Goal: Task Accomplishment & Management: Manage account settings

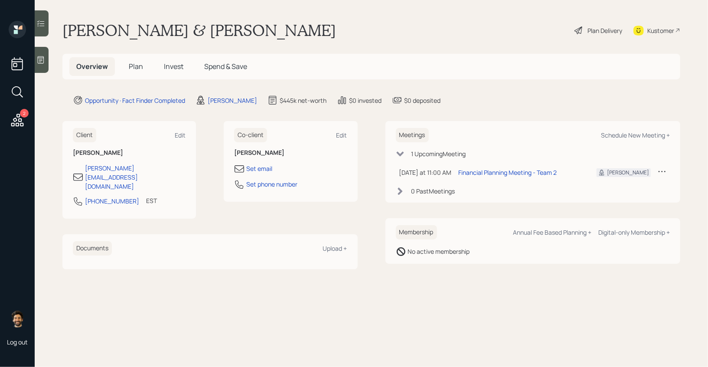
click at [44, 62] on icon at bounding box center [41, 59] width 6 height 7
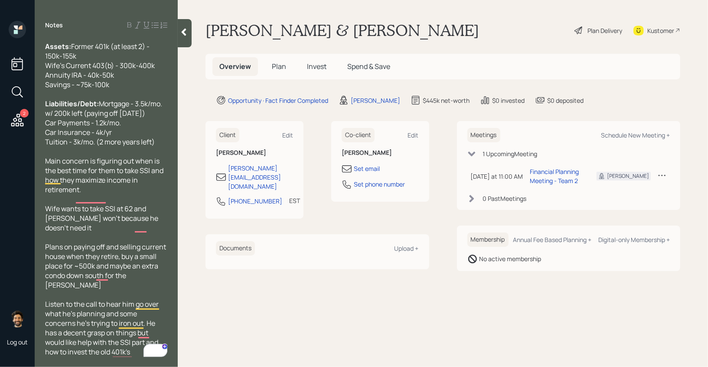
scroll to position [78, 0]
click at [182, 32] on icon at bounding box center [183, 32] width 9 height 9
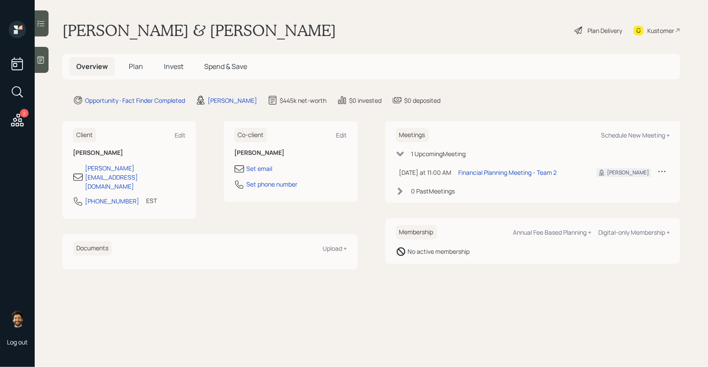
click at [46, 55] on div at bounding box center [42, 60] width 14 height 26
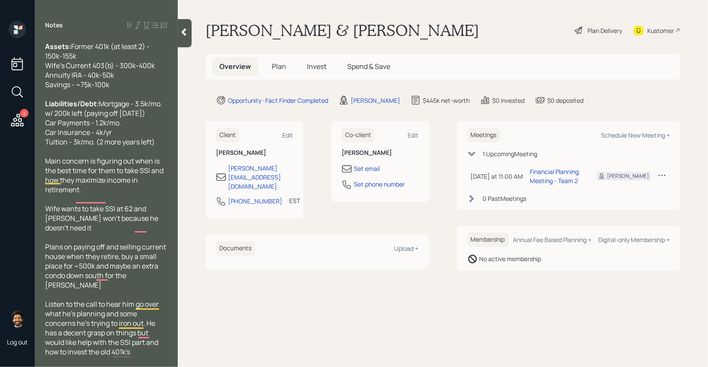
click at [180, 39] on div at bounding box center [185, 33] width 14 height 28
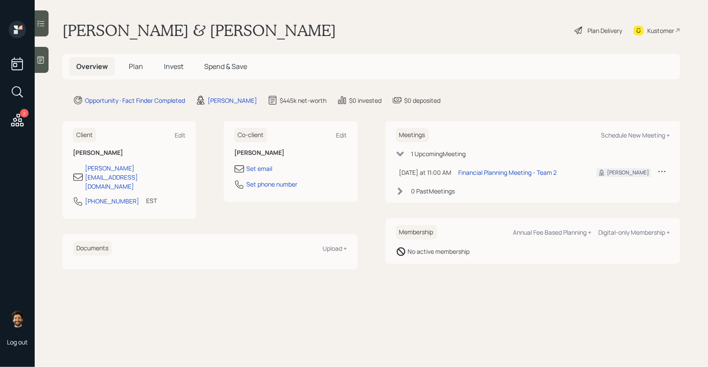
click at [137, 62] on span "Plan" at bounding box center [136, 67] width 14 height 10
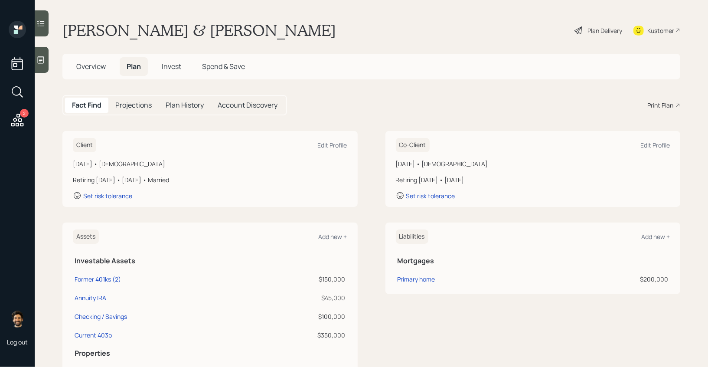
click at [114, 36] on h1 "Brian & Mrs. Paquette" at bounding box center [198, 30] width 273 height 19
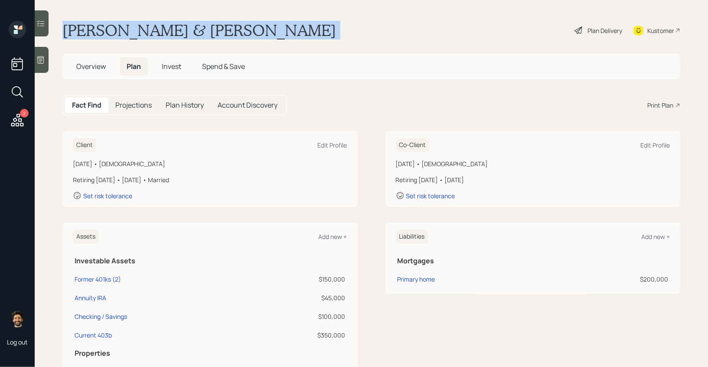
click at [114, 36] on h1 "Brian & Mrs. Paquette" at bounding box center [198, 30] width 273 height 19
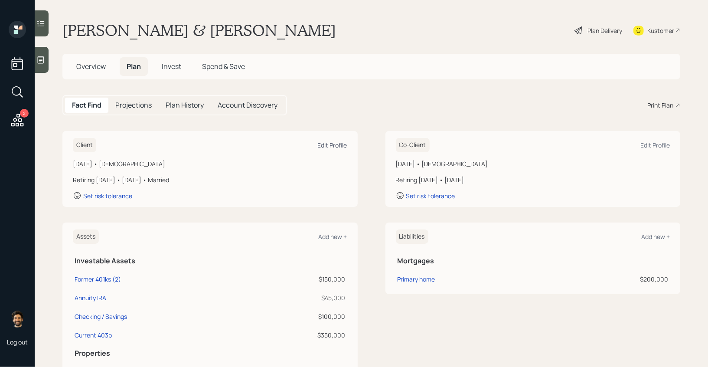
click at [325, 143] on div "Edit Profile" at bounding box center [332, 145] width 29 height 8
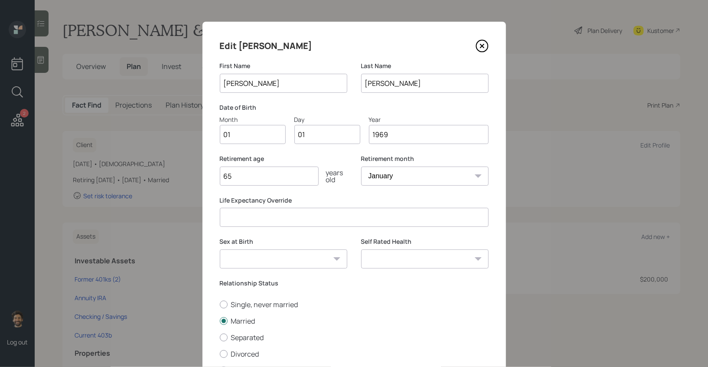
click at [234, 133] on input "01" at bounding box center [253, 134] width 66 height 19
type input "05"
drag, startPoint x: 263, startPoint y: 179, endPoint x: 203, endPoint y: 170, distance: 60.0
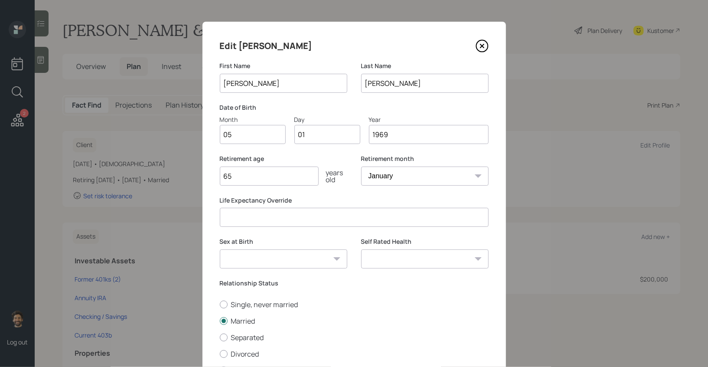
click at [203, 170] on div "Edit Brian First Name Brian Last Name Paquette Date of Birth Month 05 Day 01 Ye…" at bounding box center [353, 222] width 303 height 400
drag, startPoint x: 237, startPoint y: 179, endPoint x: 208, endPoint y: 176, distance: 30.1
click at [208, 176] on div "Edit Brian First Name Brian Last Name Paquette Date of Birth Month 05 Day 01 Ye…" at bounding box center [353, 222] width 303 height 400
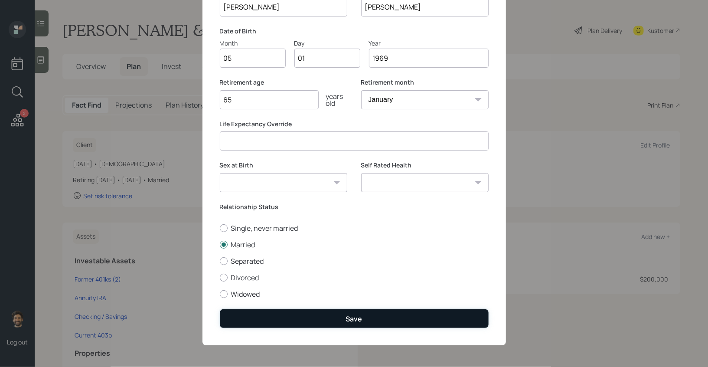
click at [242, 315] on button "Save" at bounding box center [354, 318] width 269 height 19
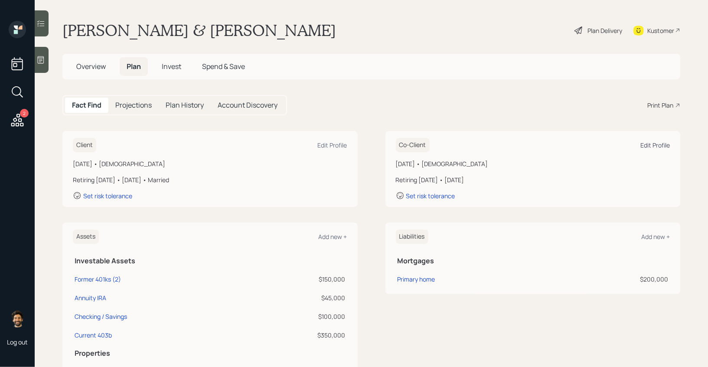
click at [659, 146] on div "Edit Profile" at bounding box center [654, 145] width 29 height 8
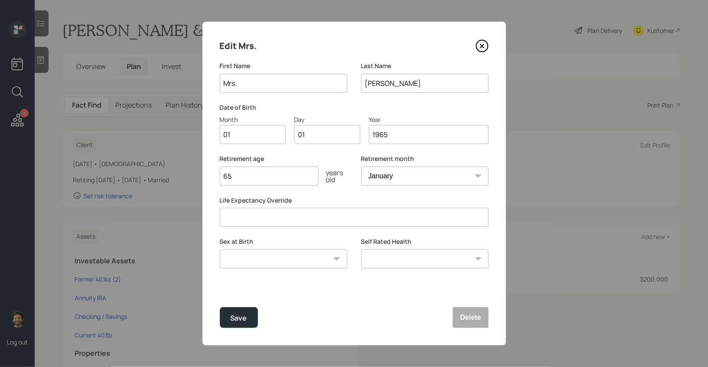
click at [267, 85] on input "Mrs." at bounding box center [283, 83] width 127 height 19
click at [240, 84] on input "Katheleen" at bounding box center [283, 83] width 127 height 19
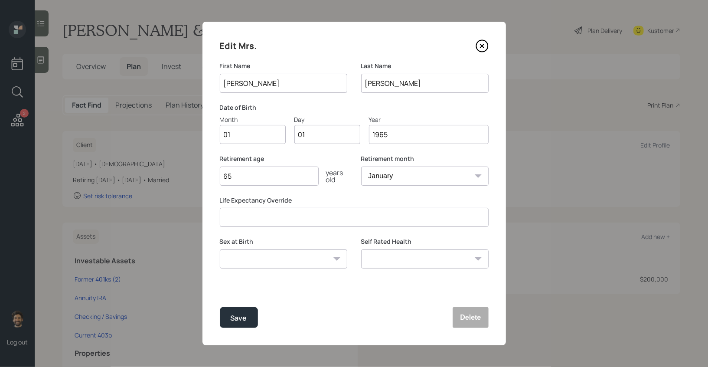
type input "[PERSON_NAME]"
click at [384, 86] on input "Paquette" at bounding box center [424, 83] width 127 height 19
click at [235, 132] on input "01" at bounding box center [253, 134] width 66 height 19
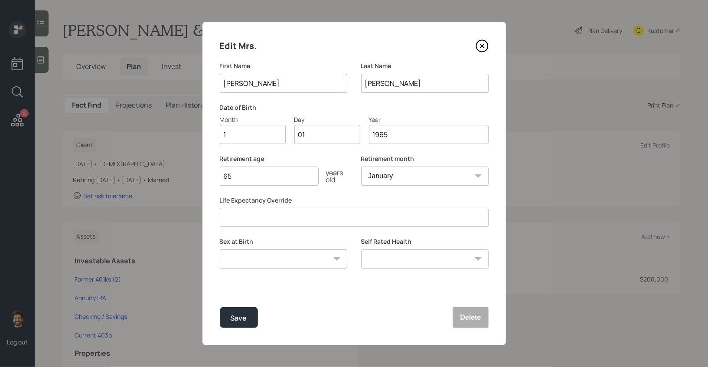
type input "10"
type input "0"
type input "11"
type input "1970"
click at [242, 177] on input "65" at bounding box center [269, 175] width 99 height 19
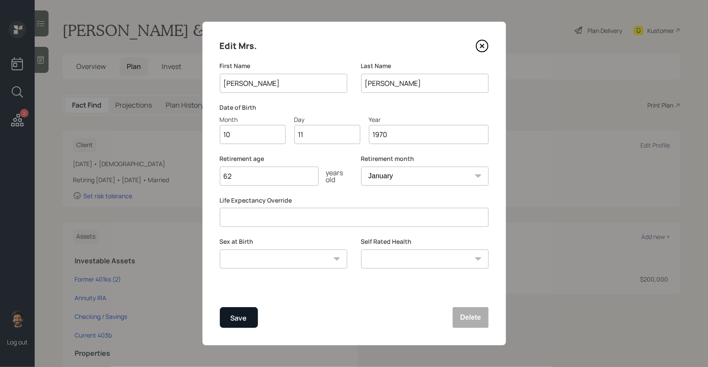
type input "62"
click at [236, 316] on div "Save" at bounding box center [239, 318] width 16 height 12
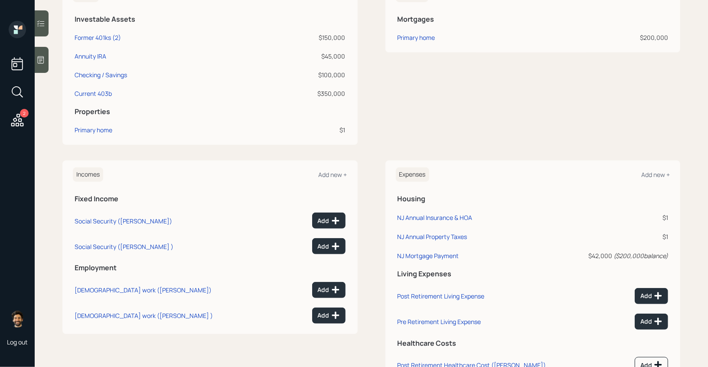
scroll to position [302, 0]
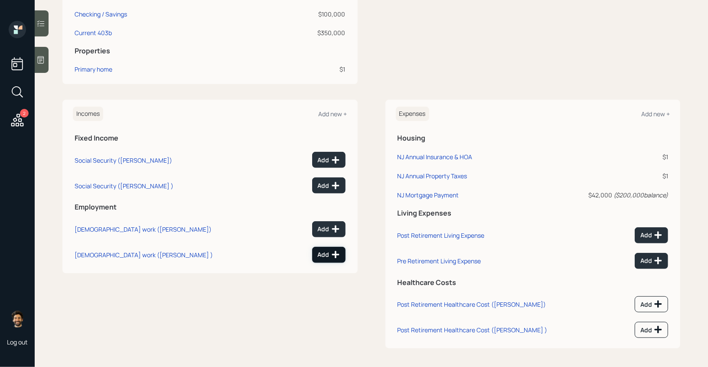
click at [325, 251] on div "Add" at bounding box center [329, 254] width 22 height 9
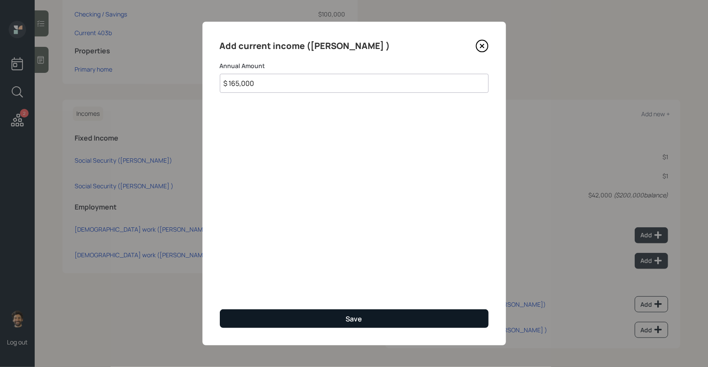
type input "$ 165,000"
click at [254, 314] on button "Save" at bounding box center [354, 318] width 269 height 19
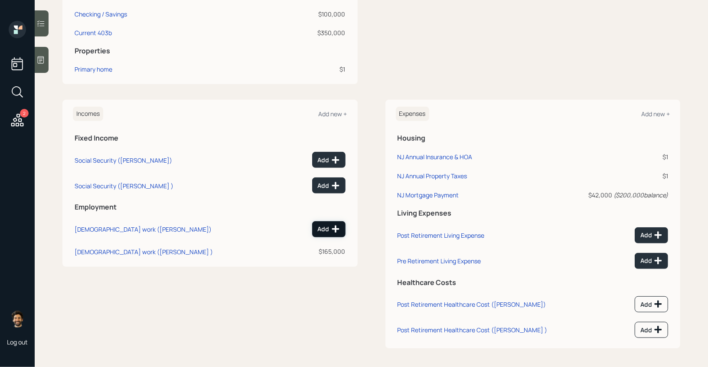
click at [328, 232] on button "Add" at bounding box center [328, 229] width 33 height 16
click at [327, 114] on div "Add new +" at bounding box center [332, 114] width 29 height 8
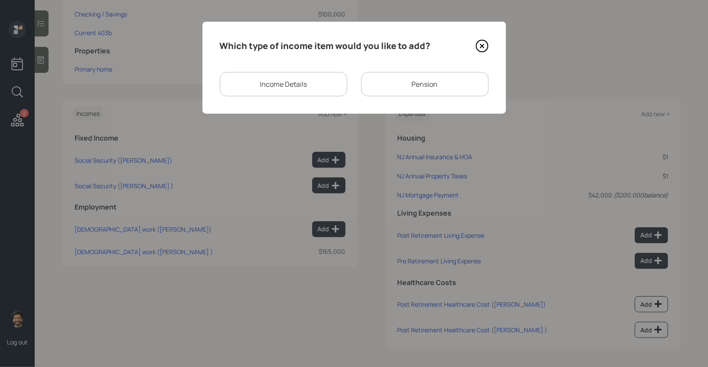
click at [254, 81] on div "Income Details" at bounding box center [283, 84] width 127 height 24
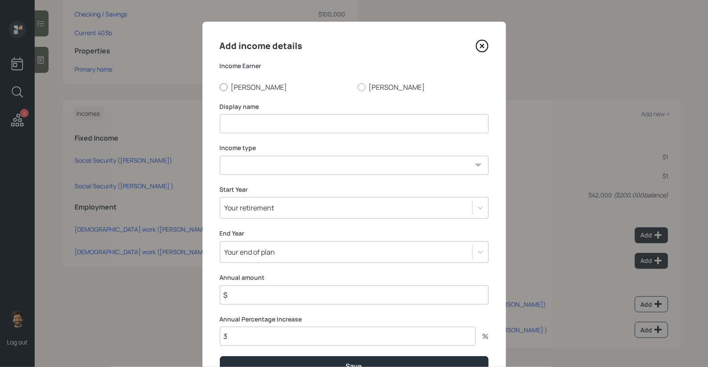
click at [234, 85] on label "[PERSON_NAME]" at bounding box center [285, 87] width 131 height 10
click at [220, 87] on input "[PERSON_NAME]" at bounding box center [219, 87] width 0 height 0
radio input "true"
click at [240, 120] on input at bounding box center [354, 123] width 269 height 19
type input "Self Employed"
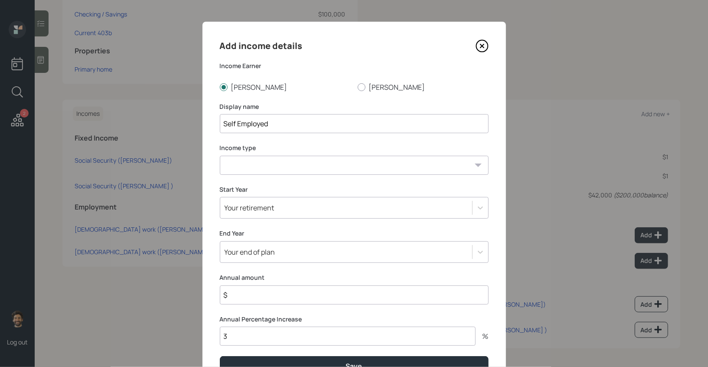
click at [232, 166] on select "Full-time work Part-time work Self employment Other" at bounding box center [354, 165] width 269 height 19
select select "self_employment"
click at [220, 156] on select "Full-time work Part-time work Self employment Other" at bounding box center [354, 165] width 269 height 19
click at [244, 211] on div "Your retirement" at bounding box center [249, 208] width 50 height 10
click at [243, 214] on div "Your retirement" at bounding box center [346, 207] width 252 height 15
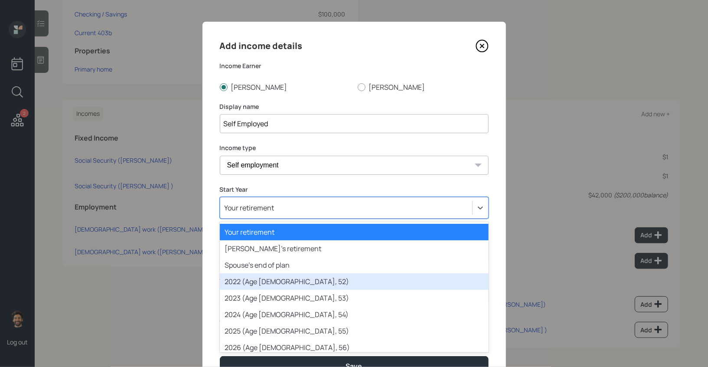
click at [249, 285] on div "2022 (Age 53, 52)" at bounding box center [354, 281] width 269 height 16
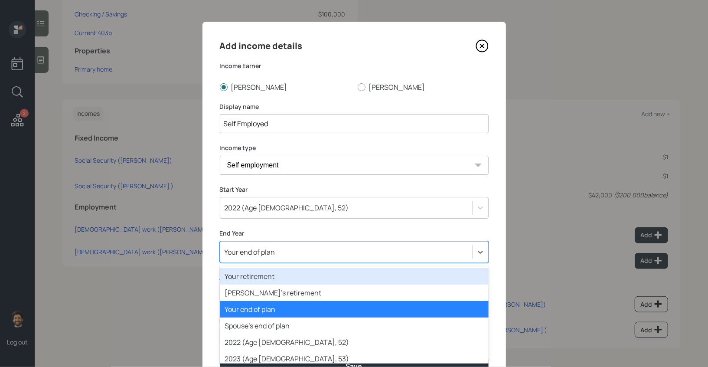
click at [241, 257] on div "option Your retirement focused, 1 of 82. 82 results available. Use Up and Down …" at bounding box center [354, 252] width 269 height 22
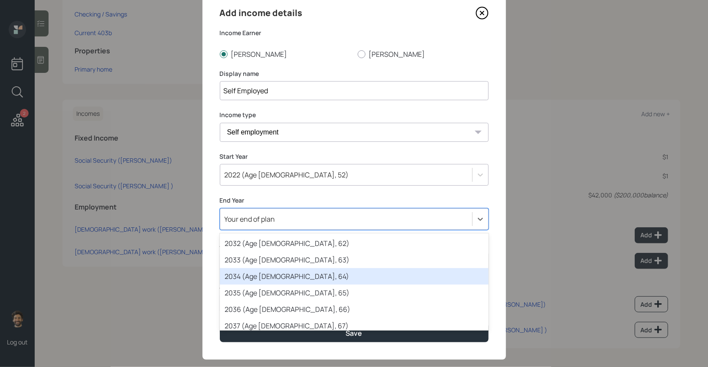
scroll to position [234, 0]
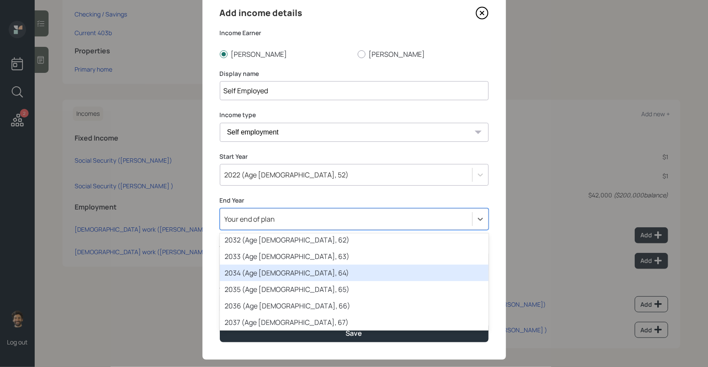
click at [244, 272] on div "2034 (Age 65, 64)" at bounding box center [354, 272] width 269 height 16
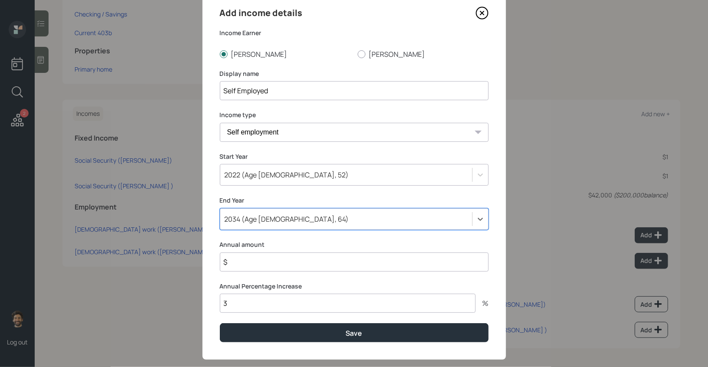
click at [245, 262] on input "$" at bounding box center [354, 261] width 269 height 19
type input "$ 325,000"
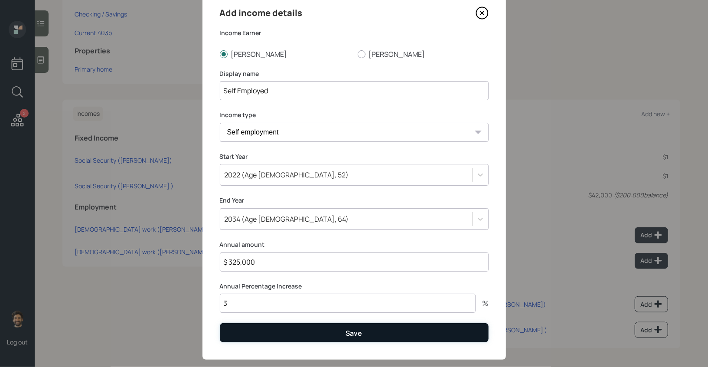
click at [241, 328] on button "Save" at bounding box center [354, 332] width 269 height 19
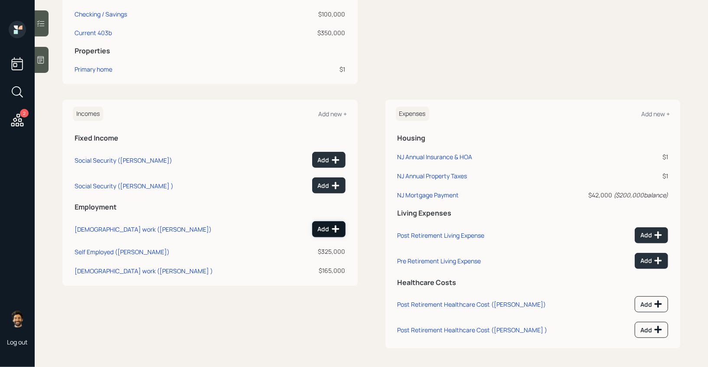
click at [327, 228] on div "Add" at bounding box center [329, 228] width 22 height 9
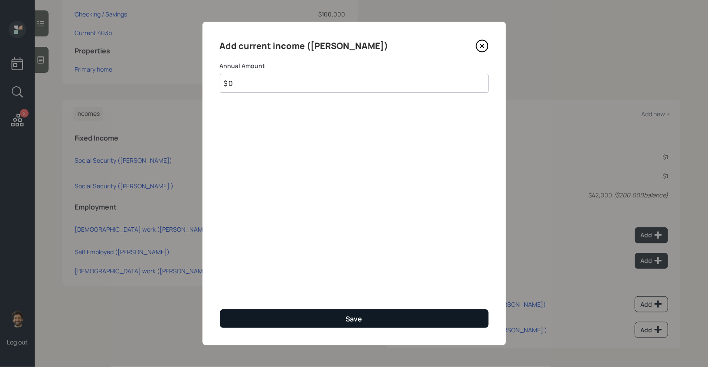
type input "$ 0"
click at [250, 325] on button "Save" at bounding box center [354, 318] width 269 height 19
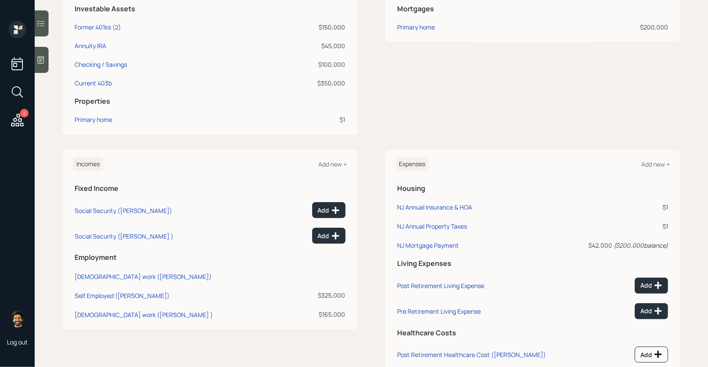
scroll to position [251, 0]
click at [321, 212] on div "Add" at bounding box center [329, 210] width 22 height 9
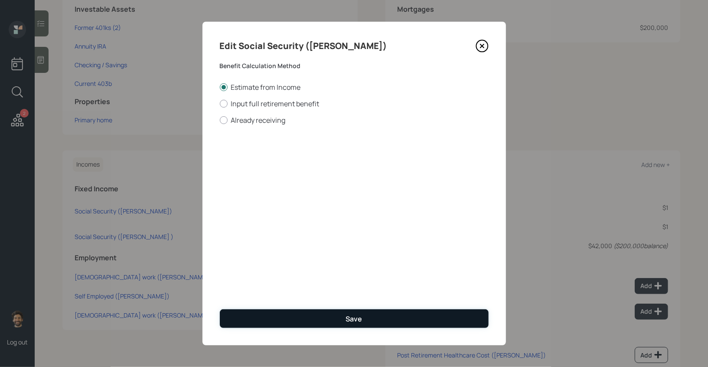
click at [279, 322] on button "Save" at bounding box center [354, 318] width 269 height 19
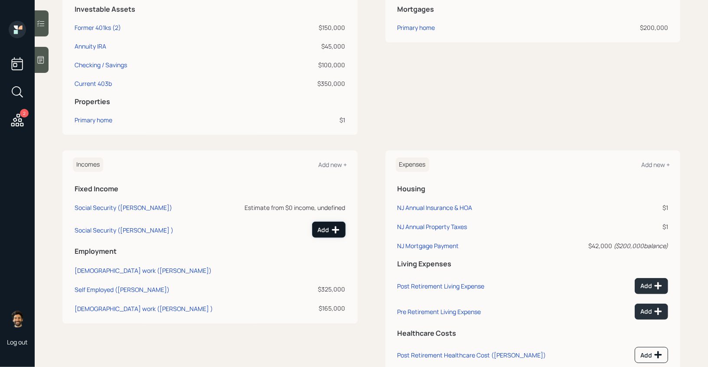
click at [328, 229] on div "Add" at bounding box center [329, 229] width 22 height 9
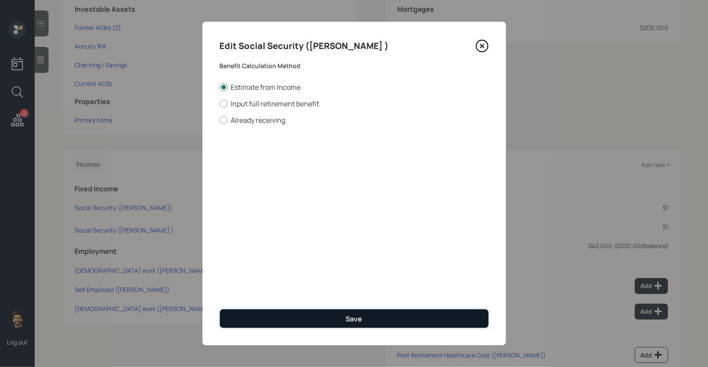
click at [283, 319] on button "Save" at bounding box center [354, 318] width 269 height 19
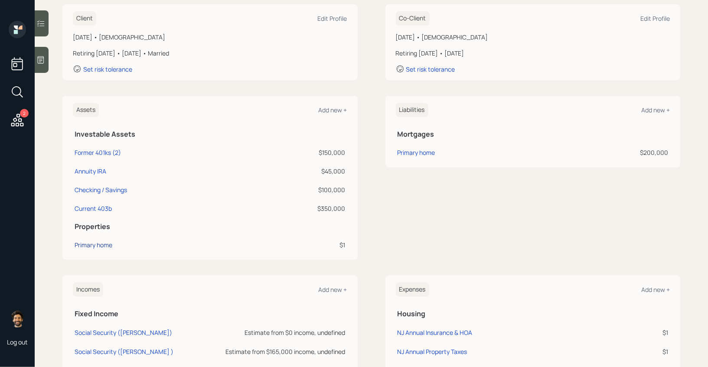
scroll to position [126, 0]
click at [98, 247] on div "Primary home" at bounding box center [94, 245] width 38 height 9
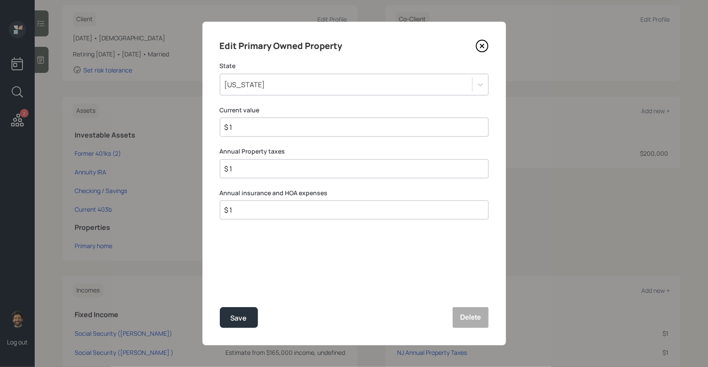
drag, startPoint x: 243, startPoint y: 130, endPoint x: 199, endPoint y: 129, distance: 43.4
click at [199, 129] on div "Edit Primary Owned Property State New Jersey Current value $ 1 Annual Property …" at bounding box center [354, 183] width 708 height 367
type input "$ 840,000"
click at [231, 321] on div "Save" at bounding box center [239, 318] width 16 height 12
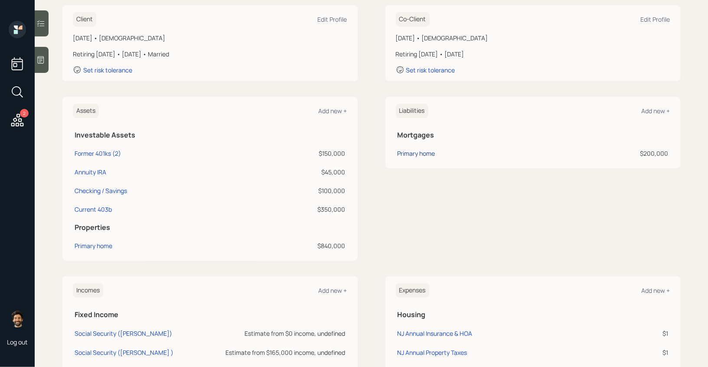
click at [412, 152] on div "Primary home" at bounding box center [416, 153] width 38 height 9
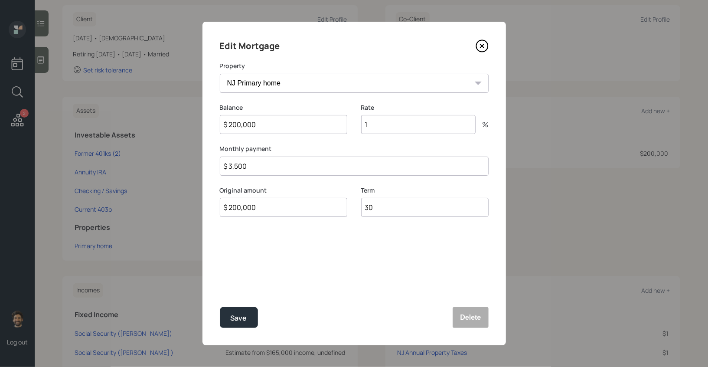
click at [283, 129] on input "$ 200,000" at bounding box center [283, 124] width 127 height 19
type input "$ 250,000"
click at [371, 120] on input "1" at bounding box center [418, 124] width 114 height 19
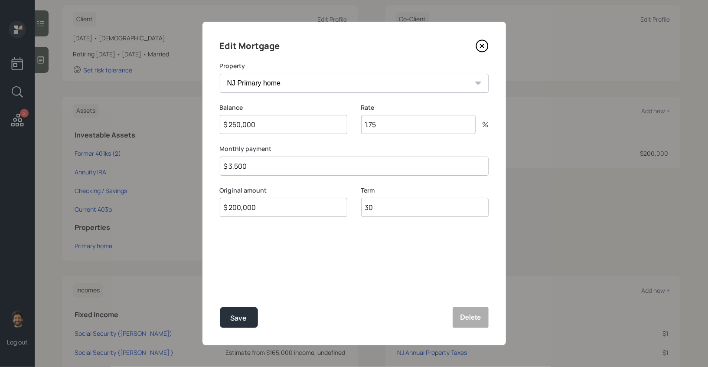
type input "1.75"
click at [239, 208] on input "$ 200,000" at bounding box center [283, 207] width 127 height 19
type input "$ 250,000"
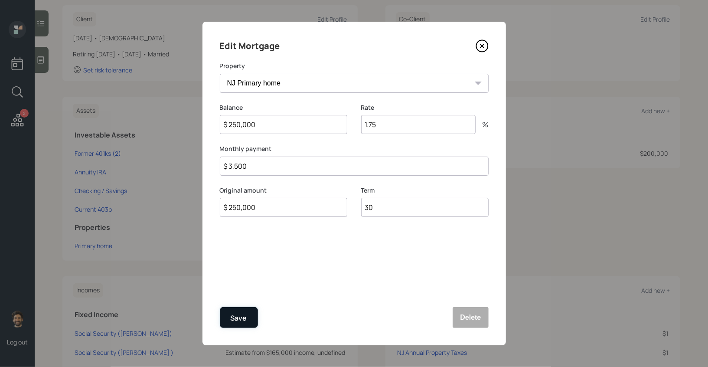
click at [241, 312] on div "Save" at bounding box center [239, 318] width 16 height 12
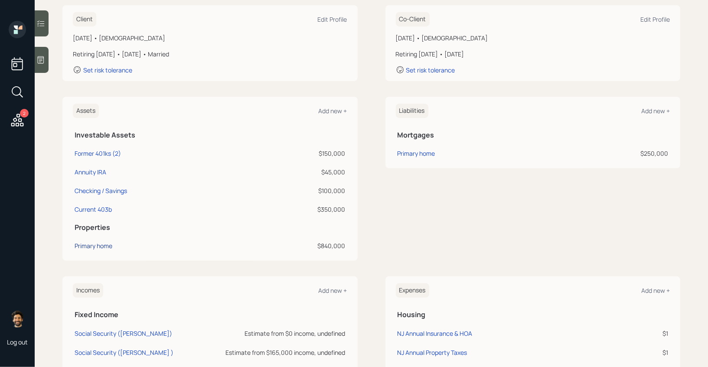
click at [89, 245] on div "Primary home" at bounding box center [94, 245] width 38 height 9
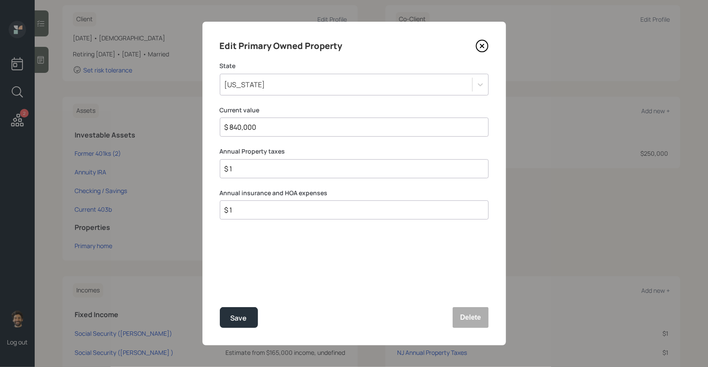
click at [242, 168] on input "$ 1" at bounding box center [351, 168] width 254 height 10
type input "$ 13,200"
type input "$ 0"
click at [231, 306] on div "Edit Primary Owned Property State New Jersey Current value $ 840,000 Annual Pro…" at bounding box center [353, 183] width 303 height 323
click at [234, 314] on div "Save" at bounding box center [239, 318] width 16 height 12
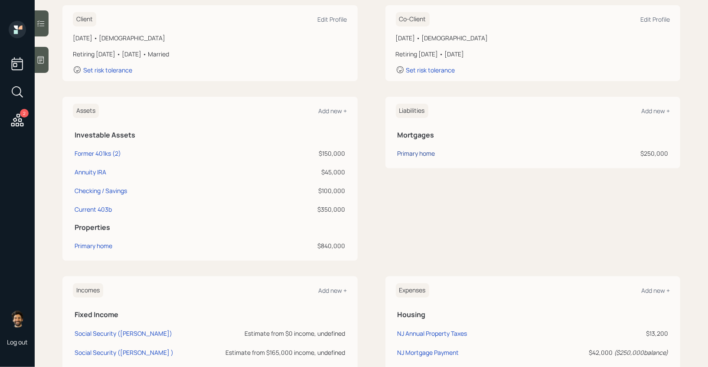
click at [415, 150] on div "Primary home" at bounding box center [416, 153] width 38 height 9
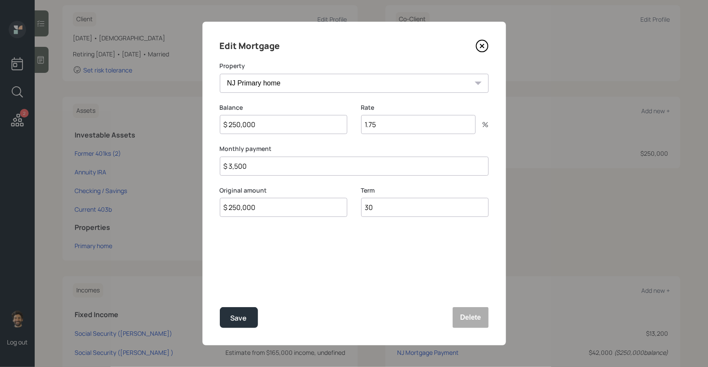
click at [240, 169] on input "$ 3,500" at bounding box center [354, 165] width 269 height 19
type input "$ 2,400"
click at [233, 320] on div "Save" at bounding box center [239, 318] width 16 height 12
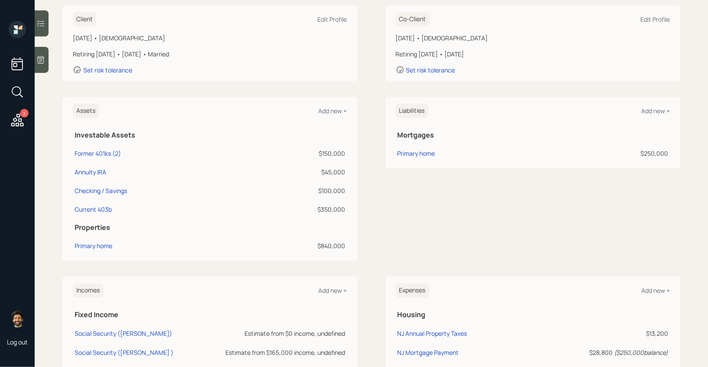
drag, startPoint x: 76, startPoint y: 155, endPoint x: 345, endPoint y: 154, distance: 269.1
click at [345, 154] on tr "Former 401ks (2) $150,000" at bounding box center [210, 152] width 274 height 19
click at [339, 153] on div "$150,000" at bounding box center [297, 153] width 95 height 9
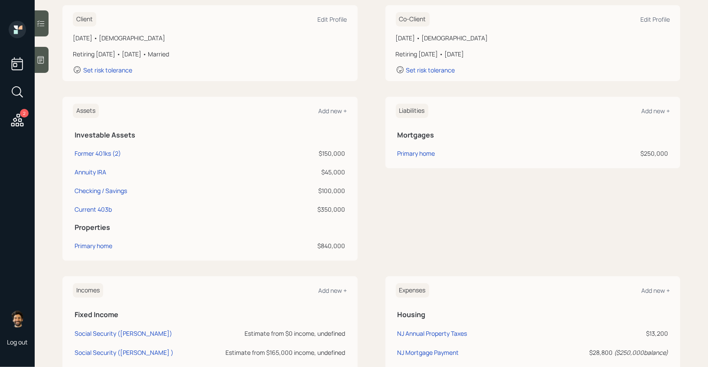
click at [331, 171] on div "$45,000" at bounding box center [297, 171] width 95 height 9
click at [83, 172] on div "Annuity IRA" at bounding box center [91, 171] width 32 height 9
select select "ira"
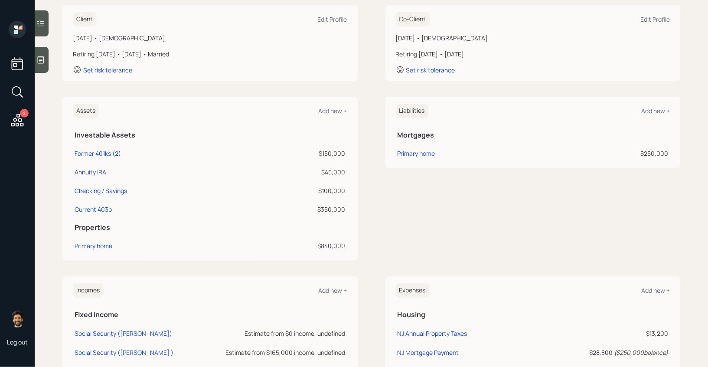
select select "balanced"
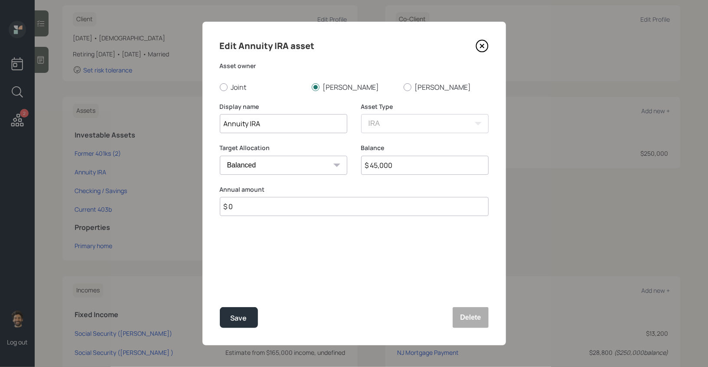
click at [220, 125] on input "Annuity IRA" at bounding box center [283, 123] width 127 height 19
type input "[PERSON_NAME] IRA"
click at [249, 319] on button "Save" at bounding box center [239, 317] width 38 height 21
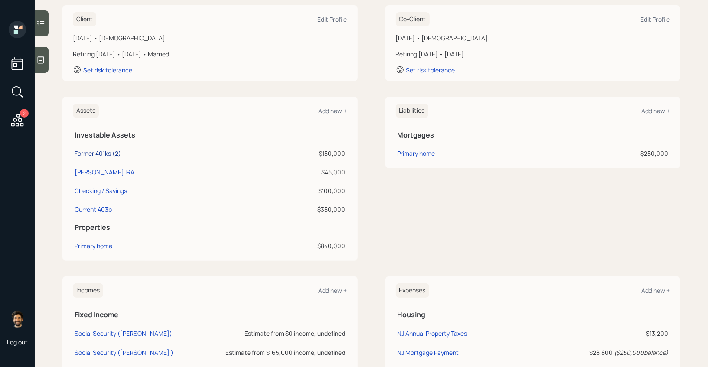
click at [84, 149] on div "Former 401ks (2)" at bounding box center [98, 153] width 46 height 9
select select "company_sponsored"
select select "balanced"
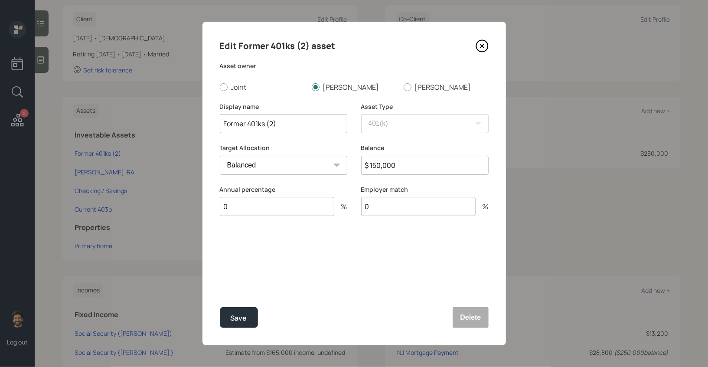
click at [221, 115] on input "Former 401ks (2)" at bounding box center [283, 123] width 127 height 19
type input "[PERSON_NAME] Former 401ks (2)"
click at [227, 323] on button "Save" at bounding box center [239, 317] width 38 height 21
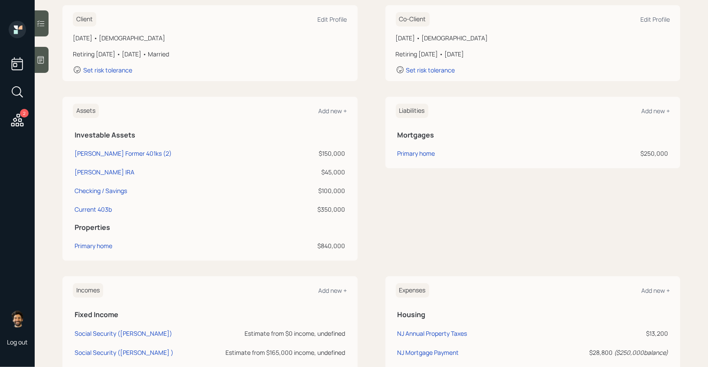
click at [332, 192] on div "$100,000" at bounding box center [315, 190] width 62 height 9
click at [87, 211] on div "Current 403b" at bounding box center [93, 209] width 37 height 9
select select "public_school_sponsored"
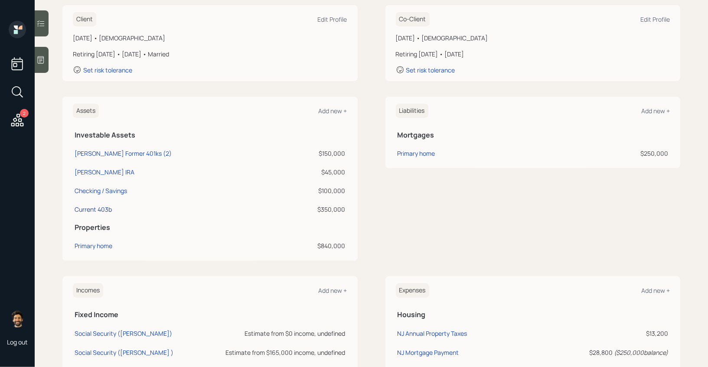
select select "balanced"
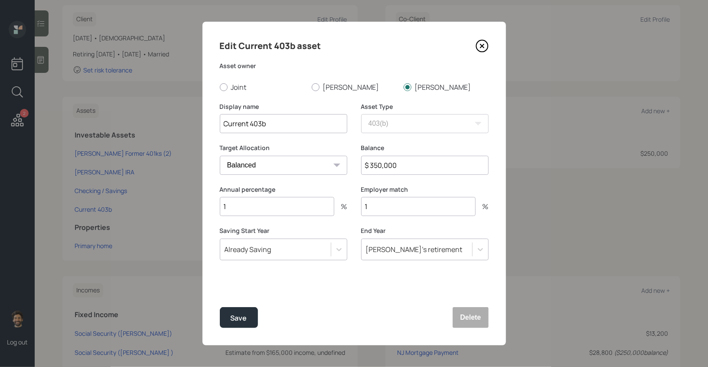
click at [221, 126] on input "Current 403b" at bounding box center [283, 123] width 127 height 19
type input "[PERSON_NAME] Current 403b"
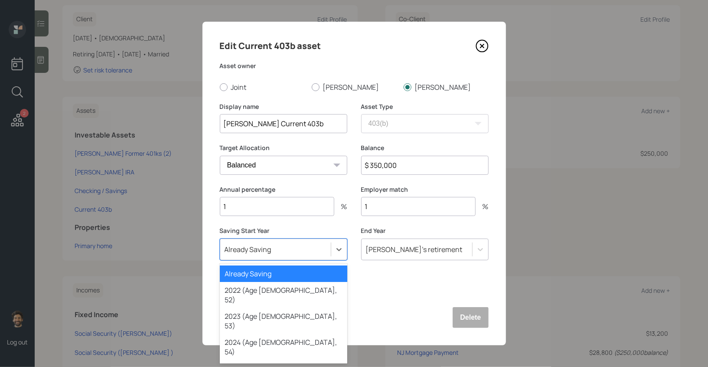
click at [253, 246] on div "Already Saving" at bounding box center [247, 249] width 47 height 10
click at [257, 272] on div "Already Saving" at bounding box center [283, 273] width 127 height 16
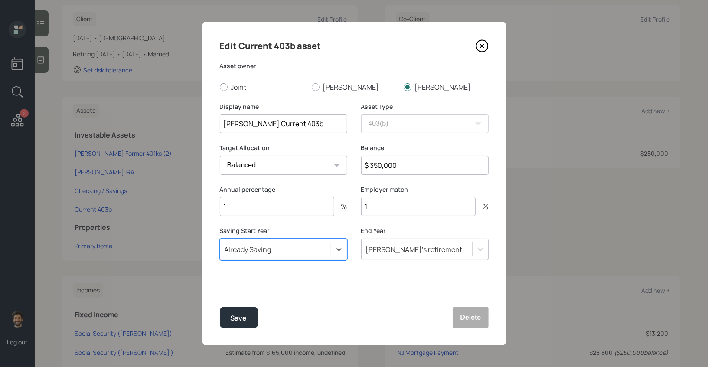
click at [241, 211] on input "1" at bounding box center [277, 206] width 114 height 19
type input "100"
click at [229, 323] on button "Save" at bounding box center [239, 317] width 38 height 21
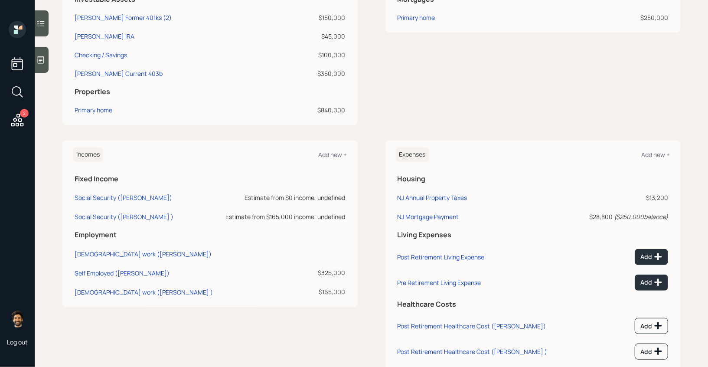
scroll to position [283, 0]
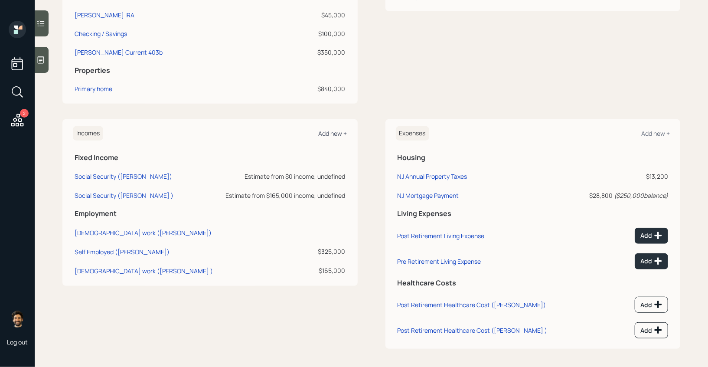
click at [338, 132] on div "Add new +" at bounding box center [332, 133] width 29 height 8
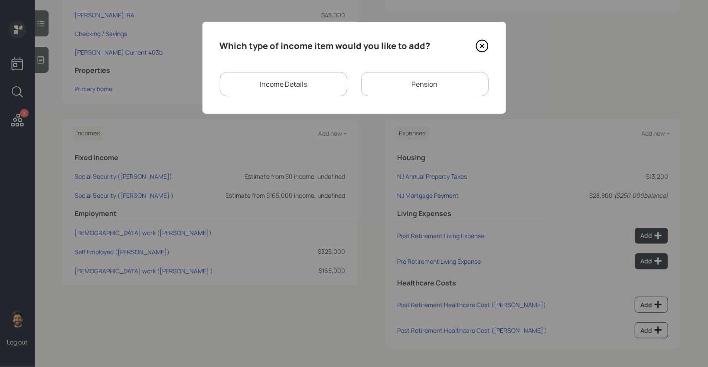
click at [406, 87] on div "Pension" at bounding box center [424, 84] width 127 height 24
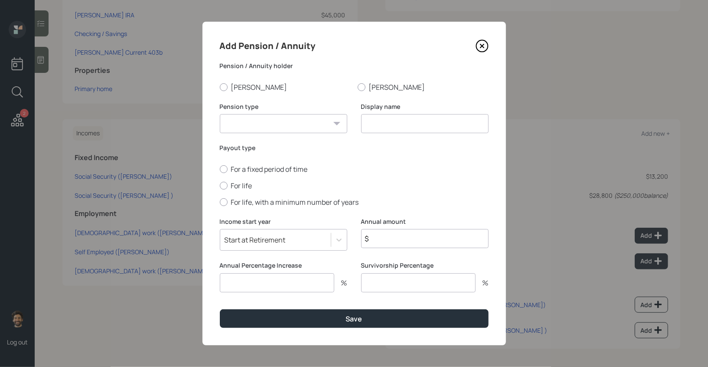
click at [279, 119] on select "Pension Annuity" at bounding box center [283, 123] width 127 height 19
select select "pension"
click at [220, 114] on select "Pension Annuity" at bounding box center [283, 123] width 127 height 19
click at [383, 124] on input at bounding box center [424, 123] width 127 height 19
type input "Pension"
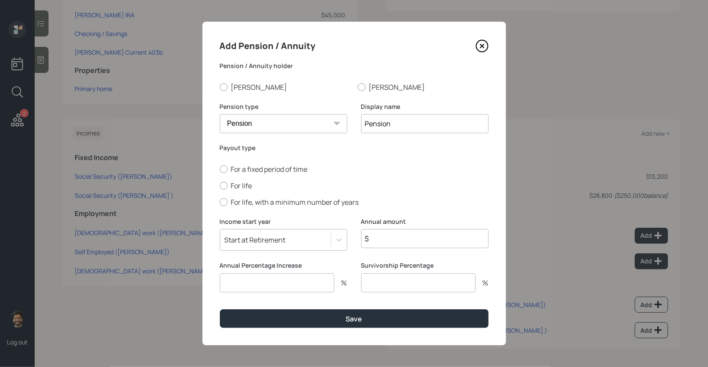
click at [235, 192] on div "For a fixed period of time For life For life, with a minimum number of years" at bounding box center [354, 185] width 269 height 42
click at [234, 190] on label "For life" at bounding box center [354, 186] width 269 height 10
click at [220, 185] on input "For life" at bounding box center [219, 185] width 0 height 0
radio input "true"
click at [372, 86] on label "[PERSON_NAME]" at bounding box center [422, 87] width 131 height 10
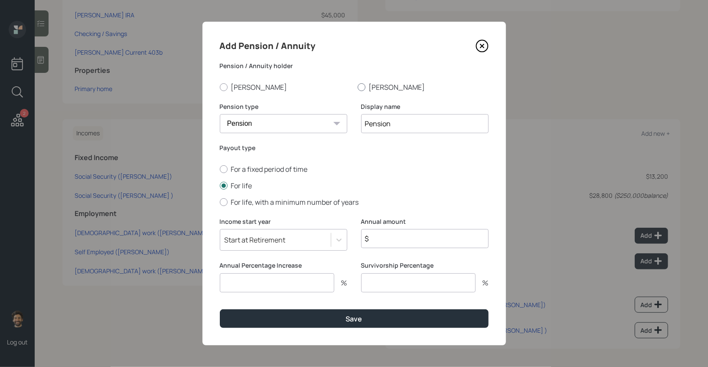
click at [357, 87] on input "[PERSON_NAME]" at bounding box center [357, 87] width 0 height 0
radio input "true"
click at [303, 277] on input "number" at bounding box center [277, 282] width 114 height 19
click at [391, 237] on input "$" at bounding box center [424, 238] width 127 height 19
type input "$ 55,200"
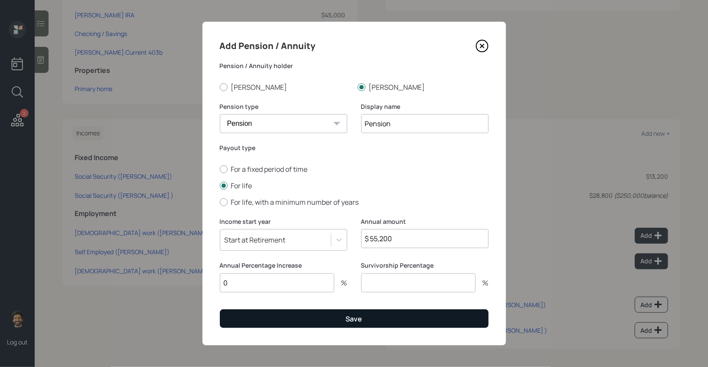
type input "0"
click at [295, 317] on button "Save" at bounding box center [354, 318] width 269 height 19
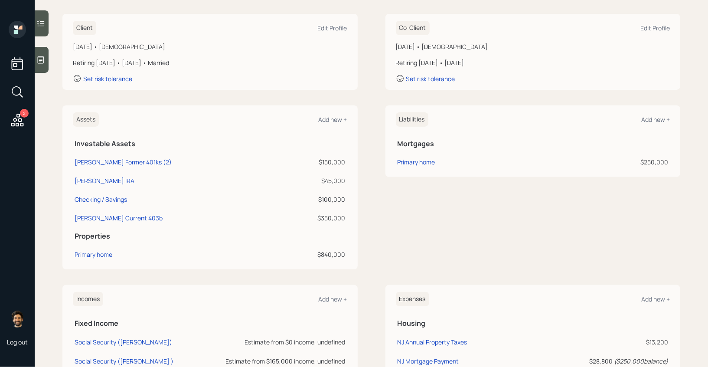
scroll to position [123, 0]
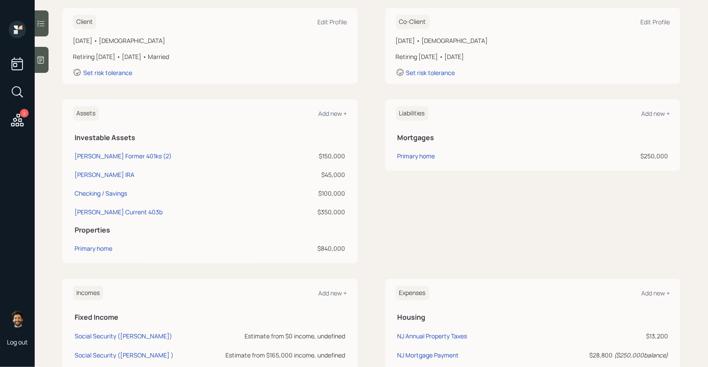
click at [651, 133] on h5 "Mortgages" at bounding box center [532, 137] width 271 height 8
click at [650, 113] on div "Add new +" at bounding box center [655, 113] width 29 height 8
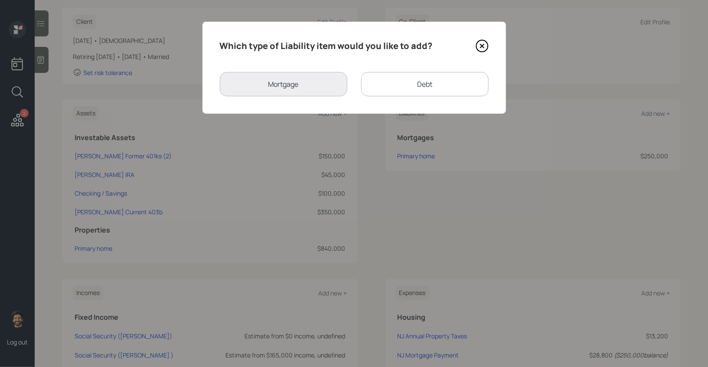
click at [422, 76] on div "Debt" at bounding box center [424, 84] width 127 height 24
select select "credit_card"
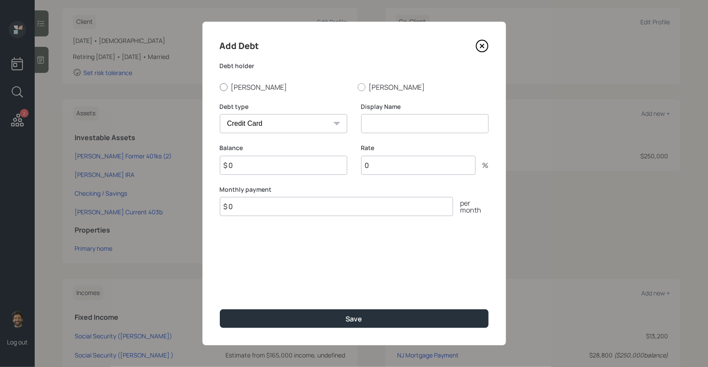
click at [227, 86] on div at bounding box center [224, 87] width 8 height 8
click at [220, 87] on input "[PERSON_NAME]" at bounding box center [219, 87] width 0 height 0
radio input "true"
click at [245, 118] on select "Car Credit Card Medical Student Other" at bounding box center [283, 123] width 127 height 19
select select "car"
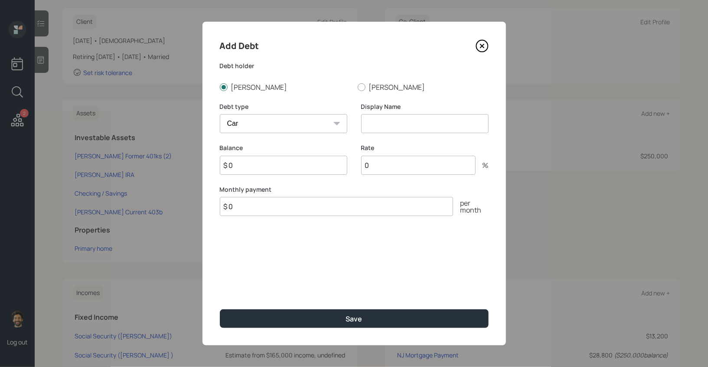
click at [220, 114] on select "Car Credit Card Medical Student Other" at bounding box center [283, 123] width 127 height 19
click at [387, 125] on input at bounding box center [424, 123] width 127 height 19
type input "Car Loan"
click at [245, 169] on input "$ 0" at bounding box center [283, 165] width 127 height 19
type input "$ 40,000"
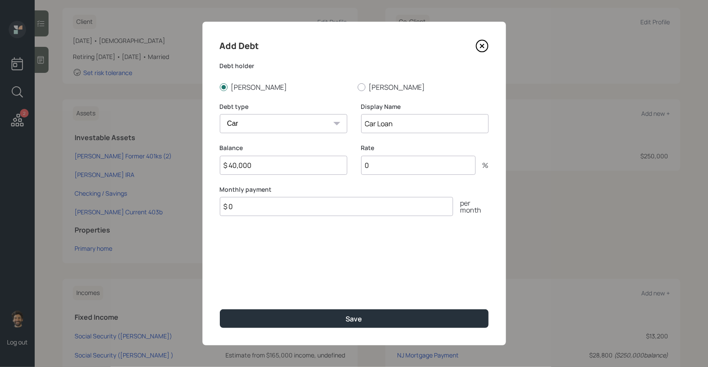
click at [250, 210] on input "$ 0" at bounding box center [336, 206] width 233 height 19
type input "$ 1,200"
click at [377, 162] on input "0" at bounding box center [418, 165] width 114 height 19
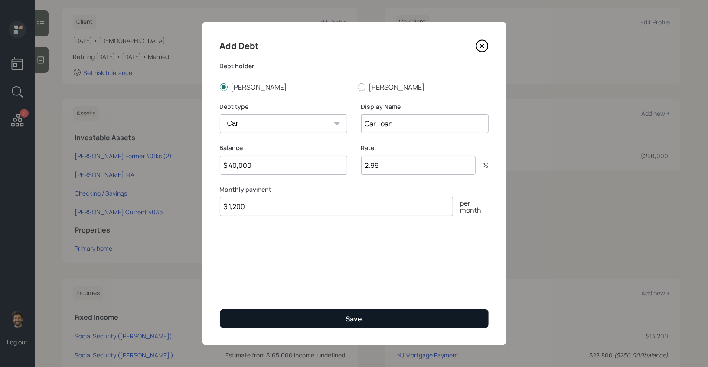
type input "2.99"
click at [293, 322] on button "Save" at bounding box center [354, 318] width 269 height 19
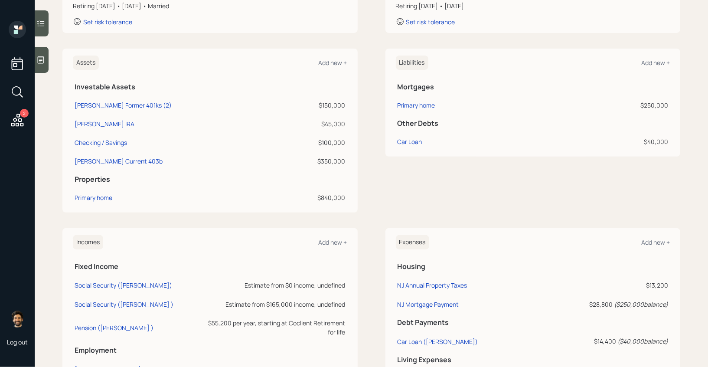
scroll to position [188, 0]
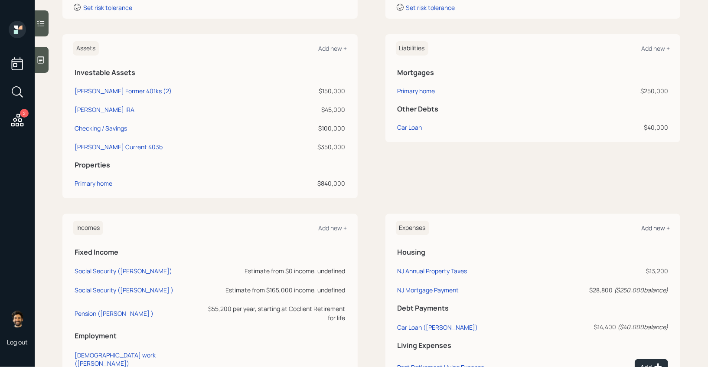
click at [654, 230] on div "Add new +" at bounding box center [655, 228] width 29 height 8
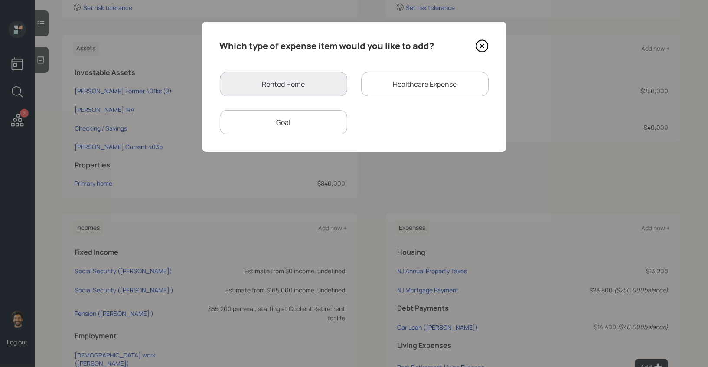
click at [308, 123] on div "Goal" at bounding box center [283, 122] width 127 height 24
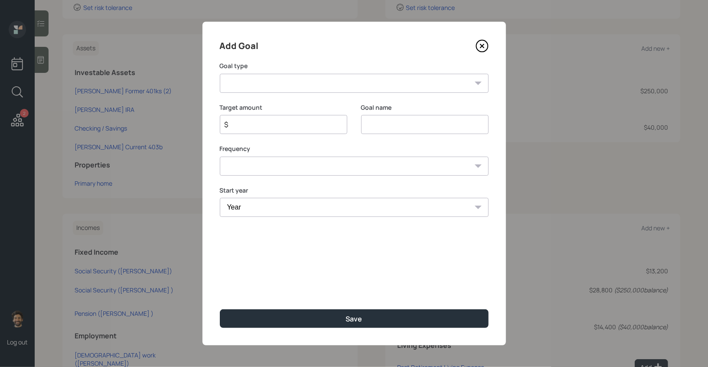
click at [244, 84] on select "Create an emergency fund Donate to charity Purchase a home Make a purchase Supp…" at bounding box center [354, 83] width 269 height 19
select select "other"
click at [220, 74] on select "Create an emergency fund Donate to charity Purchase a home Make a purchase Supp…" at bounding box center [354, 83] width 269 height 19
click at [371, 120] on input "Other" at bounding box center [424, 124] width 127 height 19
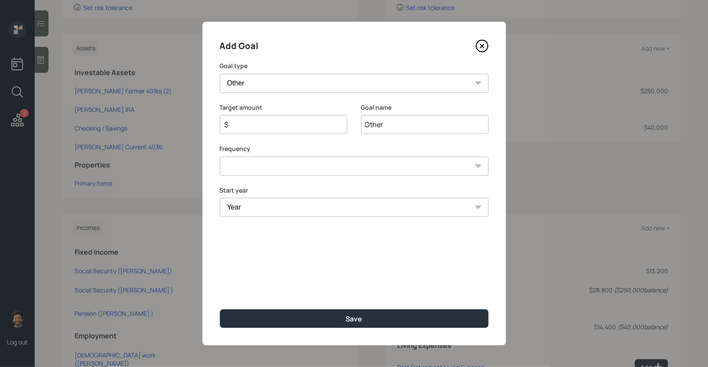
click at [371, 120] on input "Other" at bounding box center [424, 124] width 127 height 19
click at [288, 125] on input "$" at bounding box center [280, 124] width 113 height 10
click at [384, 124] on input "Student Loans" at bounding box center [424, 124] width 127 height 19
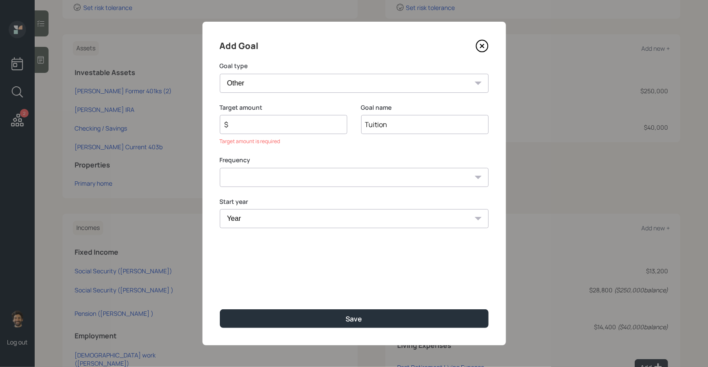
type input "Tuition"
click at [244, 124] on input "$" at bounding box center [280, 124] width 113 height 10
type input "$ 36,000"
click at [235, 160] on select "One time Every 1 year Every 2 years Every 3 years Every 4 years Every 5 years E…" at bounding box center [354, 165] width 269 height 19
select select "1"
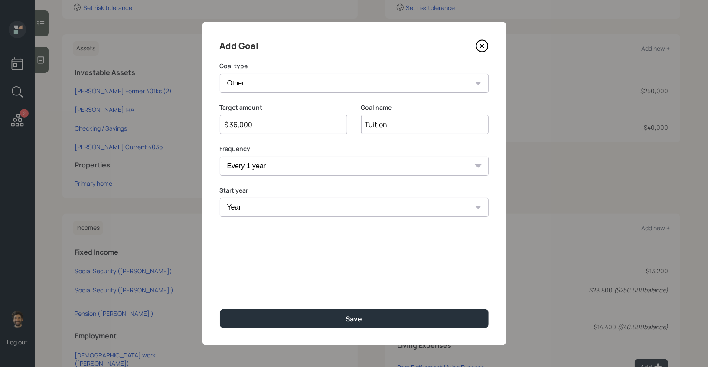
click at [220, 156] on select "One time Every 1 year Every 2 years Every 3 years Every 4 years Every 5 years E…" at bounding box center [354, 165] width 269 height 19
click at [246, 212] on select "Year 2025 2026 2027 2028 2029 2030 2031 2032 2033 2034 2035 2036 2037 2038 2039…" at bounding box center [283, 207] width 127 height 19
select select "2025"
click at [220, 198] on select "Year 2025 2026 2027 2028 2029 2030 2031 2032 2033 2034 2035 2036 2037 2038 2039…" at bounding box center [283, 207] width 127 height 19
click at [373, 206] on select "Year 2025 2026 2027 2028 2029 2030 2031 2032 2033 2034 2035 2036 2037 2038 2039…" at bounding box center [424, 207] width 127 height 19
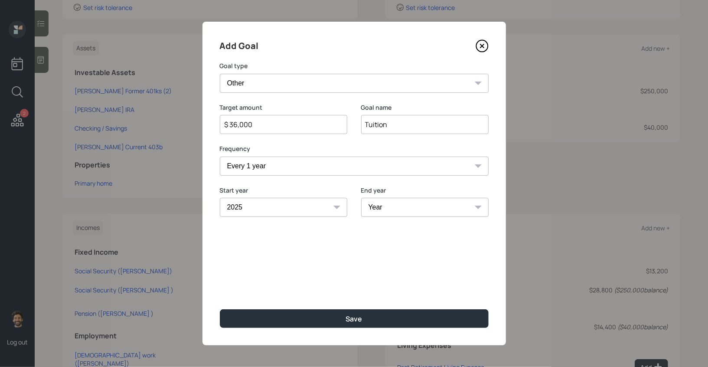
select select "2027"
click at [361, 198] on select "Year 2025 2026 2027 2028 2029 2030 2031 2032 2033 2034 2035 2036 2037 2038 2039…" at bounding box center [424, 207] width 127 height 19
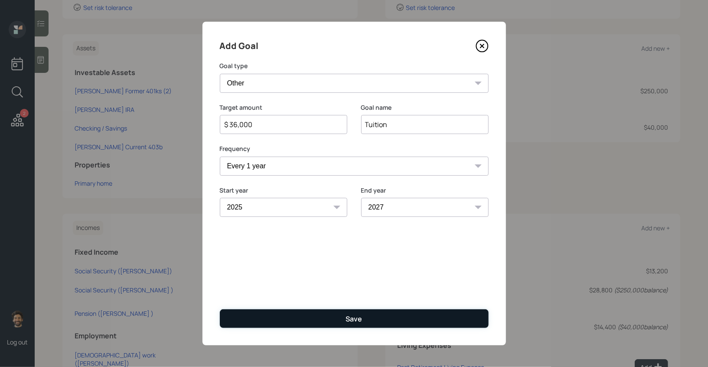
click at [328, 313] on button "Save" at bounding box center [354, 318] width 269 height 19
type input "$"
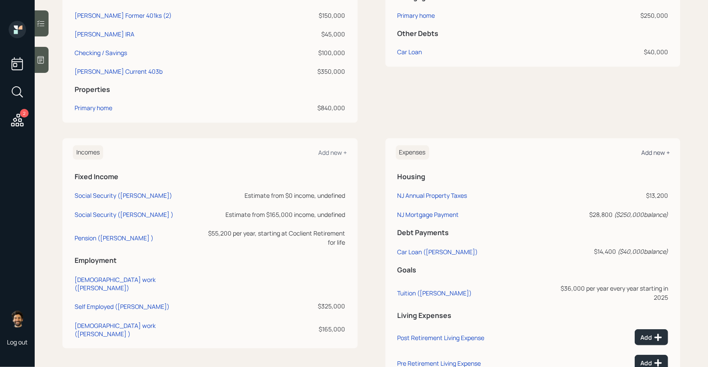
scroll to position [258, 0]
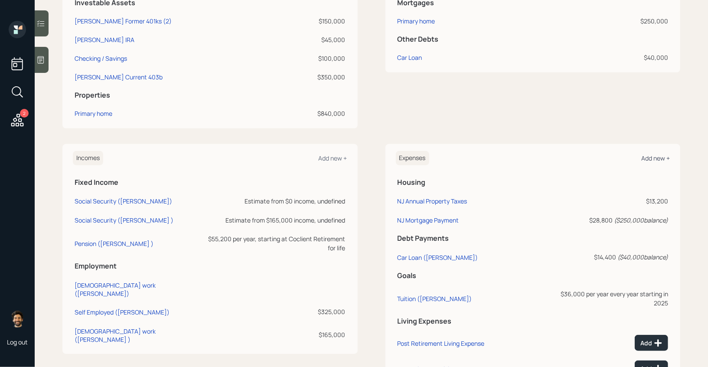
click at [664, 157] on div "Add new +" at bounding box center [655, 158] width 29 height 8
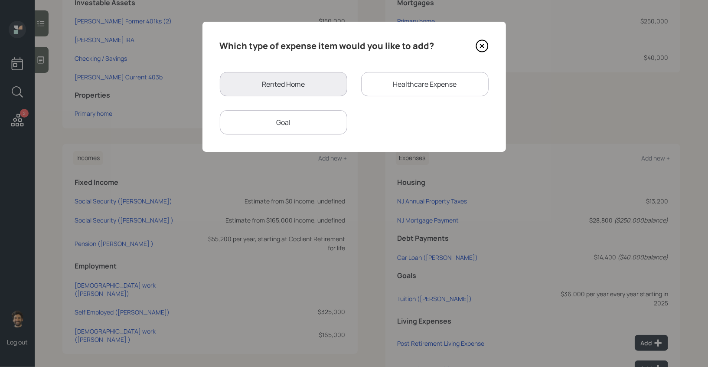
click at [310, 117] on div "Goal" at bounding box center [283, 122] width 127 height 24
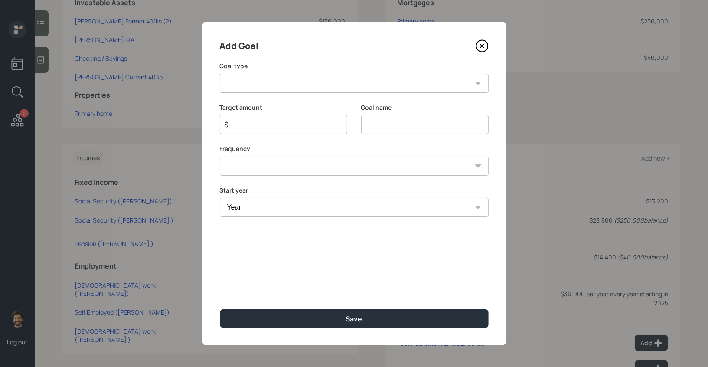
click at [270, 84] on select "Create an emergency fund Donate to charity Purchase a home Make a purchase Supp…" at bounding box center [354, 83] width 269 height 19
select select "other"
click at [220, 74] on select "Create an emergency fund Donate to charity Purchase a home Make a purchase Supp…" at bounding box center [354, 83] width 269 height 19
click at [376, 127] on input "Other" at bounding box center [424, 124] width 127 height 19
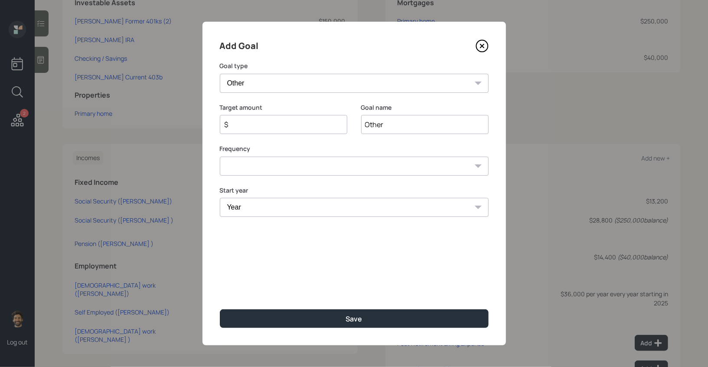
click at [376, 127] on input "Other" at bounding box center [424, 124] width 127 height 19
type input "Student Loans"
click at [275, 123] on input "$" at bounding box center [280, 124] width 113 height 10
type input "$ 6,000"
click at [263, 164] on select "One time Every 1 year Every 2 years Every 3 years Every 4 years Every 5 years E…" at bounding box center [354, 165] width 269 height 19
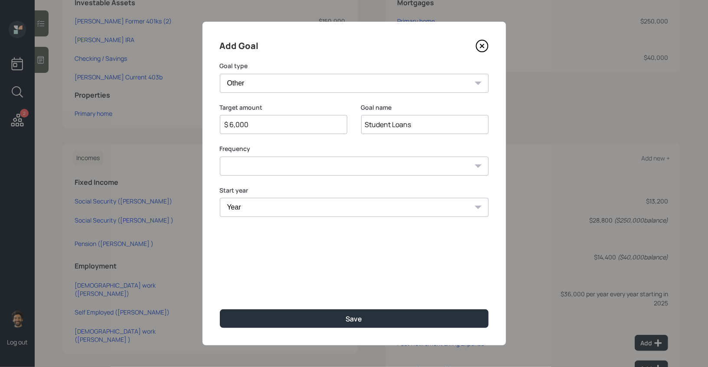
select select "1"
click at [220, 156] on select "One time Every 1 year Every 2 years Every 3 years Every 4 years Every 5 years E…" at bounding box center [354, 165] width 269 height 19
click at [247, 207] on select "Year 2025 2026 2027 2028 2029 2030 2031 2032 2033 2034 2035 2036 2037 2038 2039…" at bounding box center [283, 207] width 127 height 19
select select "2025"
click at [220, 198] on select "Year 2025 2026 2027 2028 2029 2030 2031 2032 2033 2034 2035 2036 2037 2038 2039…" at bounding box center [283, 207] width 127 height 19
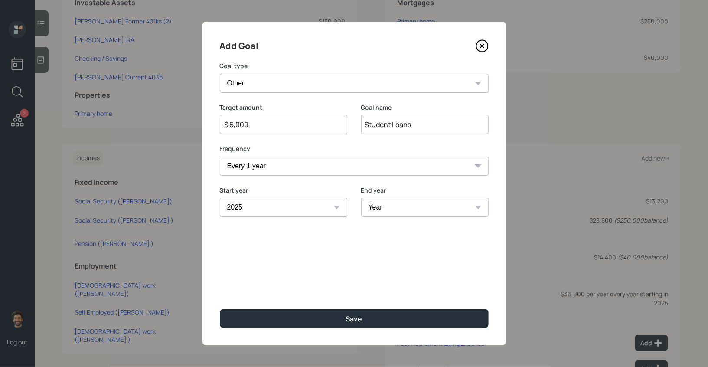
click at [383, 201] on select "Year 2025 2026 2027 2028 2029 2030 2031 2032 2033 2034 2035 2036 2037 2038 2039…" at bounding box center [424, 207] width 127 height 19
select select "2027"
click at [361, 198] on select "Year 2025 2026 2027 2028 2029 2030 2031 2032 2033 2034 2035 2036 2037 2038 2039…" at bounding box center [424, 207] width 127 height 19
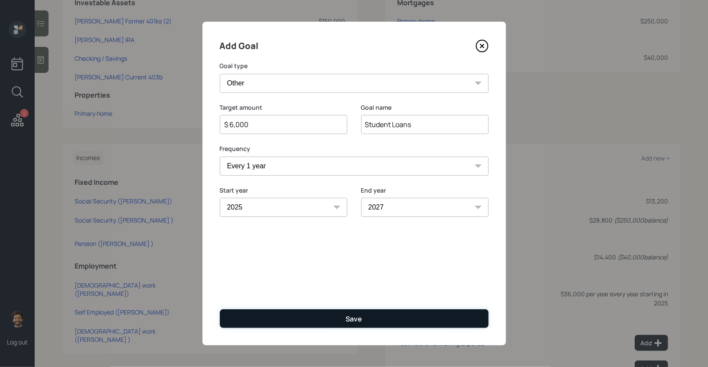
click at [316, 313] on button "Save" at bounding box center [354, 318] width 269 height 19
type input "$"
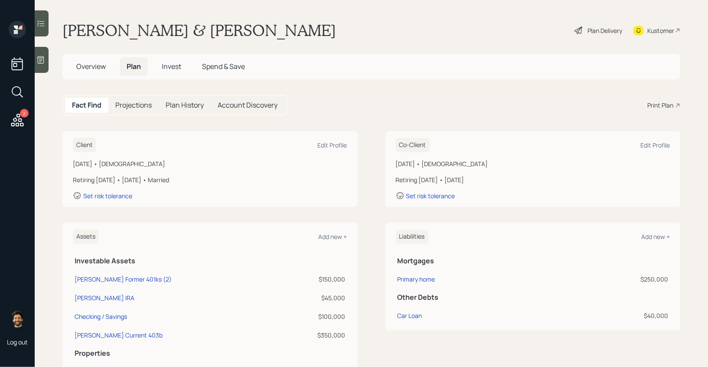
click at [135, 101] on h5 "Projections" at bounding box center [133, 105] width 36 height 8
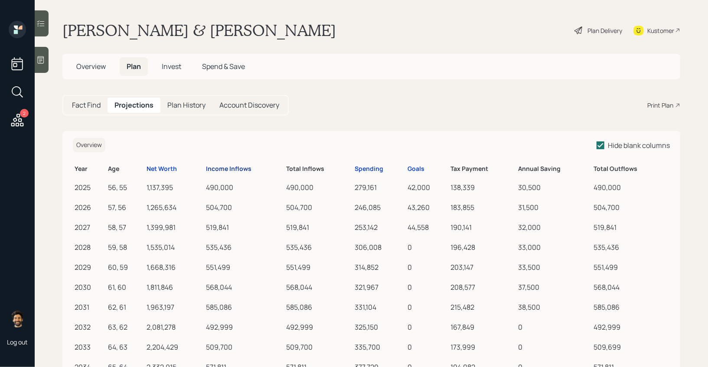
click at [238, 165] on div "Income Inflows" at bounding box center [228, 168] width 45 height 7
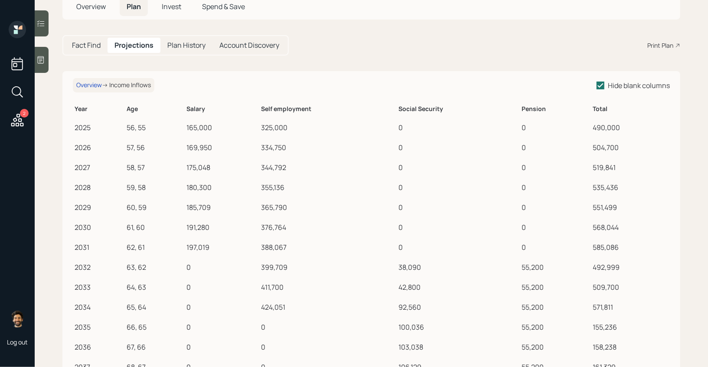
scroll to position [62, 0]
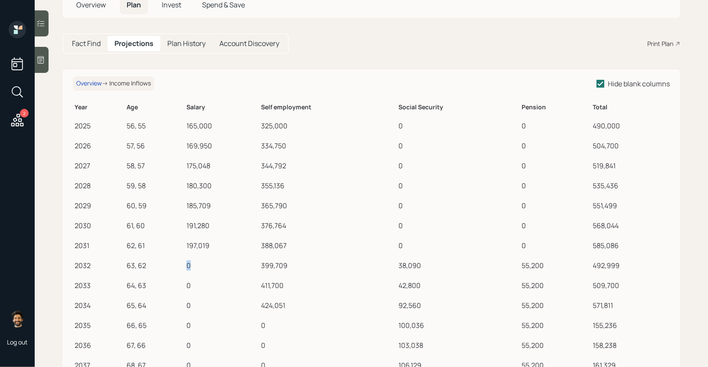
drag, startPoint x: 195, startPoint y: 263, endPoint x: 183, endPoint y: 263, distance: 11.7
click at [183, 263] on tr "2032 63, 62 0 399,709 38,090 55,200 492,999" at bounding box center [371, 264] width 597 height 20
drag, startPoint x: 400, startPoint y: 262, endPoint x: 432, endPoint y: 262, distance: 32.5
click at [432, 262] on div "38,090" at bounding box center [458, 265] width 120 height 10
drag, startPoint x: 525, startPoint y: 266, endPoint x: 552, endPoint y: 266, distance: 27.3
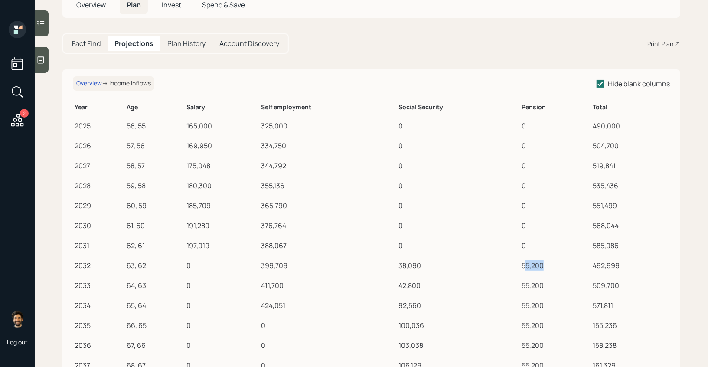
click at [552, 266] on div "55,200" at bounding box center [555, 265] width 68 height 10
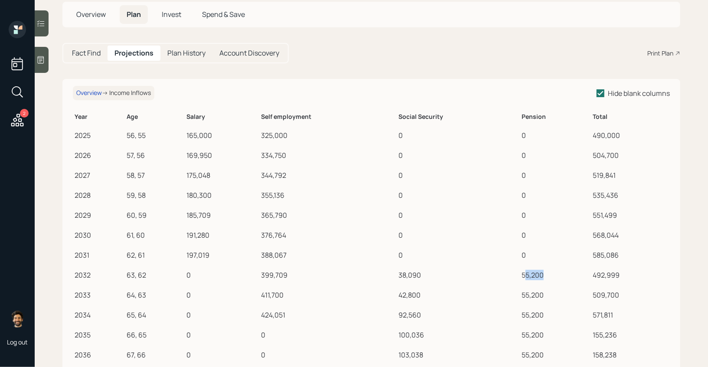
scroll to position [49, 0]
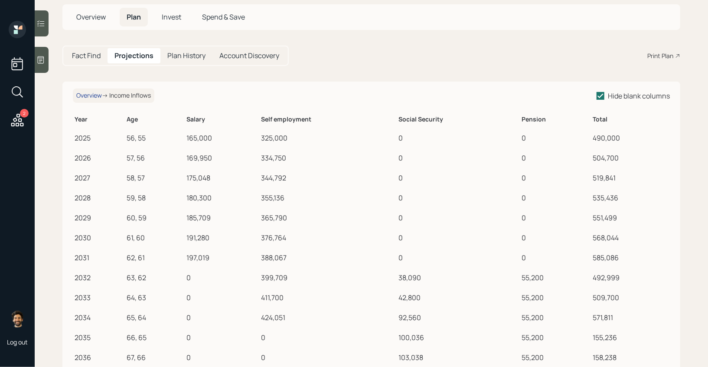
click at [90, 98] on div "Overview" at bounding box center [89, 95] width 26 height 7
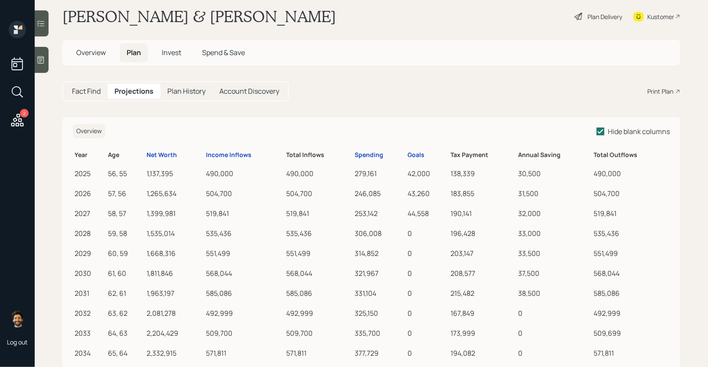
scroll to position [23, 0]
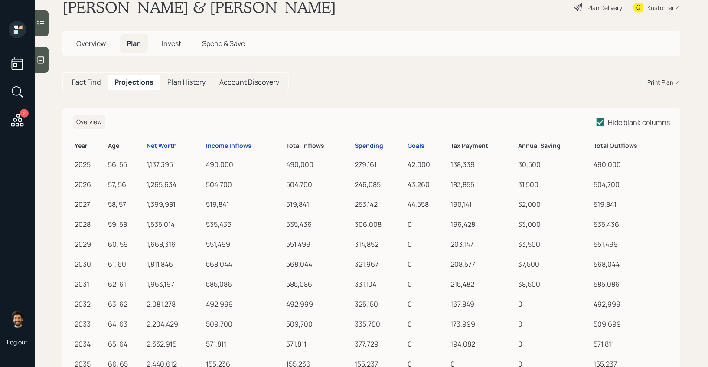
click at [376, 145] on div "Spending" at bounding box center [369, 145] width 29 height 7
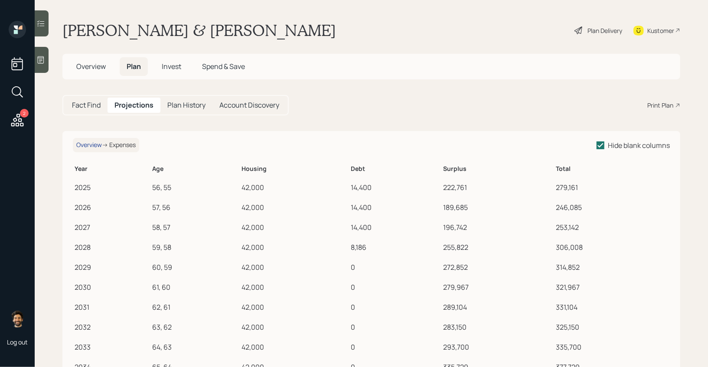
click at [90, 143] on div "Overview" at bounding box center [89, 144] width 26 height 7
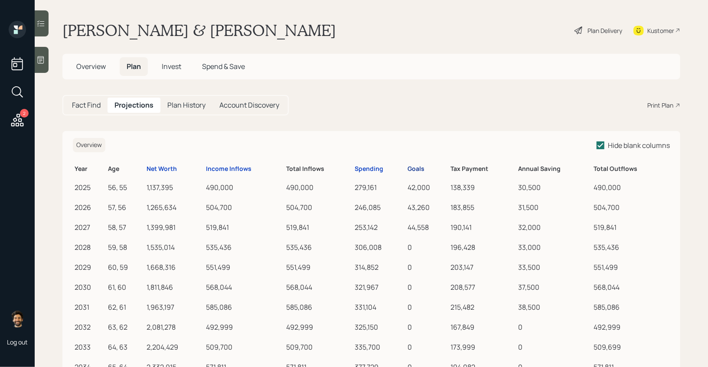
click at [415, 169] on div "Goals" at bounding box center [415, 168] width 17 height 7
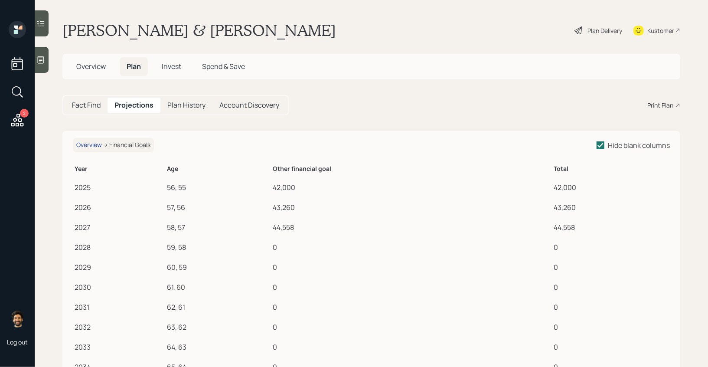
click at [88, 145] on div "Overview" at bounding box center [89, 144] width 26 height 7
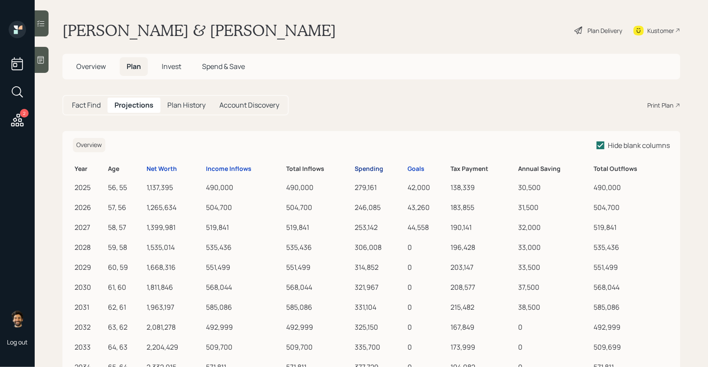
click at [374, 166] on div "Spending" at bounding box center [369, 168] width 29 height 7
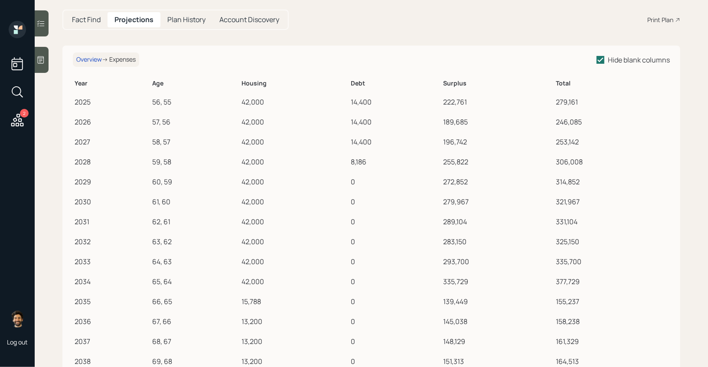
scroll to position [86, 0]
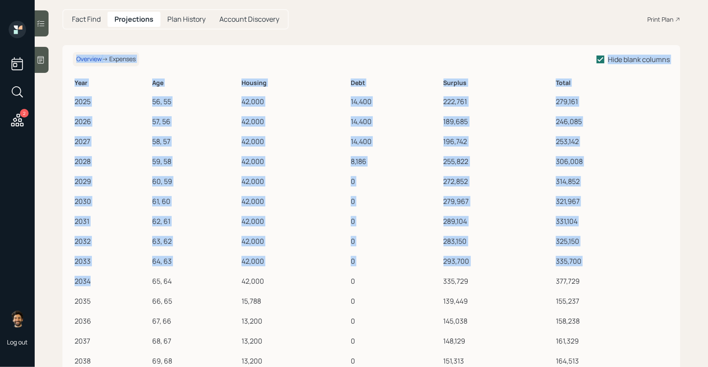
drag, startPoint x: 91, startPoint y: 278, endPoint x: 71, endPoint y: 278, distance: 19.5
click at [75, 281] on div "2034" at bounding box center [112, 281] width 74 height 10
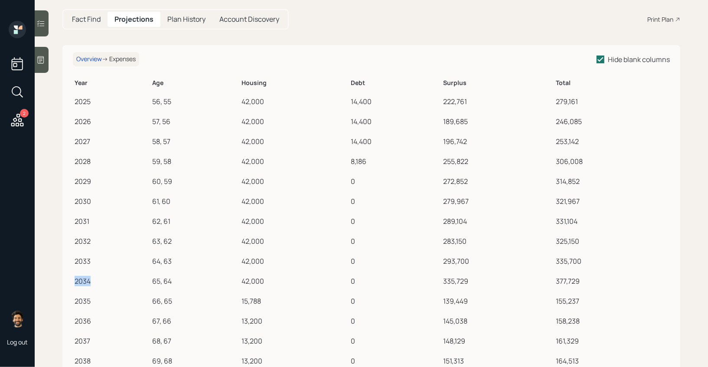
click at [75, 281] on div "2034" at bounding box center [112, 281] width 74 height 10
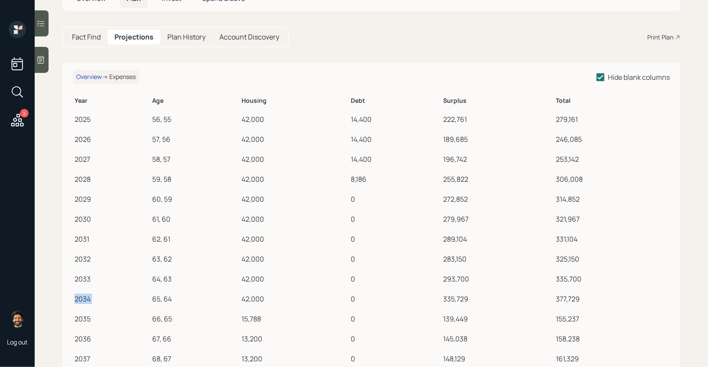
scroll to position [0, 0]
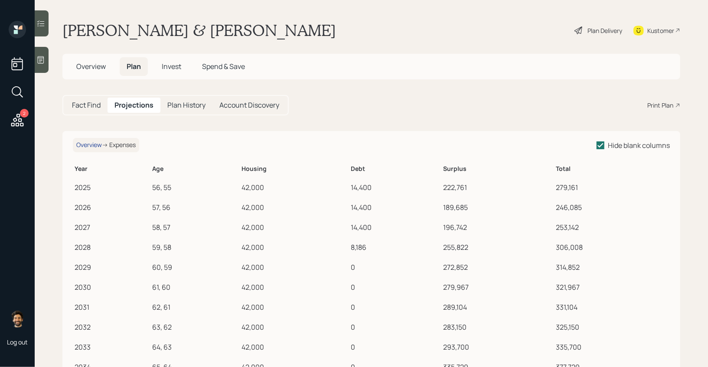
click at [94, 142] on div "Overview" at bounding box center [89, 144] width 26 height 7
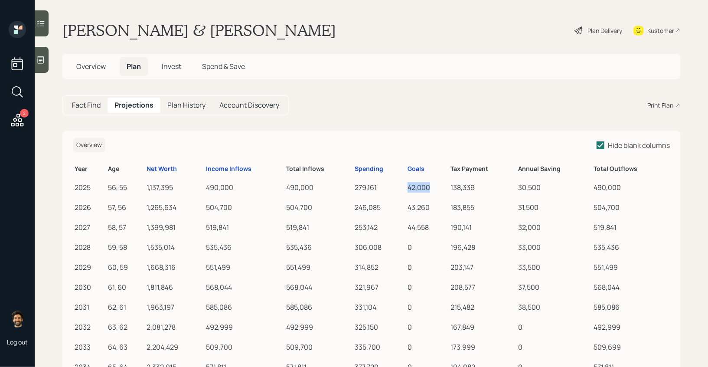
drag, startPoint x: 407, startPoint y: 186, endPoint x: 433, endPoint y: 187, distance: 26.0
click at [433, 187] on td "42,000" at bounding box center [427, 186] width 43 height 20
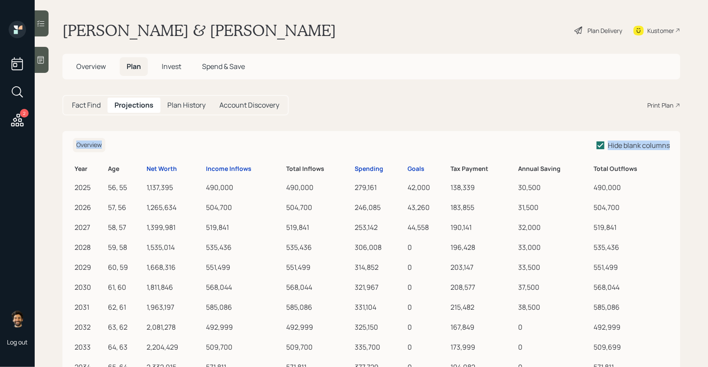
click at [84, 231] on div "2027" at bounding box center [90, 227] width 30 height 10
drag, startPoint x: 544, startPoint y: 188, endPoint x: 510, endPoint y: 188, distance: 34.2
click at [510, 188] on tr "2025 56, 55 1,137,395 490,000 490,000 279,161 42,000 138,339 30,500 490,000" at bounding box center [371, 186] width 597 height 20
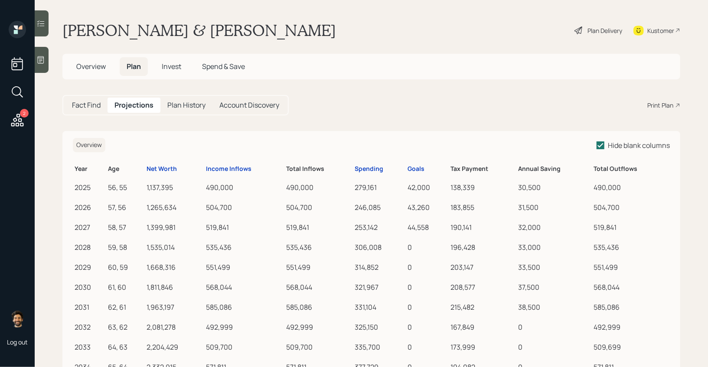
click at [92, 107] on h5 "Fact Find" at bounding box center [86, 105] width 29 height 8
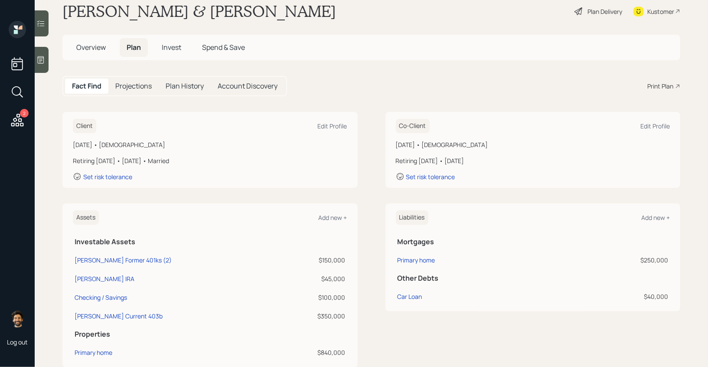
scroll to position [18, 0]
click at [138, 86] on h5 "Projections" at bounding box center [133, 87] width 36 height 8
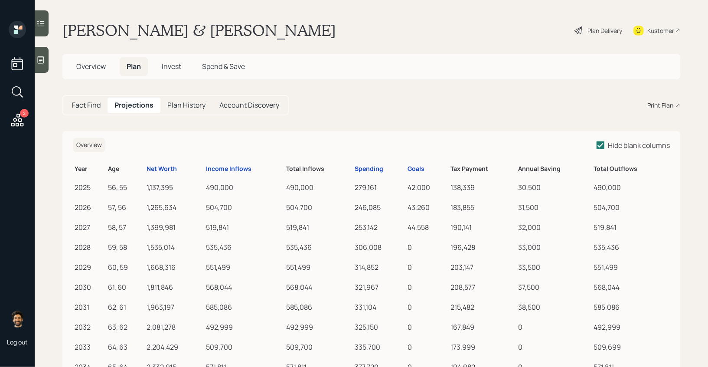
click at [93, 101] on h5 "Fact Find" at bounding box center [86, 105] width 29 height 8
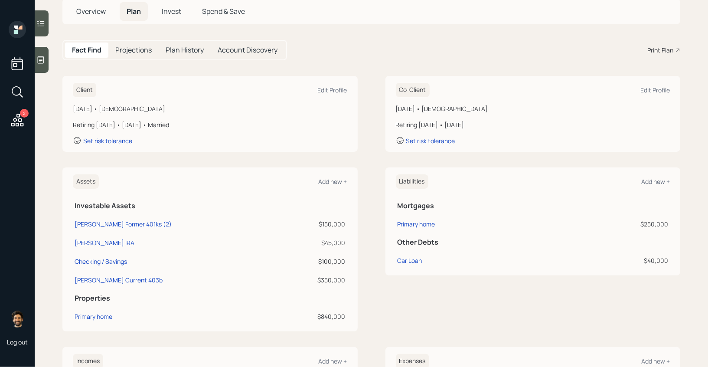
scroll to position [56, 0]
click at [329, 179] on div "Add new +" at bounding box center [332, 180] width 29 height 8
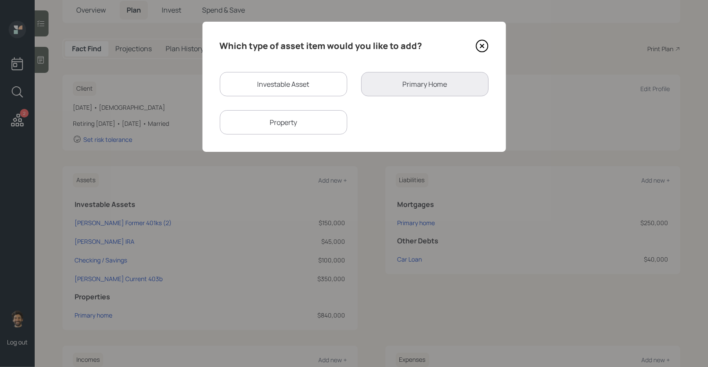
click at [292, 87] on div "Investable Asset" at bounding box center [283, 84] width 127 height 24
select select "taxable"
select select "balanced"
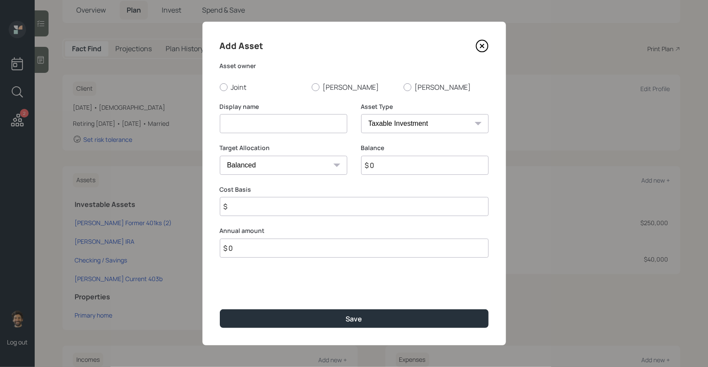
click at [288, 126] on input at bounding box center [283, 123] width 127 height 19
type input "SEP IRA"
click at [400, 123] on select "SEP IRA IRA Roth IRA 401(k) Roth 401(k) 403(b) Roth 403(b) 457(b) Roth 457(b) H…" at bounding box center [424, 123] width 127 height 19
select select "sep_ira"
click at [361, 114] on select "SEP IRA IRA Roth IRA 401(k) Roth 401(k) 403(b) Roth 403(b) 457(b) Roth 457(b) H…" at bounding box center [424, 123] width 127 height 19
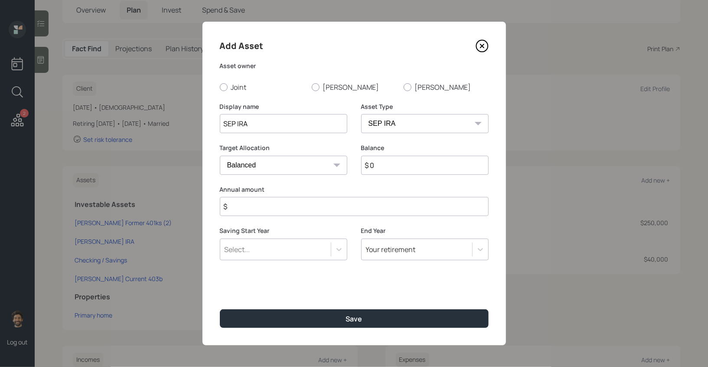
click at [250, 209] on input "$" at bounding box center [354, 206] width 269 height 19
type input "$ 20,000"
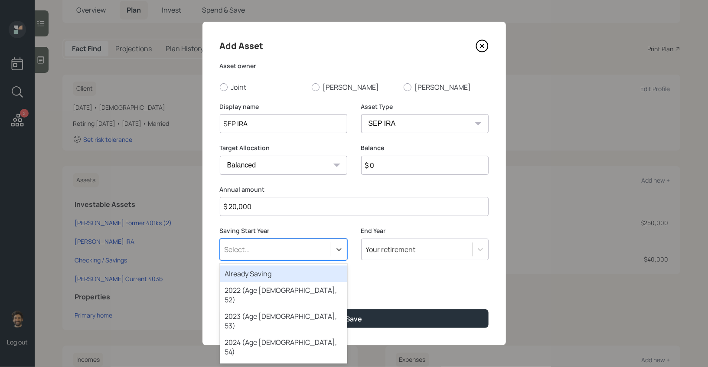
click at [241, 251] on div "Select..." at bounding box center [237, 249] width 26 height 10
click at [247, 272] on div "Already Saving" at bounding box center [283, 273] width 127 height 16
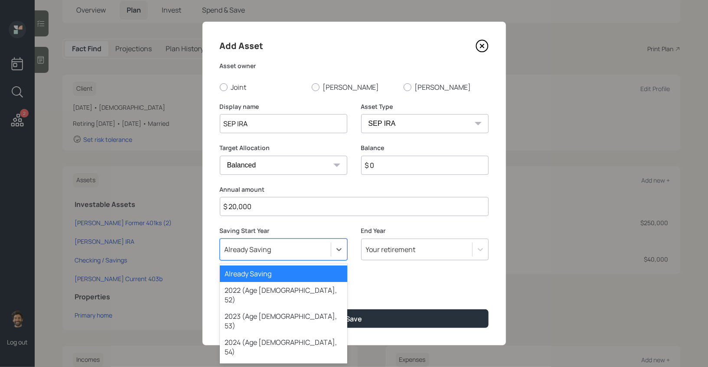
click at [299, 250] on div "Already Saving" at bounding box center [275, 249] width 110 height 15
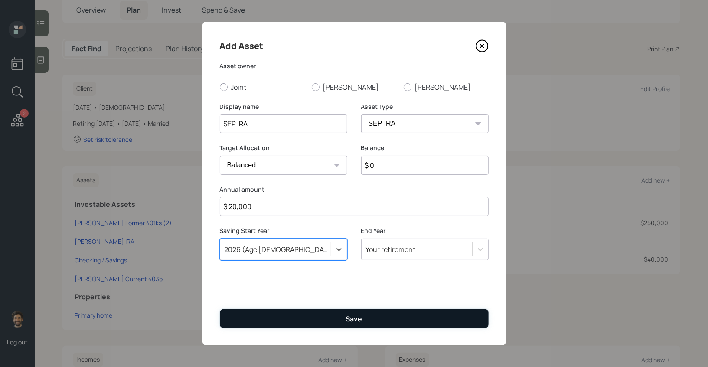
click at [263, 323] on button "Save" at bounding box center [354, 318] width 269 height 19
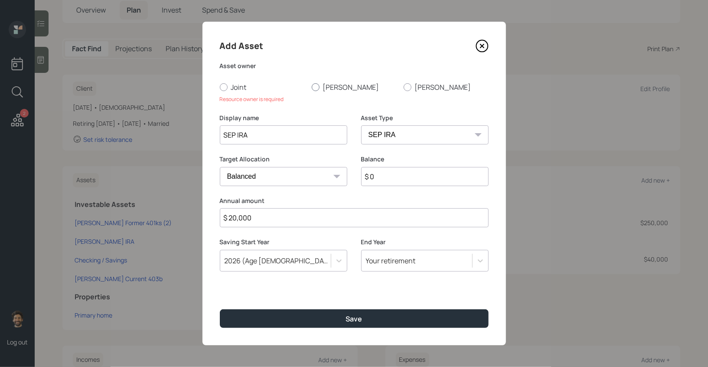
click at [315, 87] on div at bounding box center [316, 87] width 8 height 8
click at [312, 87] on input "[PERSON_NAME]" at bounding box center [311, 87] width 0 height 0
radio input "true"
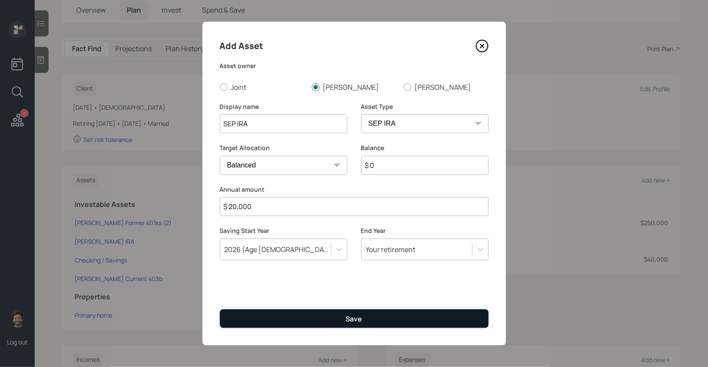
click at [281, 325] on button "Save" at bounding box center [354, 318] width 269 height 19
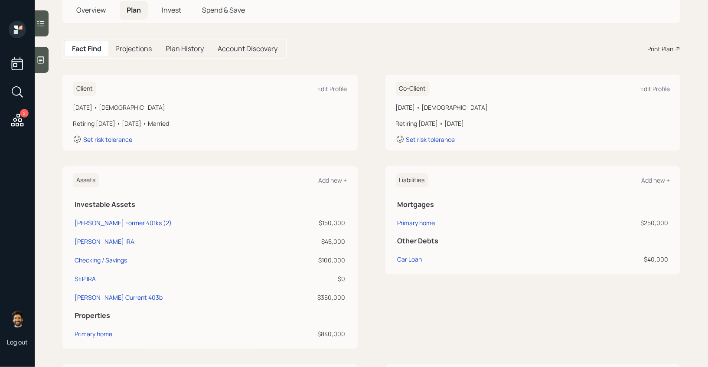
click at [138, 45] on h5 "Projections" at bounding box center [133, 49] width 36 height 8
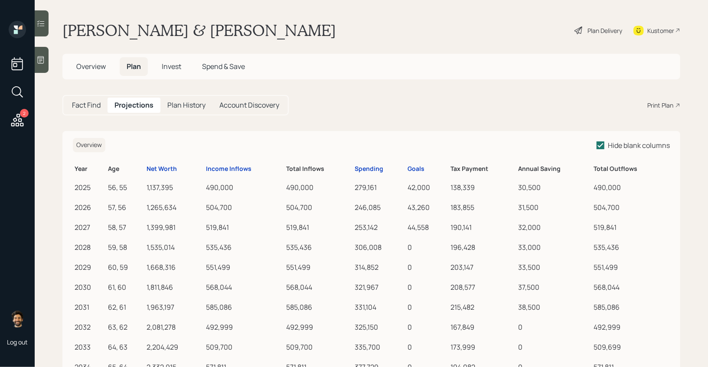
click at [88, 103] on h5 "Fact Find" at bounding box center [86, 105] width 29 height 8
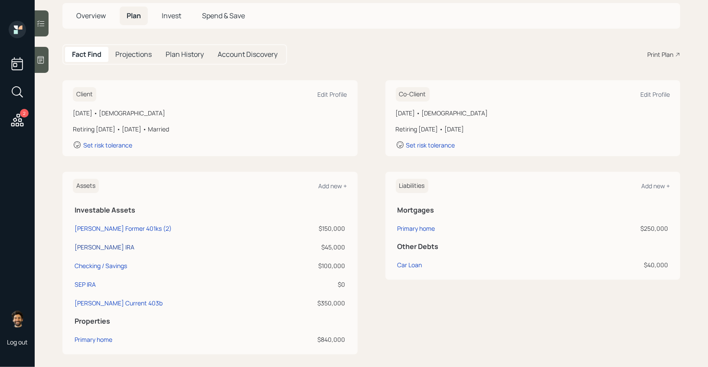
scroll to position [64, 0]
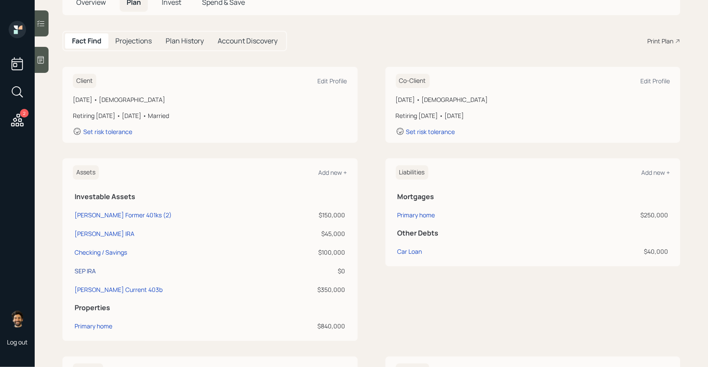
click at [89, 272] on div "SEP IRA" at bounding box center [85, 270] width 21 height 9
select select "balanced"
click at [81, 270] on div "SEP IRA" at bounding box center [85, 270] width 21 height 9
select select "balanced"
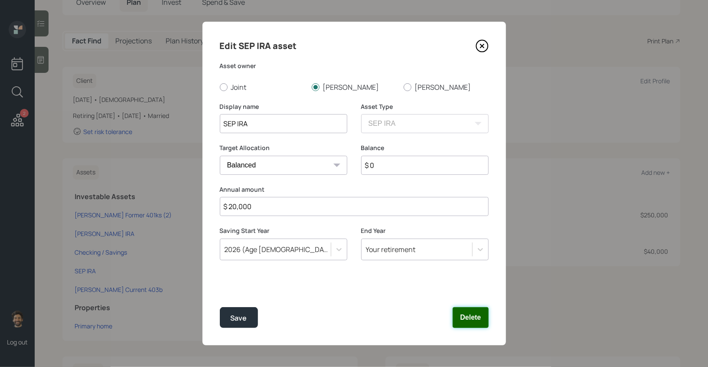
click at [476, 314] on button "Delete" at bounding box center [470, 317] width 36 height 21
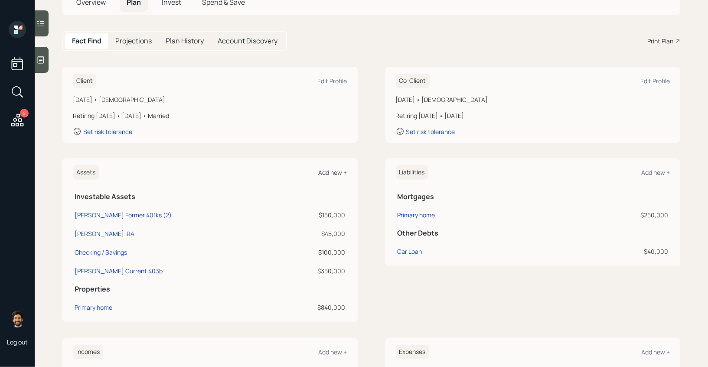
click at [334, 173] on div "Add new +" at bounding box center [332, 172] width 29 height 8
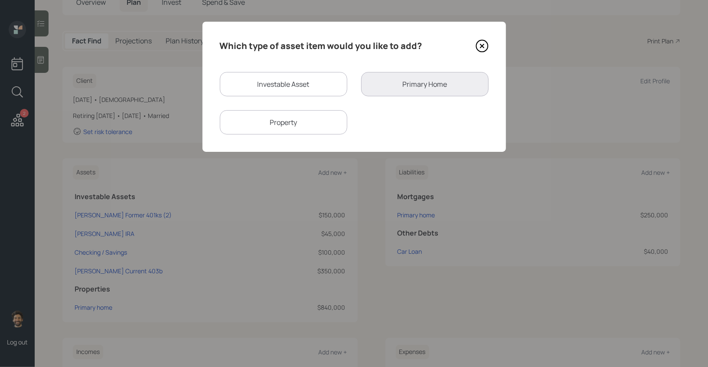
click at [258, 86] on div "Investable Asset" at bounding box center [283, 84] width 127 height 24
select select "taxable"
select select "balanced"
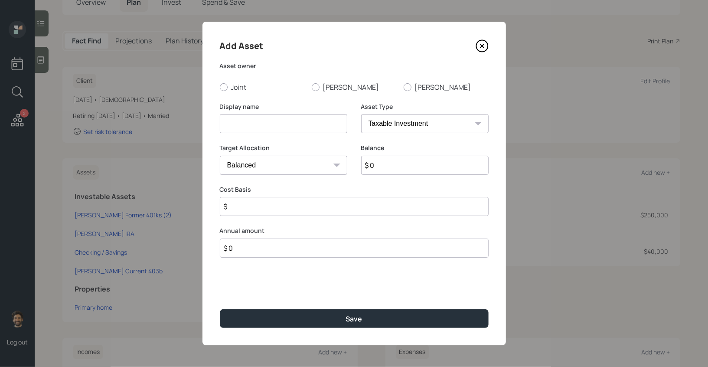
click at [262, 121] on input at bounding box center [283, 123] width 127 height 19
type input "SEP IRA Potential Savings"
click at [260, 247] on input "$ 0" at bounding box center [354, 247] width 269 height 19
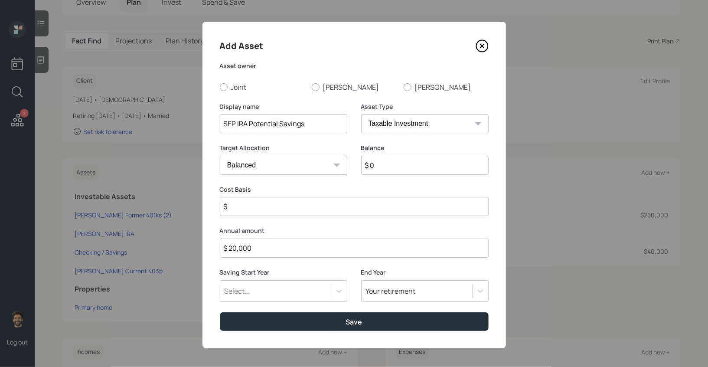
type input "$ 20,000"
click at [243, 291] on div "Select..." at bounding box center [237, 291] width 26 height 10
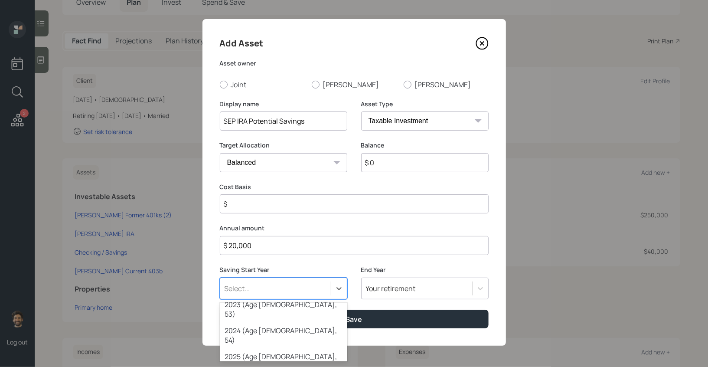
scroll to position [53, 0]
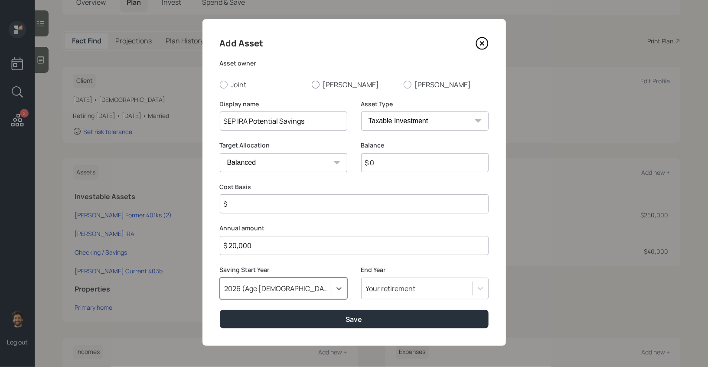
click at [319, 82] on label "Brian" at bounding box center [354, 85] width 85 height 10
click at [312, 84] on input "Brian" at bounding box center [311, 84] width 0 height 0
radio input "true"
click at [388, 122] on select "SEP IRA IRA Roth IRA 401(k) Roth 401(k) 403(b) Roth 403(b) 457(b) Roth 457(b) H…" at bounding box center [424, 120] width 127 height 19
select select "company_sponsored"
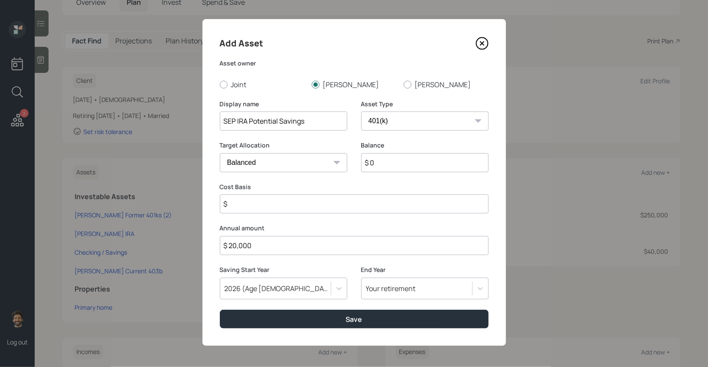
click at [361, 114] on select "SEP IRA IRA Roth IRA 401(k) Roth 401(k) 403(b) Roth 403(b) 457(b) Roth 457(b) H…" at bounding box center [424, 120] width 127 height 19
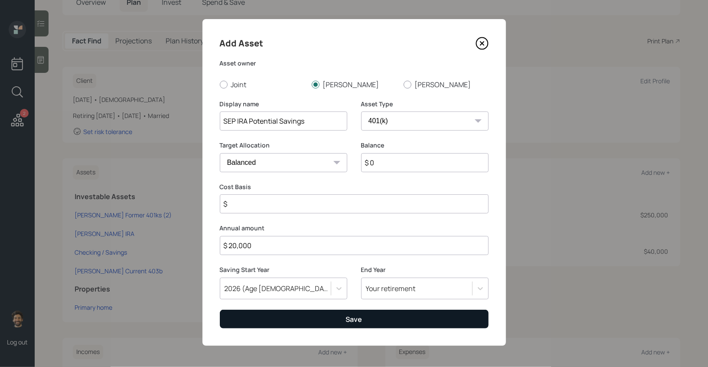
scroll to position [0, 0]
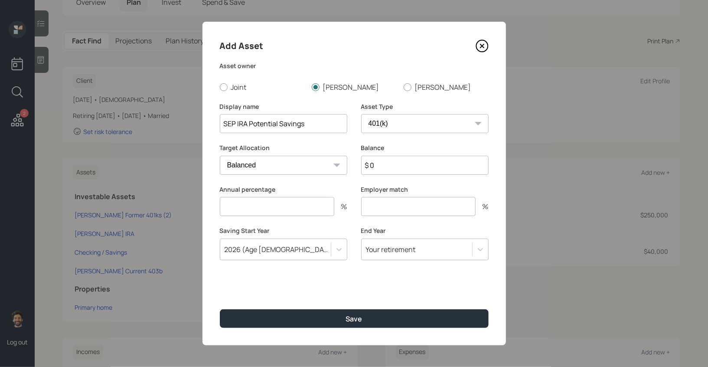
click at [270, 207] on input "number" at bounding box center [277, 206] width 114 height 19
type input "6"
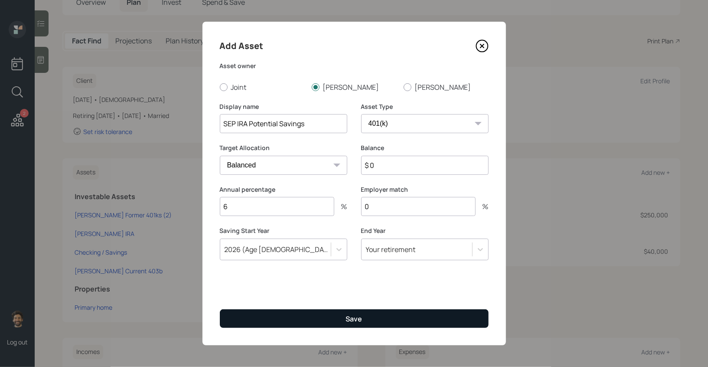
type input "0"
click at [245, 318] on button "Save" at bounding box center [354, 318] width 269 height 19
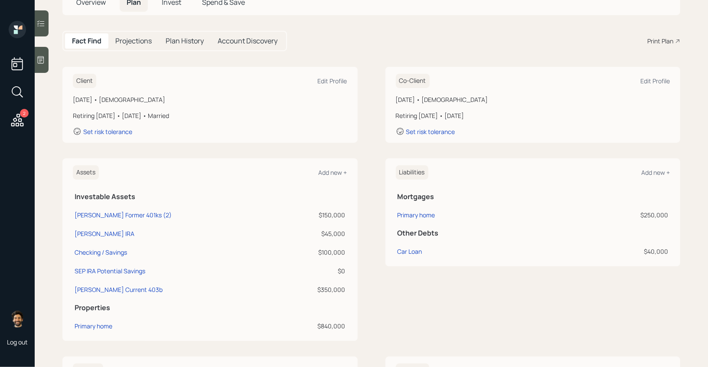
scroll to position [326, 0]
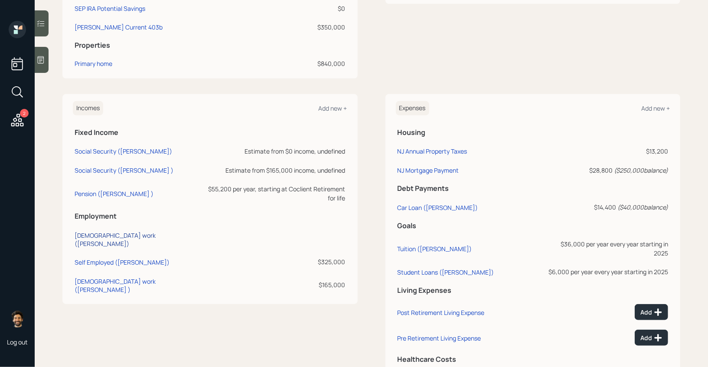
click at [98, 231] on div "Full-time work (Brian)" at bounding box center [139, 239] width 128 height 16
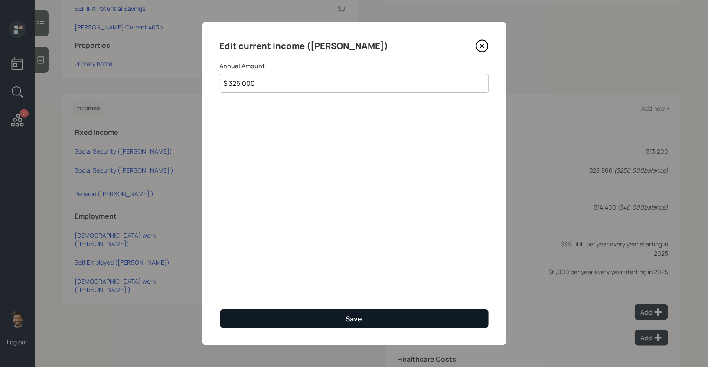
type input "$ 325,000"
click at [234, 310] on button "Save" at bounding box center [354, 318] width 269 height 19
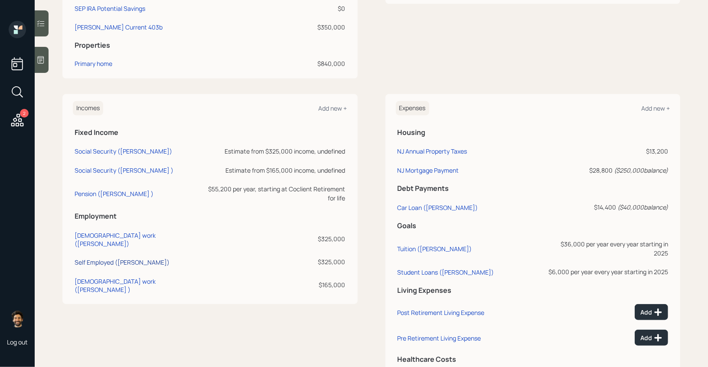
click at [95, 258] on div "Self Employed (Brian)" at bounding box center [122, 262] width 95 height 8
select select "self_employment"
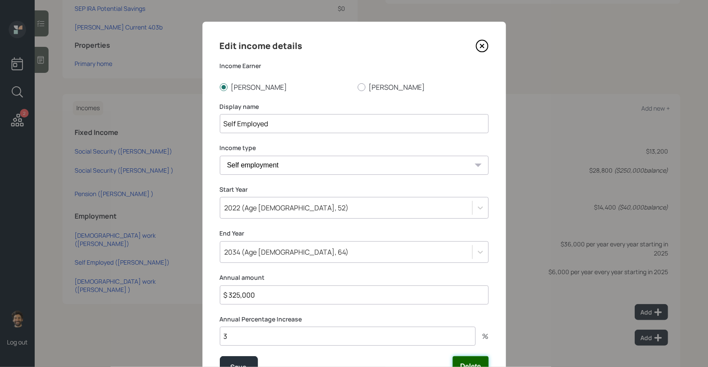
click at [471, 358] on button "Delete" at bounding box center [470, 366] width 36 height 21
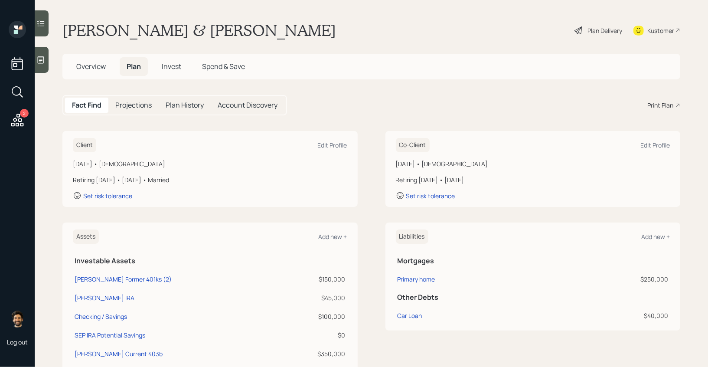
click at [130, 107] on h5 "Projections" at bounding box center [133, 105] width 36 height 8
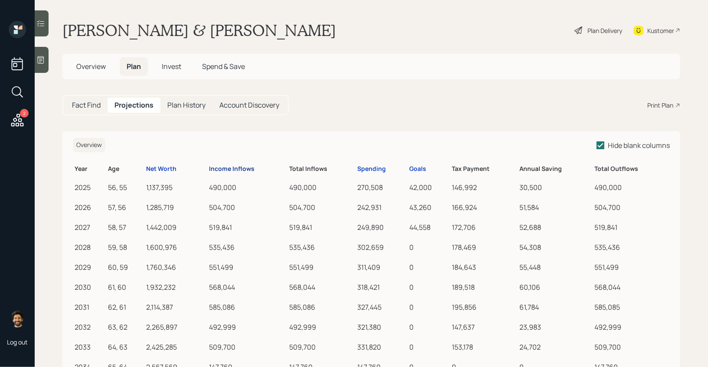
click at [215, 169] on div "Income Inflows" at bounding box center [231, 168] width 45 height 7
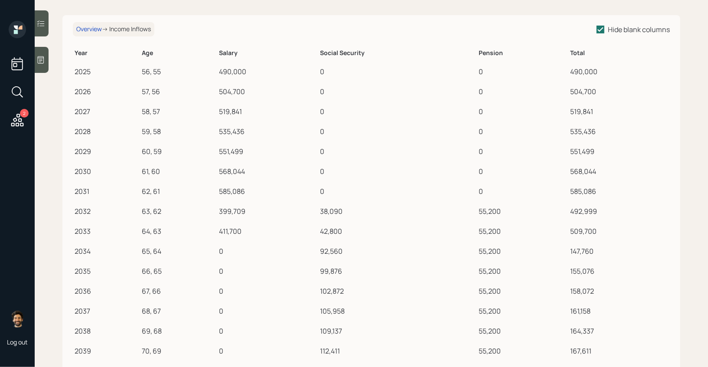
scroll to position [45, 0]
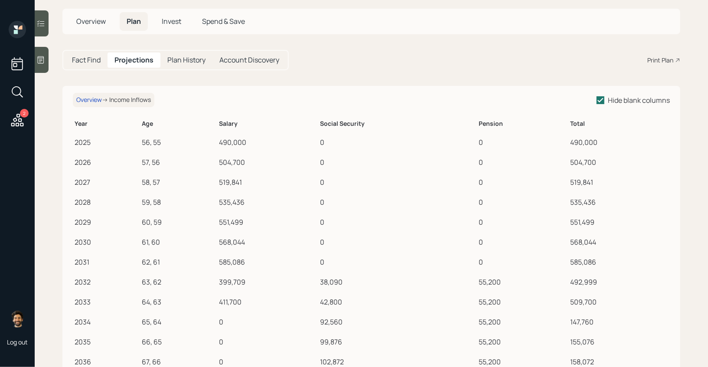
click at [94, 61] on h5 "Fact Find" at bounding box center [86, 60] width 29 height 8
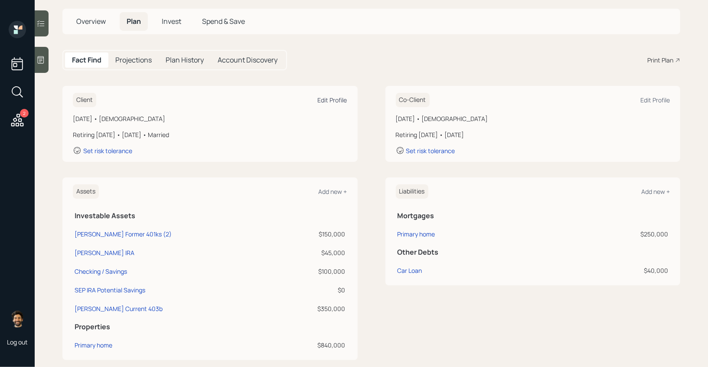
click at [325, 97] on div "Edit Profile" at bounding box center [332, 100] width 29 height 8
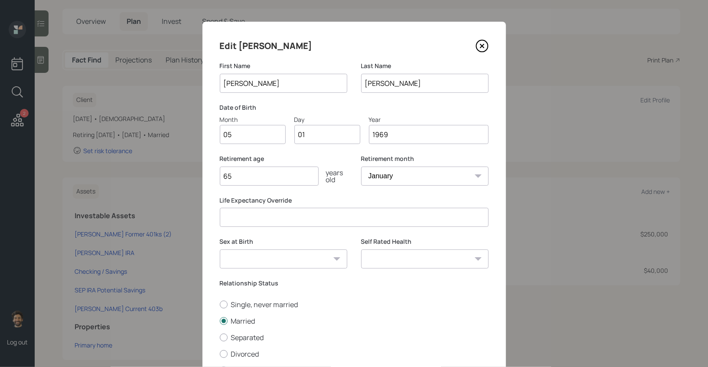
click at [245, 177] on input "65" at bounding box center [269, 175] width 99 height 19
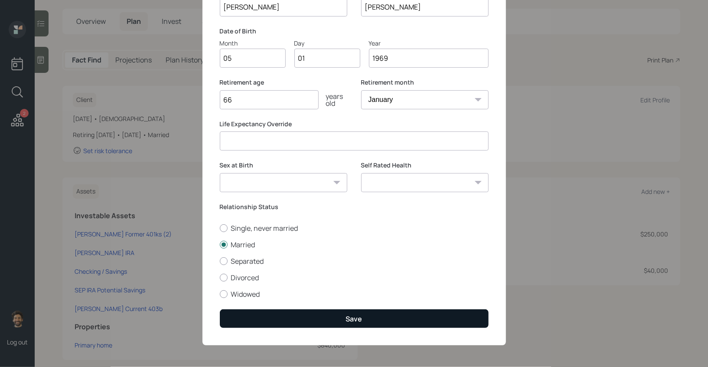
type input "66"
click at [245, 315] on button "Save" at bounding box center [354, 318] width 269 height 19
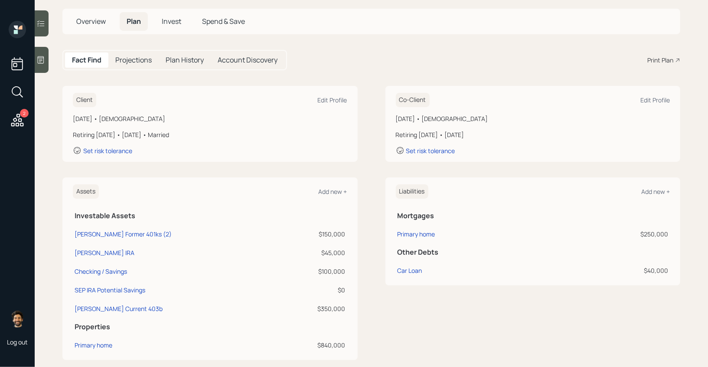
click at [129, 59] on h5 "Projections" at bounding box center [133, 60] width 36 height 8
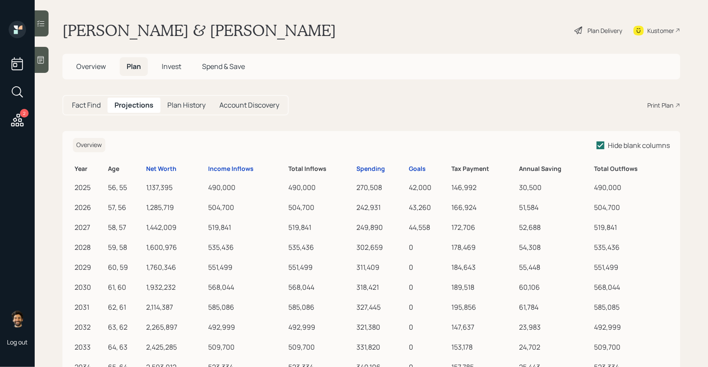
click at [223, 163] on th "Income Inflows" at bounding box center [246, 167] width 80 height 17
click at [225, 168] on div "Income Inflows" at bounding box center [230, 168] width 45 height 7
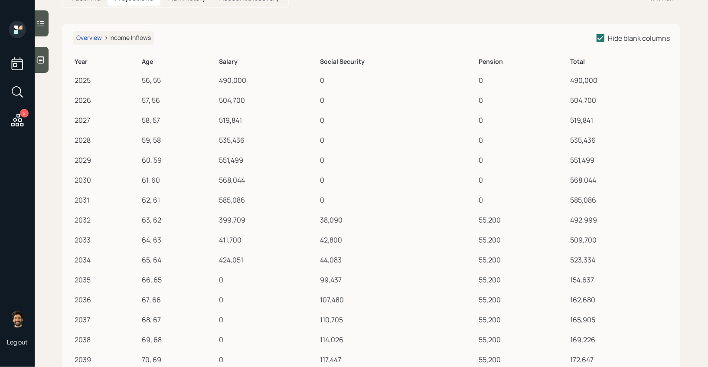
scroll to position [114, 0]
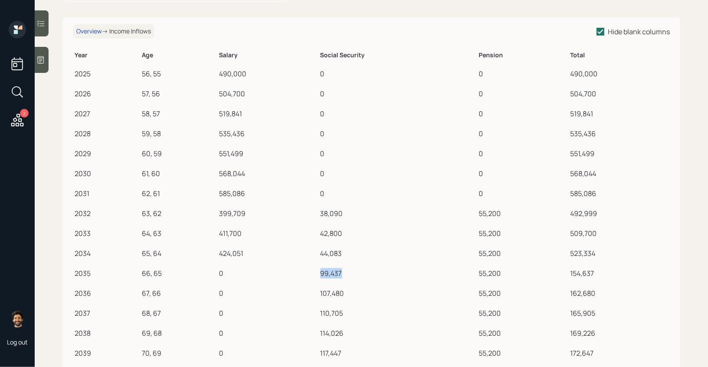
drag, startPoint x: 320, startPoint y: 271, endPoint x: 347, endPoint y: 271, distance: 26.9
click at [347, 271] on td "99,437" at bounding box center [397, 272] width 159 height 20
click at [81, 29] on div "Overview" at bounding box center [89, 31] width 26 height 7
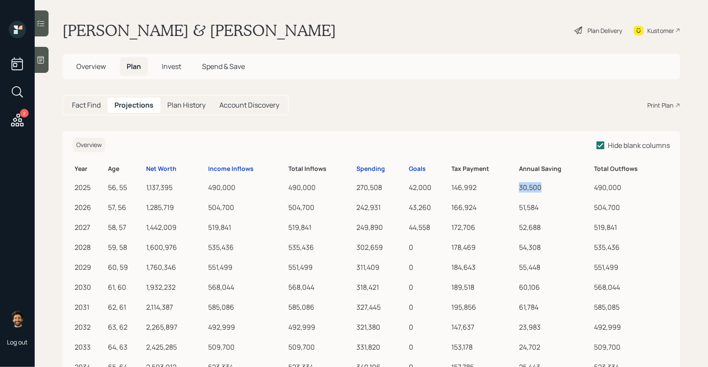
drag, startPoint x: 518, startPoint y: 187, endPoint x: 547, endPoint y: 189, distance: 29.1
click at [547, 189] on td "30,500" at bounding box center [554, 186] width 75 height 20
drag, startPoint x: 520, startPoint y: 205, endPoint x: 548, endPoint y: 206, distance: 27.8
click at [547, 206] on div "51,584" at bounding box center [555, 207] width 72 height 10
drag, startPoint x: 518, startPoint y: 185, endPoint x: 542, endPoint y: 185, distance: 24.3
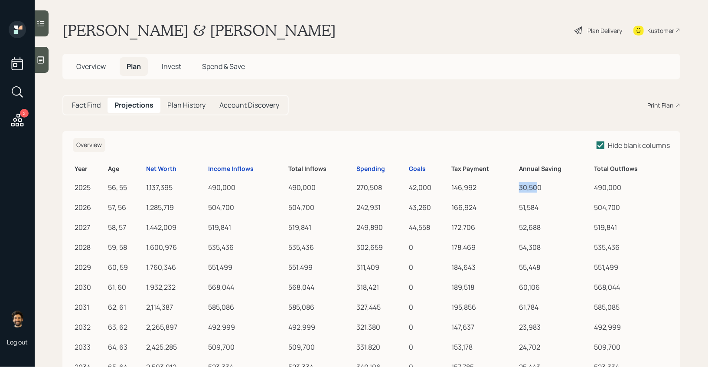
click at [542, 185] on td "30,500" at bounding box center [554, 186] width 75 height 20
drag, startPoint x: 520, startPoint y: 205, endPoint x: 544, endPoint y: 206, distance: 24.3
click at [544, 206] on div "51,584" at bounding box center [555, 207] width 72 height 10
click at [593, 26] on div "Plan Delivery" at bounding box center [604, 30] width 35 height 9
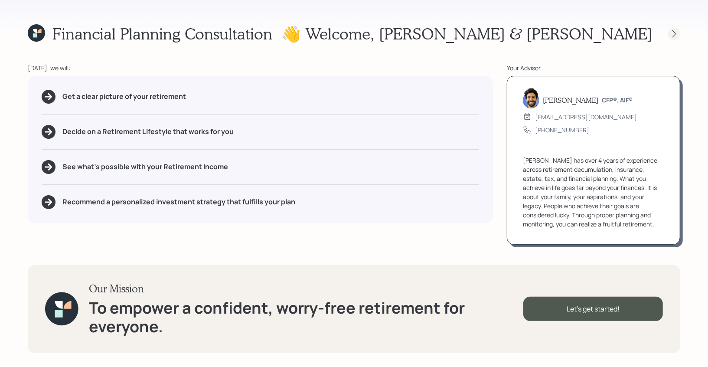
click at [676, 32] on icon at bounding box center [673, 33] width 9 height 9
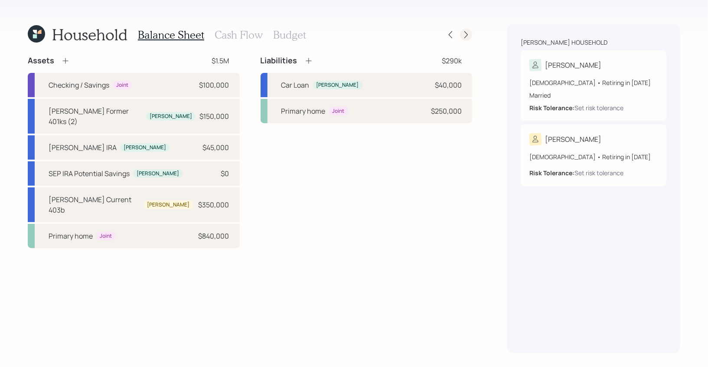
click at [464, 37] on icon at bounding box center [465, 34] width 9 height 9
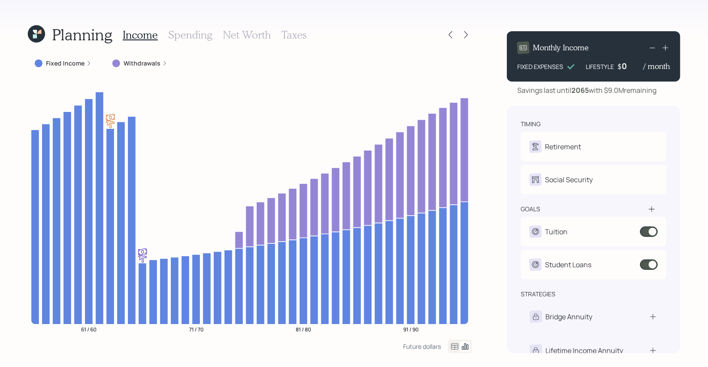
click at [184, 35] on h3 "Spending" at bounding box center [190, 35] width 44 height 13
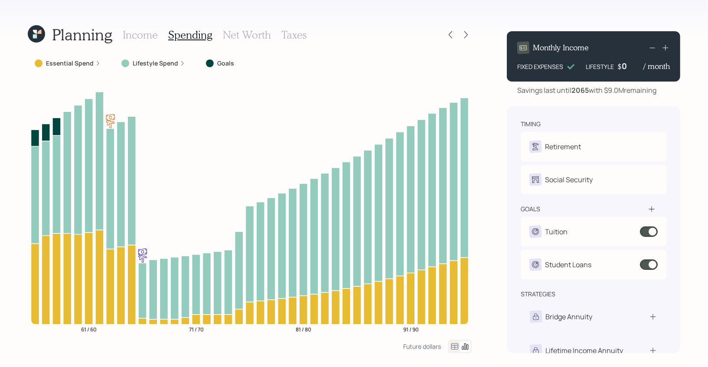
click at [451, 347] on icon at bounding box center [454, 346] width 7 height 6
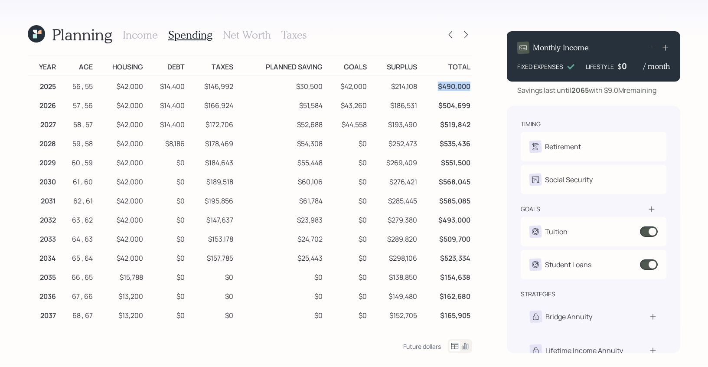
drag, startPoint x: 472, startPoint y: 86, endPoint x: 437, endPoint y: 86, distance: 34.7
click at [437, 86] on td "$490,000" at bounding box center [445, 84] width 53 height 19
drag, startPoint x: 118, startPoint y: 86, endPoint x: 146, endPoint y: 87, distance: 27.7
click at [146, 87] on tr "2025 56 , 55 $42,000 $14,400 $146,992 $30,500 $42,000 $214,108 $490,000" at bounding box center [250, 84] width 444 height 19
drag, startPoint x: 185, startPoint y: 85, endPoint x: 154, endPoint y: 85, distance: 31.6
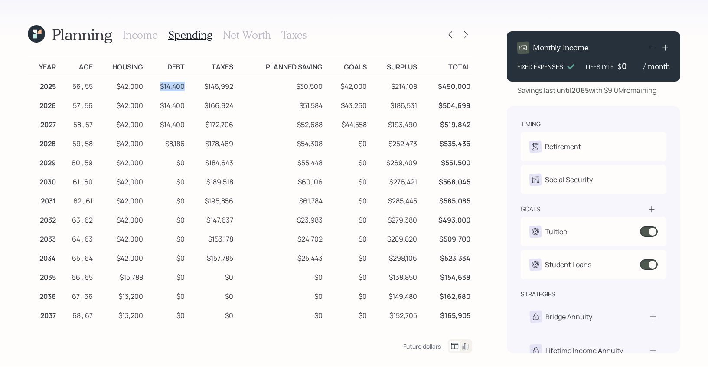
click at [154, 85] on td "$14,400" at bounding box center [166, 84] width 42 height 19
drag, startPoint x: 234, startPoint y: 89, endPoint x: 199, endPoint y: 89, distance: 34.7
click at [199, 89] on td "$146,992" at bounding box center [210, 84] width 49 height 19
click at [307, 105] on td "$51,584" at bounding box center [279, 103] width 89 height 19
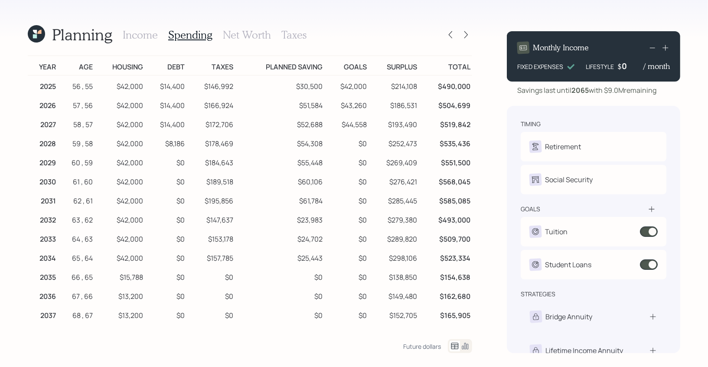
click at [346, 86] on td "$42,000" at bounding box center [346, 84] width 44 height 19
drag, startPoint x: 389, startPoint y: 88, endPoint x: 424, endPoint y: 88, distance: 35.5
click at [424, 88] on tr "2025 56 , 55 $42,000 $14,400 $146,992 $30,500 $42,000 $214,108 $490,000" at bounding box center [250, 84] width 444 height 19
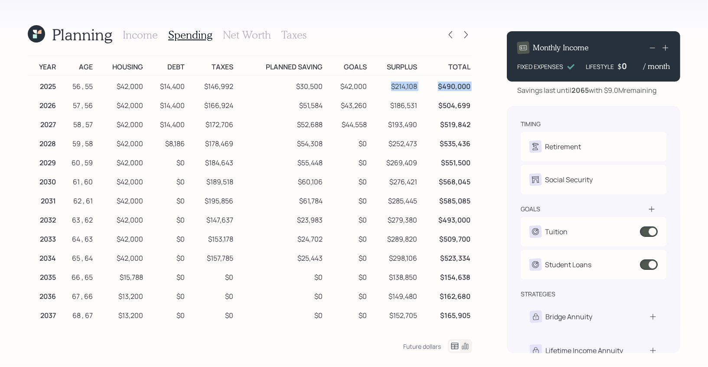
click at [412, 87] on td "$214,108" at bounding box center [393, 84] width 51 height 19
click at [33, 32] on icon at bounding box center [36, 33] width 17 height 17
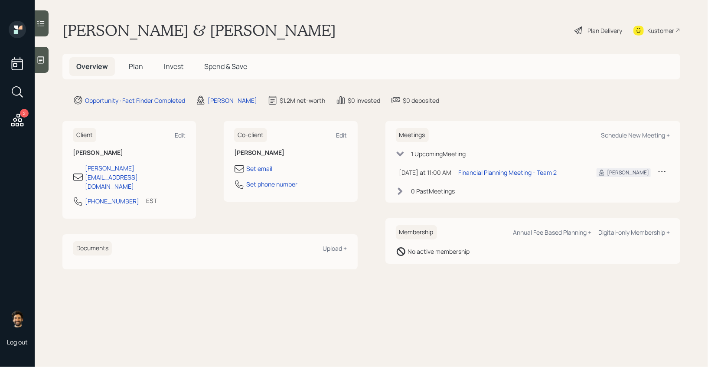
click at [130, 64] on span "Plan" at bounding box center [136, 67] width 14 height 10
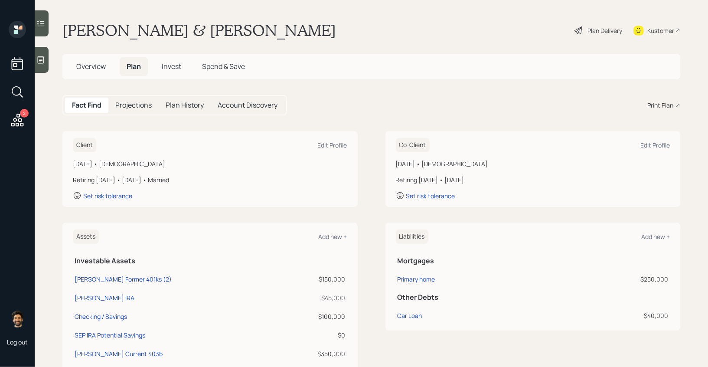
scroll to position [395, 0]
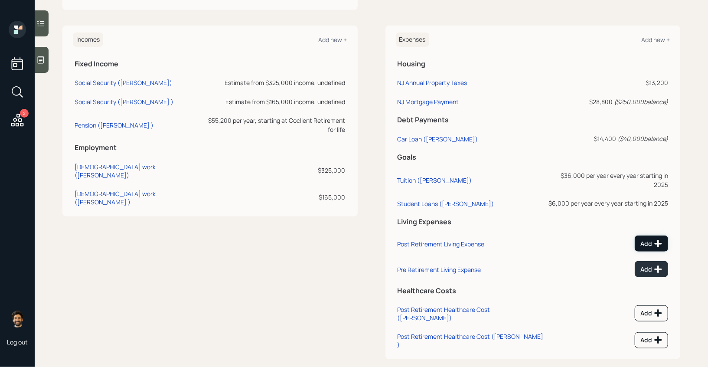
click at [660, 239] on icon at bounding box center [657, 243] width 9 height 9
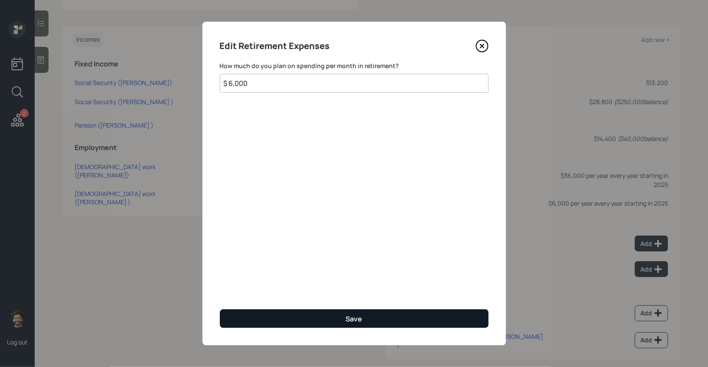
type input "$ 6,000"
click at [258, 325] on button "Save" at bounding box center [354, 318] width 269 height 19
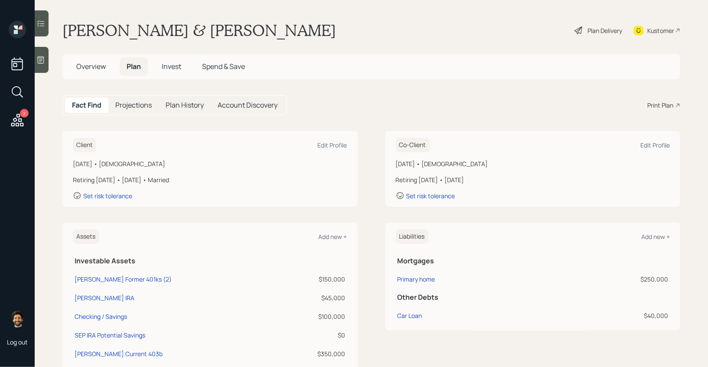
click at [602, 29] on div "Plan Delivery" at bounding box center [604, 30] width 35 height 9
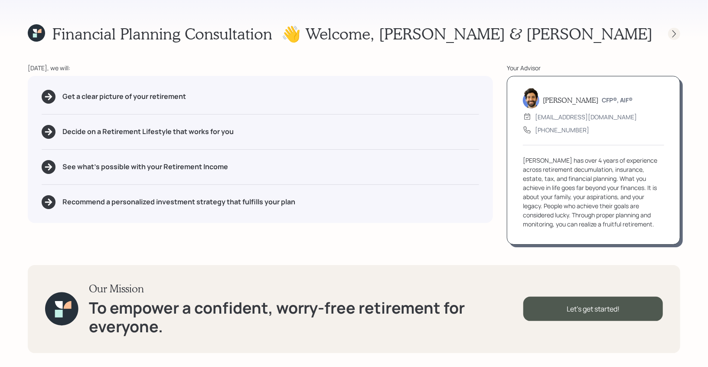
click at [672, 30] on icon at bounding box center [673, 33] width 3 height 7
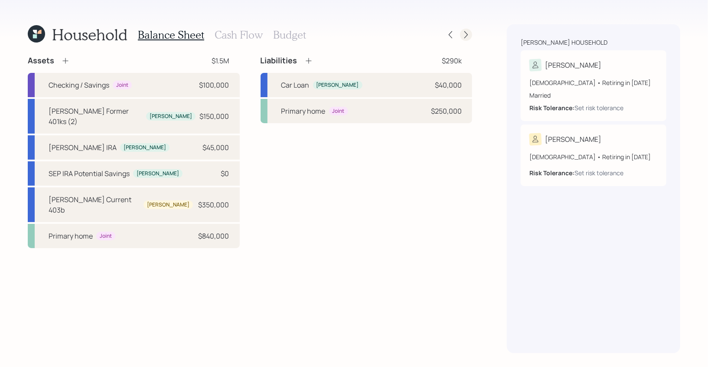
click at [464, 38] on icon at bounding box center [465, 34] width 9 height 9
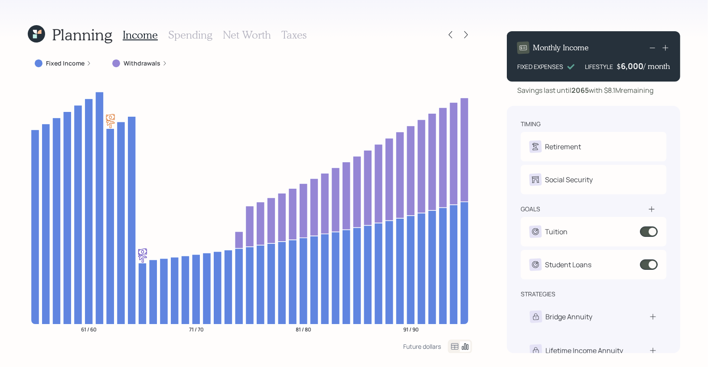
click at [176, 34] on h3 "Spending" at bounding box center [190, 35] width 44 height 13
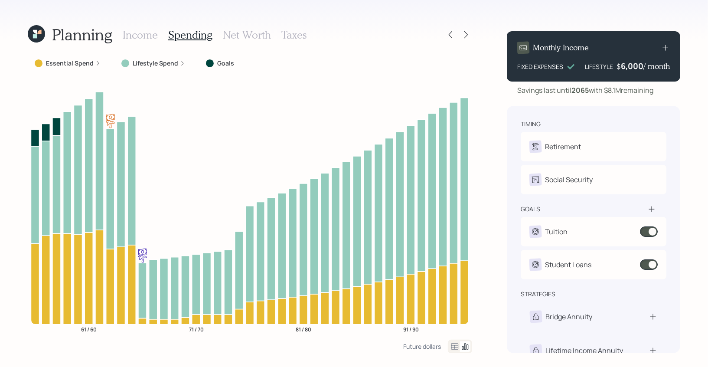
click at [456, 346] on icon at bounding box center [454, 346] width 10 height 10
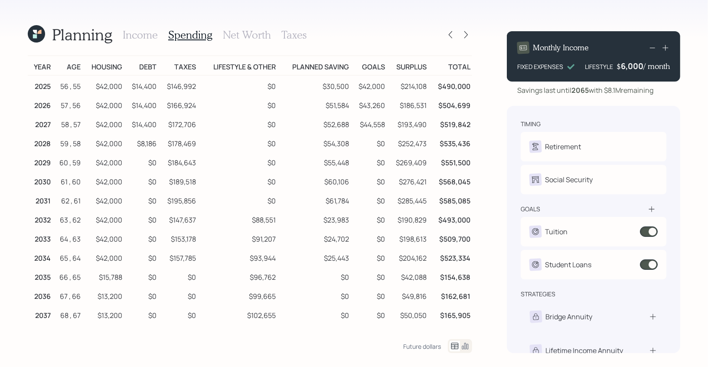
click at [37, 36] on icon at bounding box center [36, 33] width 17 height 17
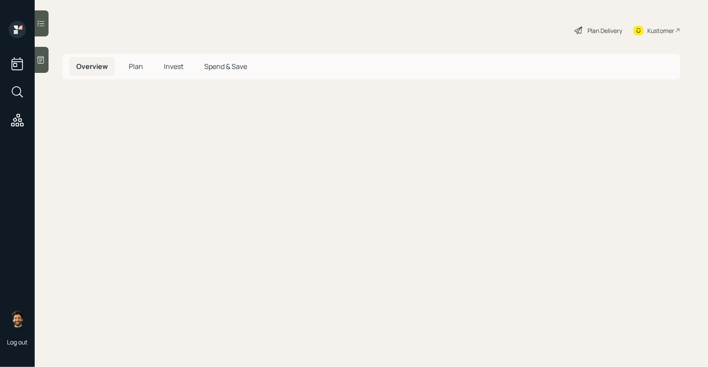
click at [138, 69] on span "Plan" at bounding box center [136, 67] width 14 height 10
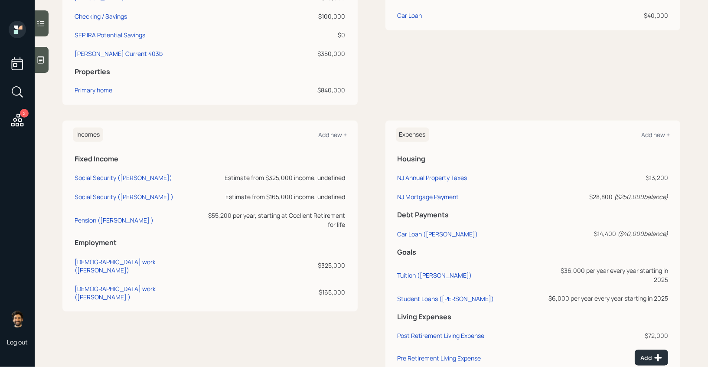
scroll to position [389, 0]
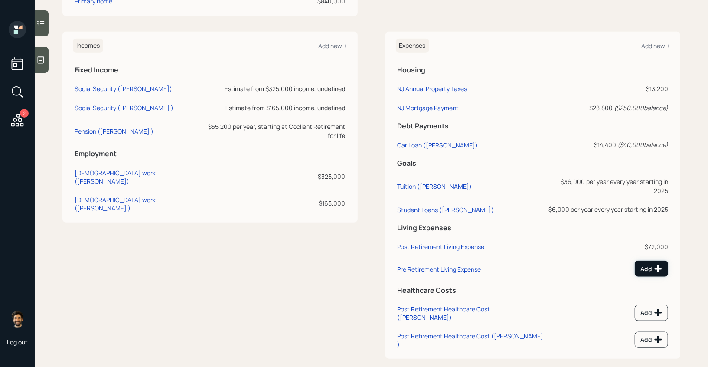
click at [655, 260] on button "Add" at bounding box center [650, 268] width 33 height 16
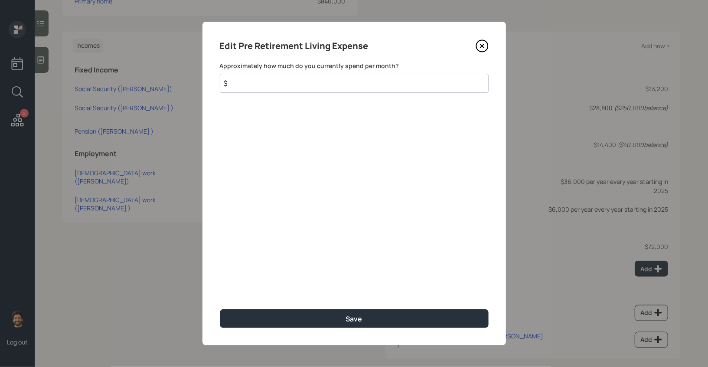
click at [299, 80] on input "$" at bounding box center [354, 83] width 269 height 19
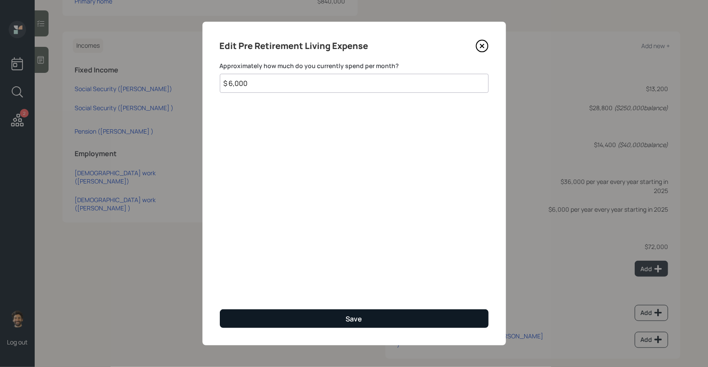
type input "$ 6,000"
click at [260, 318] on button "Save" at bounding box center [354, 318] width 269 height 19
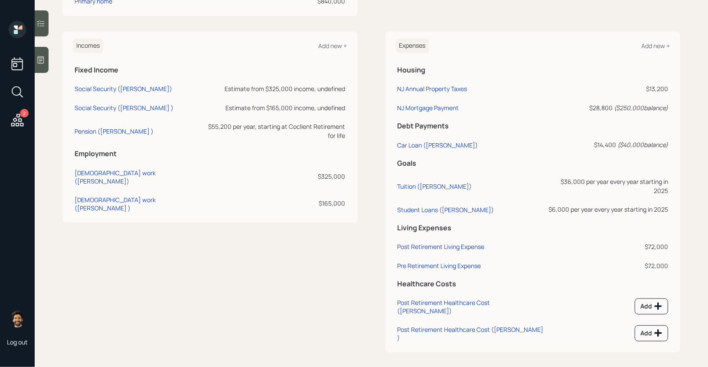
scroll to position [383, 0]
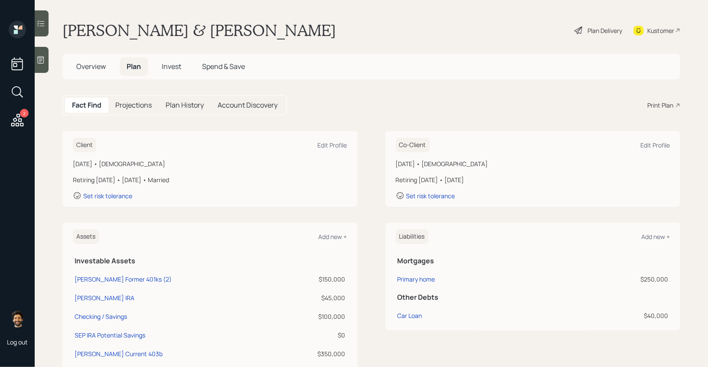
click at [603, 24] on div "Plan Delivery" at bounding box center [597, 30] width 49 height 19
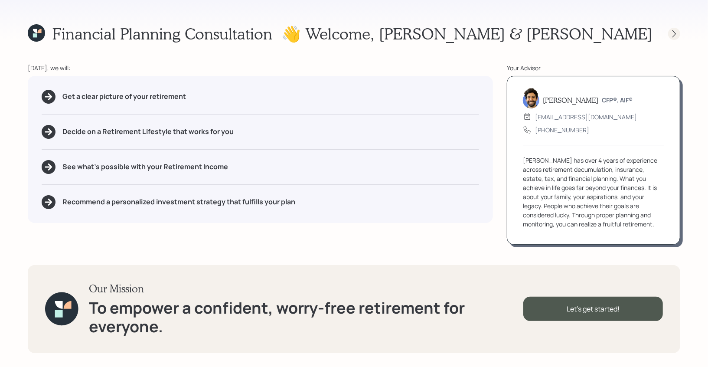
click at [670, 30] on icon at bounding box center [673, 33] width 9 height 9
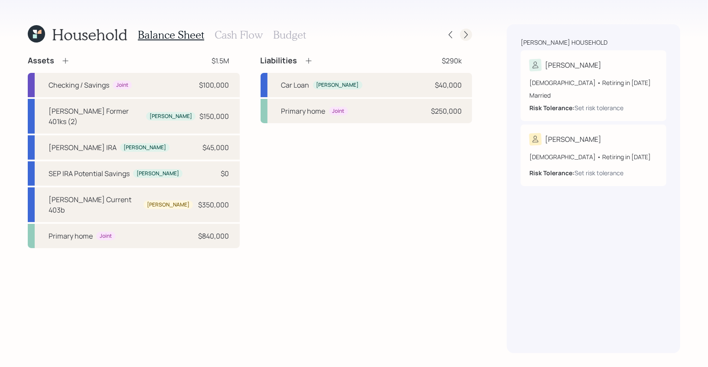
click at [462, 30] on div at bounding box center [466, 35] width 12 height 12
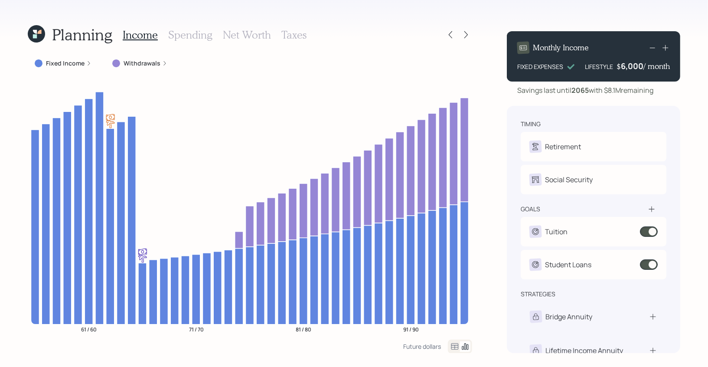
click at [206, 38] on h3 "Spending" at bounding box center [190, 35] width 44 height 13
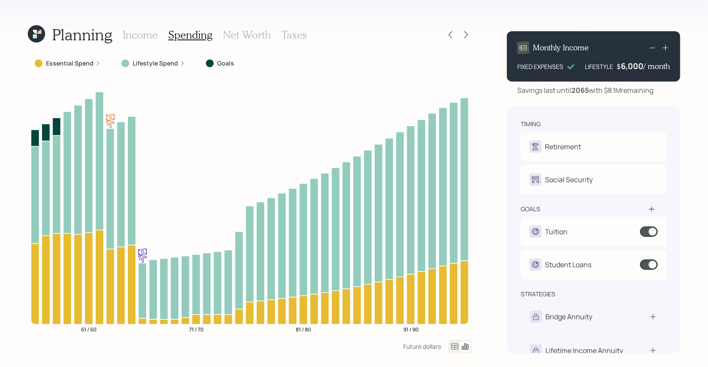
click at [454, 349] on icon at bounding box center [454, 346] width 10 height 10
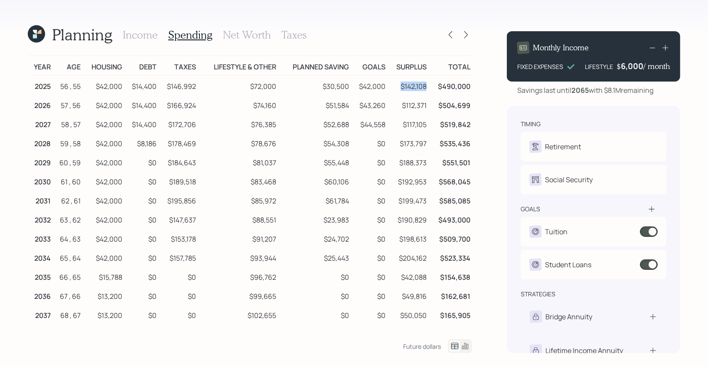
drag, startPoint x: 401, startPoint y: 85, endPoint x: 427, endPoint y: 86, distance: 26.0
click at [427, 86] on td "$142,108" at bounding box center [407, 84] width 41 height 19
drag, startPoint x: 279, startPoint y: 83, endPoint x: 247, endPoint y: 83, distance: 32.1
click at [247, 83] on tr "2025 56 , 55 $42,000 $14,400 $146,992 $72,000 $30,500 $42,000 $142,108 $490,000" at bounding box center [250, 84] width 444 height 19
drag, startPoint x: 427, startPoint y: 82, endPoint x: 401, endPoint y: 83, distance: 26.0
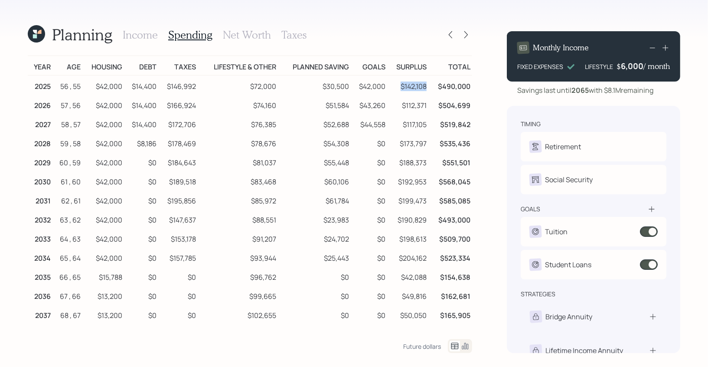
click at [401, 83] on td "$142,108" at bounding box center [407, 84] width 41 height 19
drag, startPoint x: 200, startPoint y: 84, endPoint x: 158, endPoint y: 85, distance: 42.5
click at [158, 85] on tr "2025 56 , 55 $42,000 $14,400 $146,992 $72,000 $30,500 $42,000 $142,108 $490,000" at bounding box center [250, 84] width 444 height 19
drag, startPoint x: 428, startPoint y: 85, endPoint x: 399, endPoint y: 87, distance: 29.1
click at [399, 87] on td "$142,108" at bounding box center [407, 84] width 41 height 19
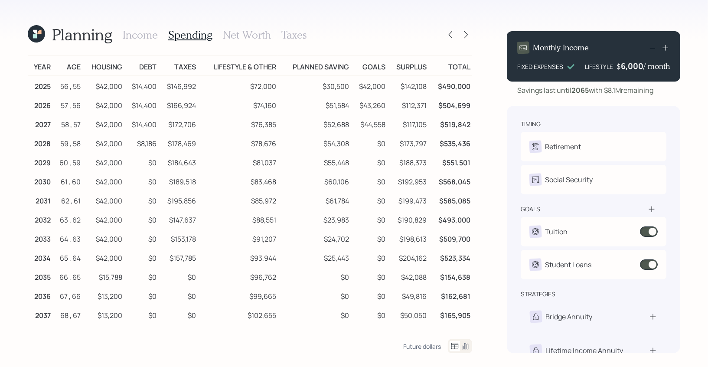
click at [35, 29] on icon at bounding box center [36, 33] width 17 height 17
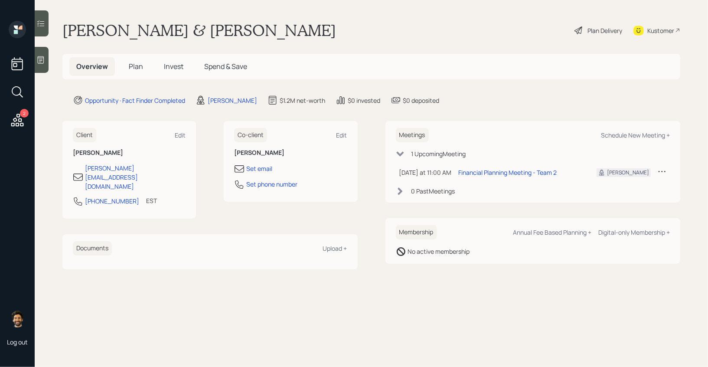
click at [135, 61] on h5 "Plan" at bounding box center [136, 66] width 28 height 19
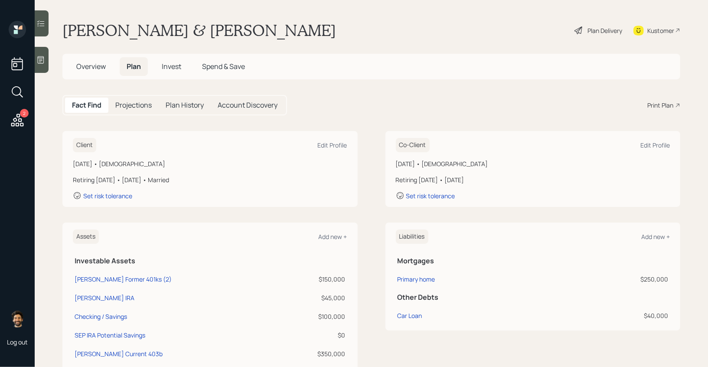
scroll to position [383, 0]
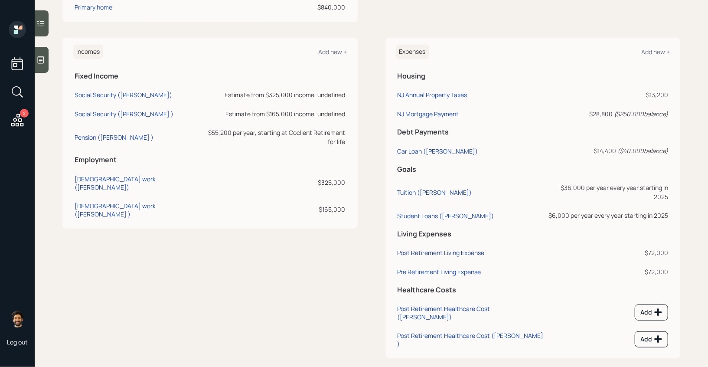
click at [416, 248] on div "Post Retirement Living Expense" at bounding box center [440, 252] width 87 height 8
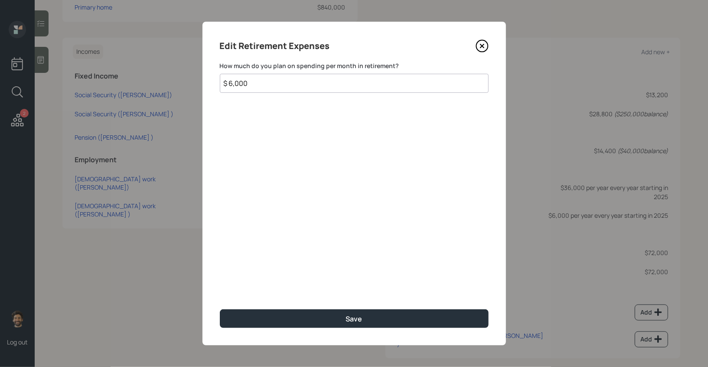
click at [243, 85] on input "$ 6,000" at bounding box center [354, 83] width 269 height 19
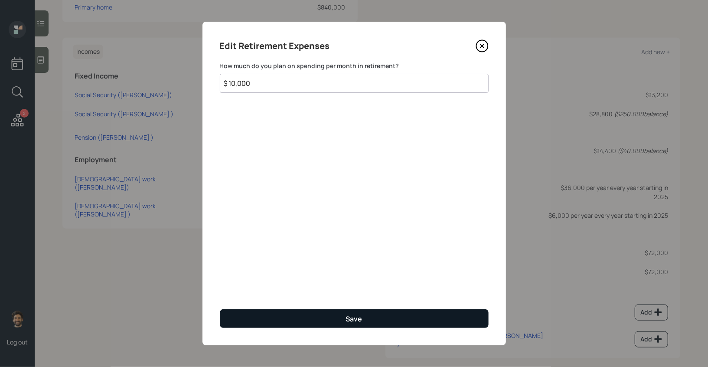
type input "$ 10,000"
click at [240, 323] on button "Save" at bounding box center [354, 318] width 269 height 19
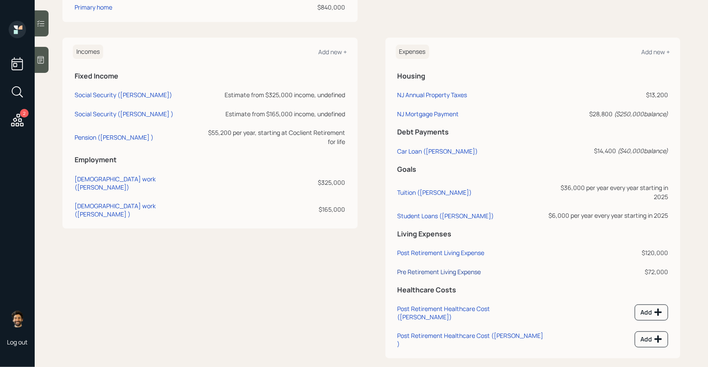
click at [427, 267] on div "Pre Retirement Living Expense" at bounding box center [439, 271] width 84 height 8
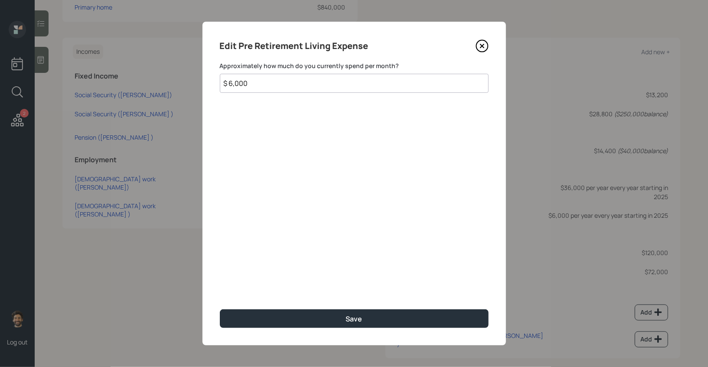
click at [263, 83] on input "$ 6,000" at bounding box center [354, 83] width 269 height 19
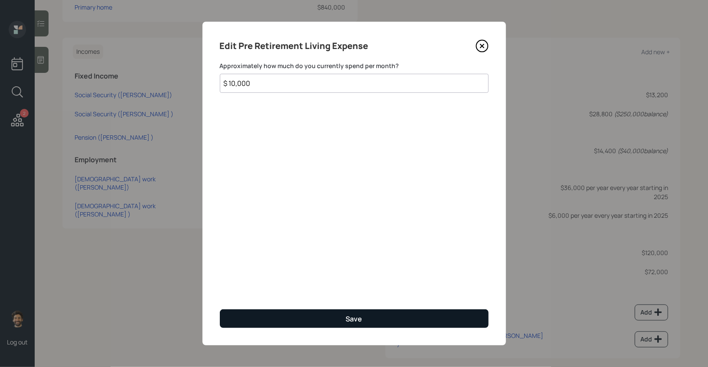
type input "$ 10,000"
click at [272, 318] on button "Save" at bounding box center [354, 318] width 269 height 19
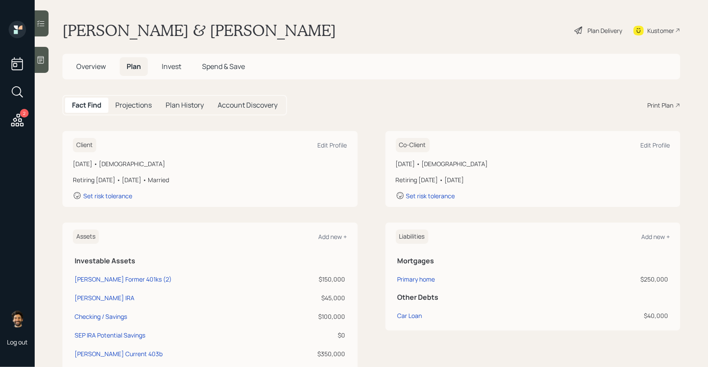
click at [601, 30] on div "Plan Delivery" at bounding box center [604, 30] width 35 height 9
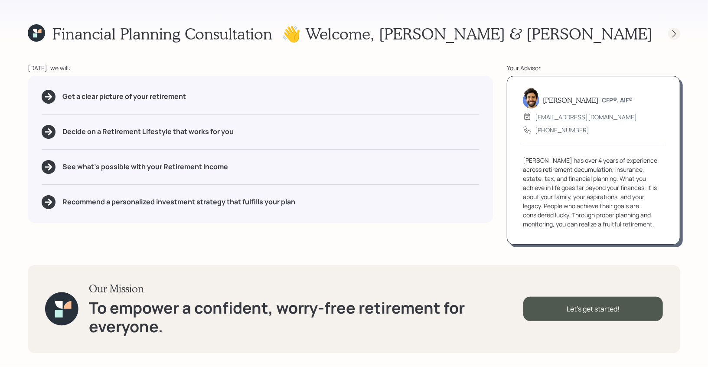
click at [675, 34] on icon at bounding box center [673, 33] width 9 height 9
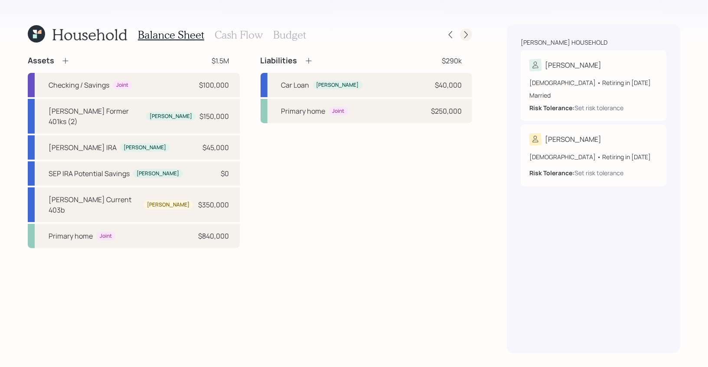
click at [465, 34] on icon at bounding box center [465, 34] width 9 height 9
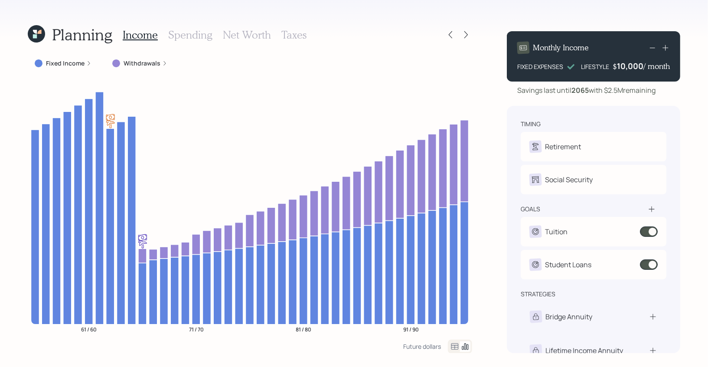
click at [193, 37] on h3 "Spending" at bounding box center [190, 35] width 44 height 13
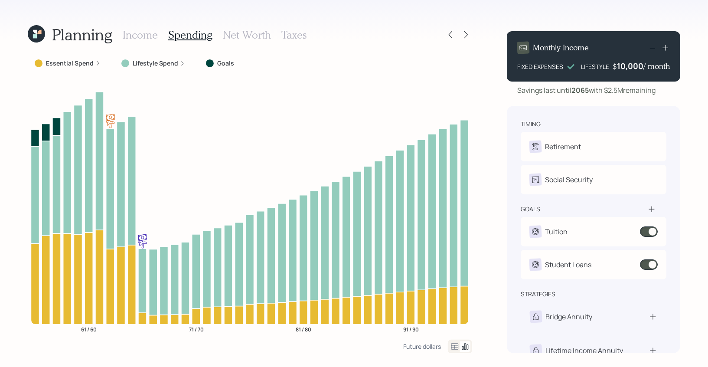
click at [455, 346] on icon at bounding box center [454, 346] width 7 height 6
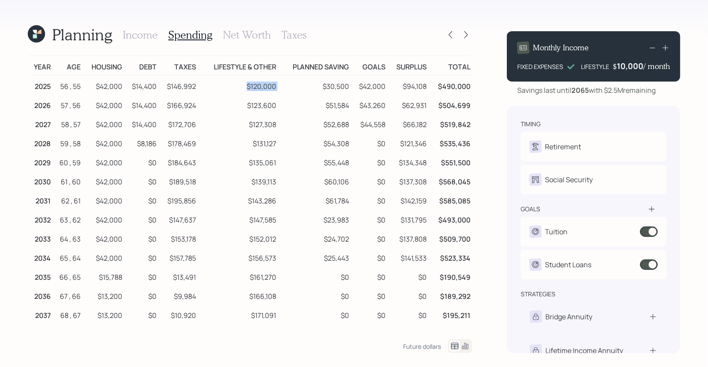
drag, startPoint x: 245, startPoint y: 85, endPoint x: 282, endPoint y: 89, distance: 37.4
click at [282, 89] on tr "2025 56 , 55 $42,000 $14,400 $146,992 $120,000 $30,500 $42,000 $94,108 $490,000" at bounding box center [250, 84] width 444 height 19
drag, startPoint x: 403, startPoint y: 84, endPoint x: 431, endPoint y: 85, distance: 28.6
click at [431, 85] on tr "2025 56 , 55 $42,000 $14,400 $146,992 $120,000 $30,500 $42,000 $94,108 $490,000" at bounding box center [250, 84] width 444 height 19
click at [427, 85] on td "$94,108" at bounding box center [407, 84] width 41 height 19
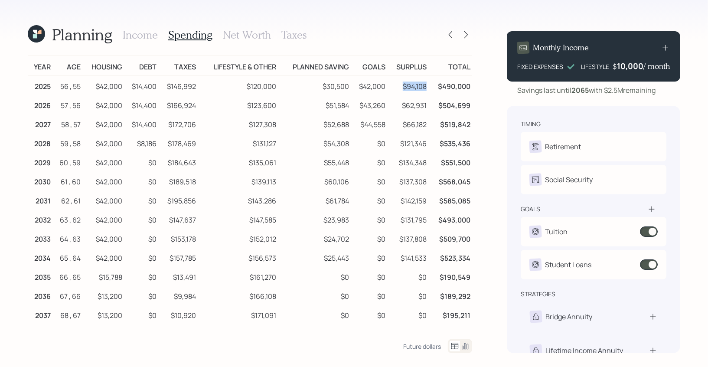
drag, startPoint x: 427, startPoint y: 85, endPoint x: 397, endPoint y: 85, distance: 29.9
click at [397, 85] on td "$94,108" at bounding box center [407, 84] width 41 height 19
drag, startPoint x: 195, startPoint y: 86, endPoint x: 168, endPoint y: 86, distance: 27.3
click at [168, 86] on td "$146,992" at bounding box center [177, 84] width 39 height 19
drag, startPoint x: 428, startPoint y: 87, endPoint x: 403, endPoint y: 87, distance: 25.6
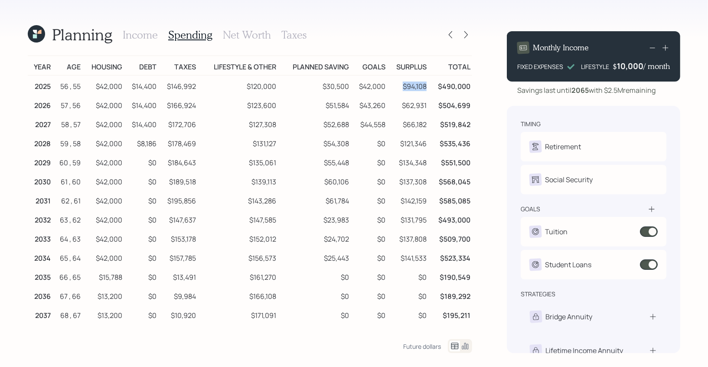
click at [403, 87] on td "$94,108" at bounding box center [407, 84] width 41 height 19
click at [125, 34] on h3 "Income" at bounding box center [140, 35] width 35 height 13
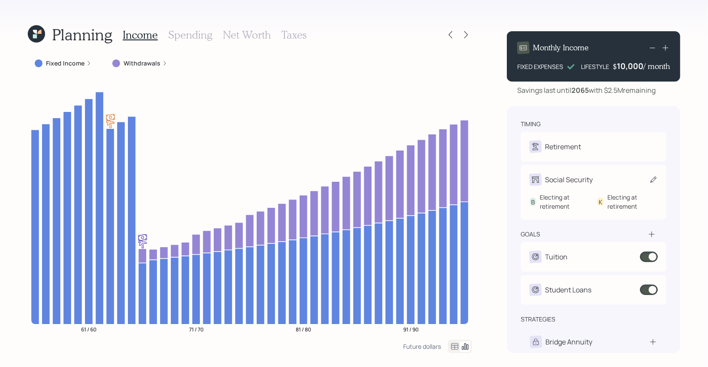
click at [571, 180] on div "Social Security" at bounding box center [569, 179] width 48 height 10
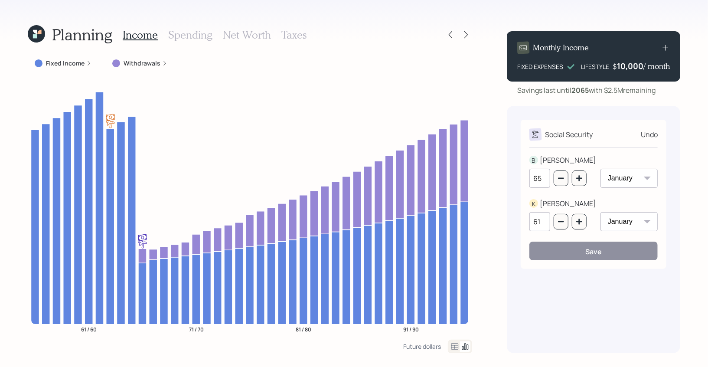
click at [541, 224] on input "61" at bounding box center [539, 221] width 21 height 19
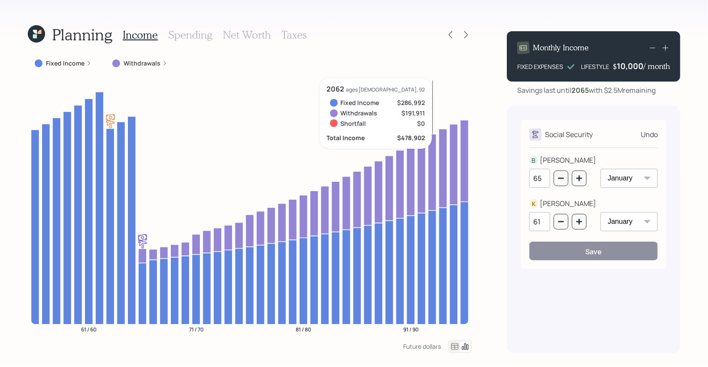
click at [545, 221] on input "61" at bounding box center [539, 221] width 21 height 19
drag, startPoint x: 545, startPoint y: 221, endPoint x: 529, endPoint y: 221, distance: 15.6
click at [529, 221] on input "61" at bounding box center [539, 221] width 21 height 19
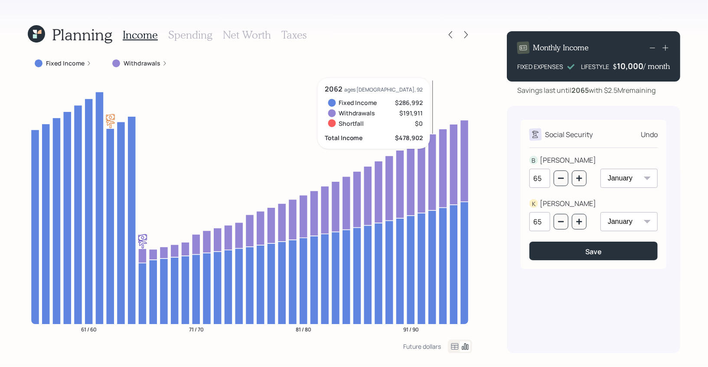
click at [554, 155] on div "BRIAN" at bounding box center [567, 160] width 56 height 10
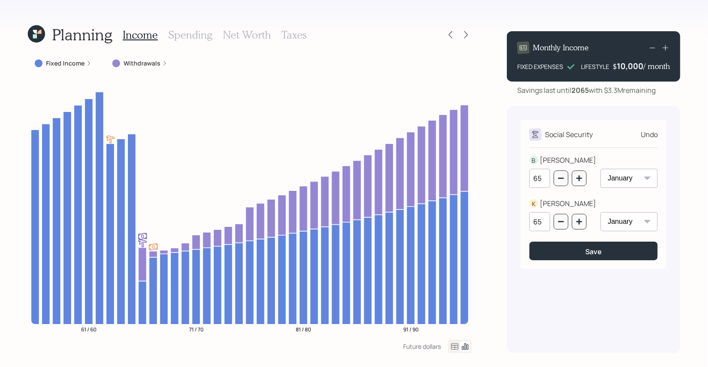
drag, startPoint x: 545, startPoint y: 222, endPoint x: 539, endPoint y: 222, distance: 6.5
click at [539, 222] on input "65" at bounding box center [539, 221] width 21 height 19
type input "62"
click at [526, 140] on div "Social Security Undo B BRIAN 65 January February March April May June July Augu…" at bounding box center [593, 194] width 146 height 149
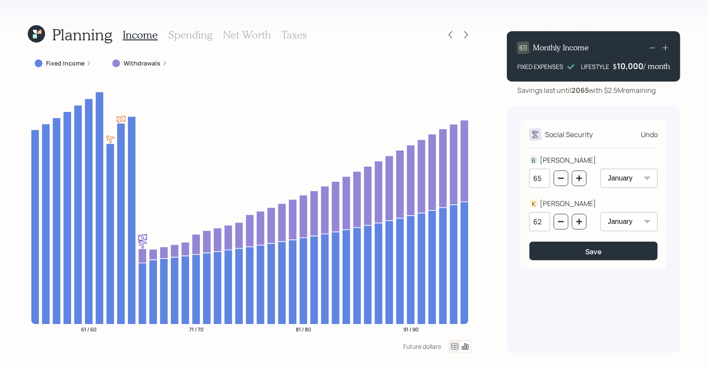
click at [198, 37] on h3 "Spending" at bounding box center [190, 35] width 44 height 13
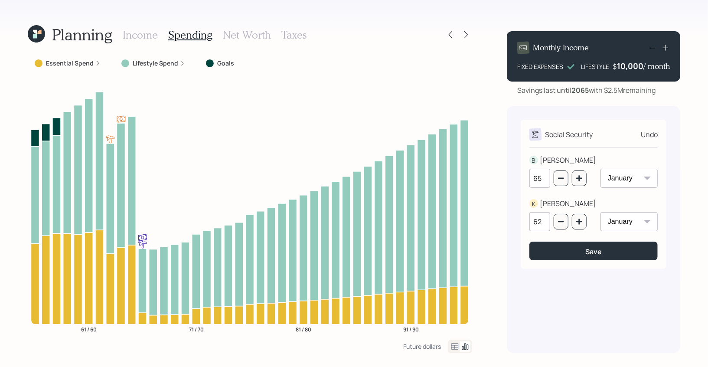
click at [453, 346] on icon at bounding box center [454, 346] width 10 height 10
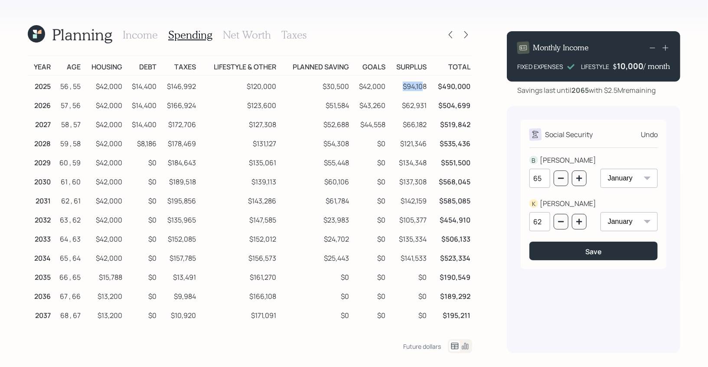
drag, startPoint x: 402, startPoint y: 86, endPoint x: 424, endPoint y: 88, distance: 22.2
click at [424, 88] on td "$94,108" at bounding box center [407, 84] width 41 height 19
click at [41, 31] on icon at bounding box center [39, 32] width 4 height 4
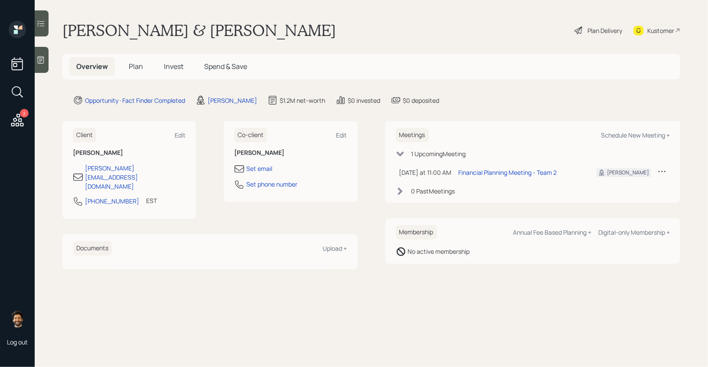
click at [138, 69] on span "Plan" at bounding box center [136, 67] width 14 height 10
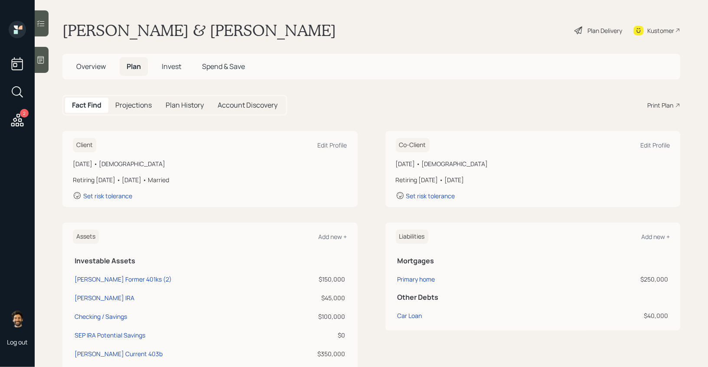
scroll to position [383, 0]
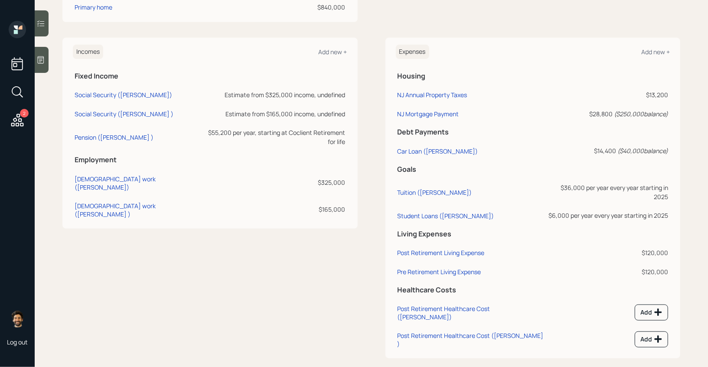
click at [437, 248] on td "Post Retirement Living Expense" at bounding box center [471, 250] width 150 height 19
click at [423, 241] on td "Post Retirement Living Expense" at bounding box center [471, 250] width 150 height 19
click at [418, 248] on div "Post Retirement Living Expense" at bounding box center [440, 252] width 87 height 8
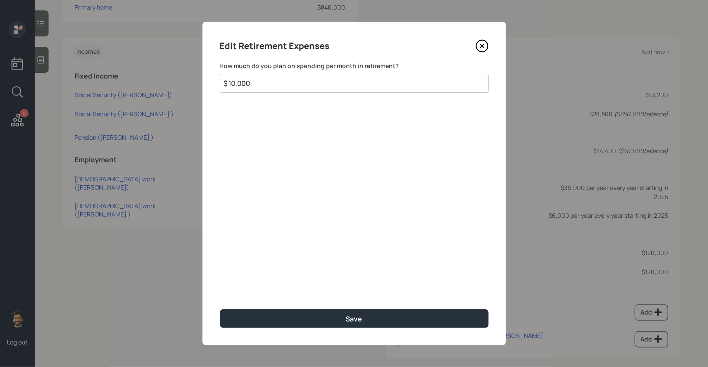
click at [245, 86] on input "$ 10,000" at bounding box center [354, 83] width 269 height 19
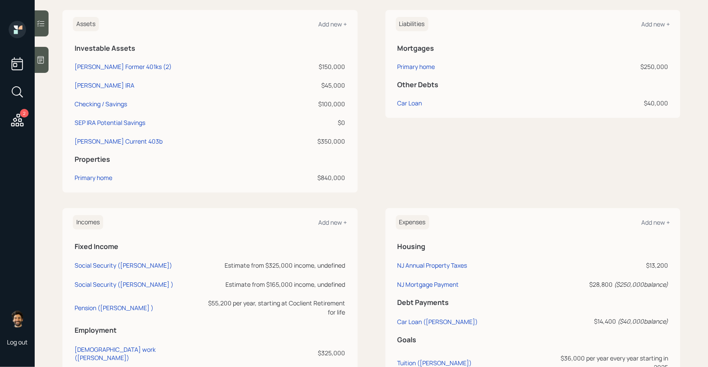
scroll to position [126, 0]
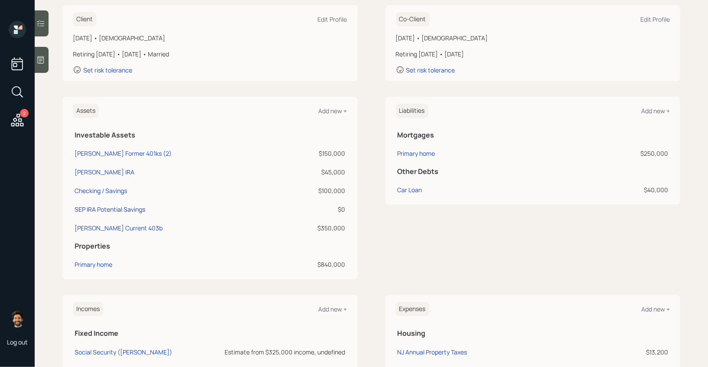
click at [97, 211] on div "SEP IRA Potential Savings" at bounding box center [110, 209] width 71 height 9
select select "company_sponsored"
select select "balanced"
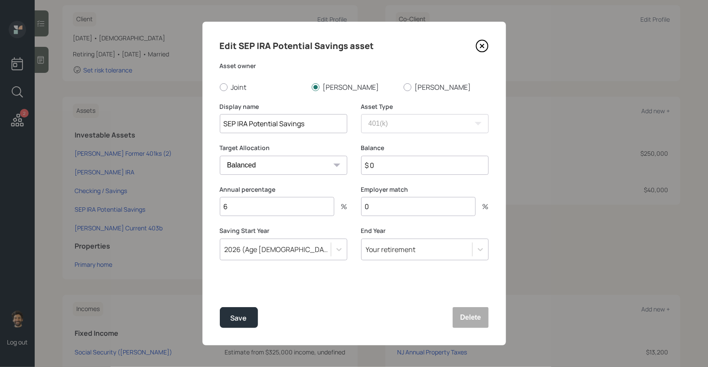
drag, startPoint x: 238, startPoint y: 207, endPoint x: 219, endPoint y: 207, distance: 19.1
click at [219, 207] on div "Edit SEP IRA Potential Savings asset Asset owner Joint Brian Kathleen Display n…" at bounding box center [353, 183] width 303 height 323
type input "12"
click at [231, 317] on div "Save" at bounding box center [239, 318] width 16 height 12
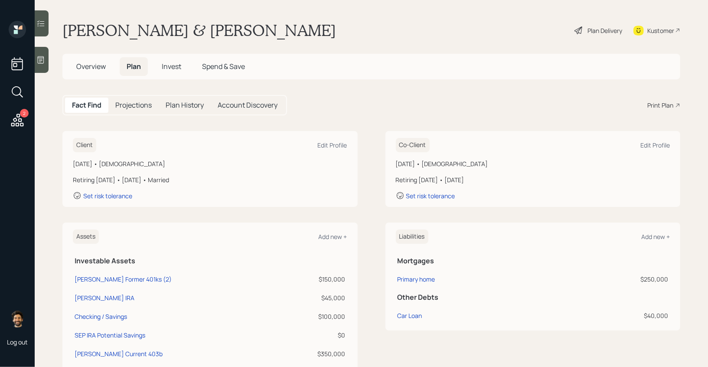
click at [130, 104] on h5 "Projections" at bounding box center [133, 105] width 36 height 8
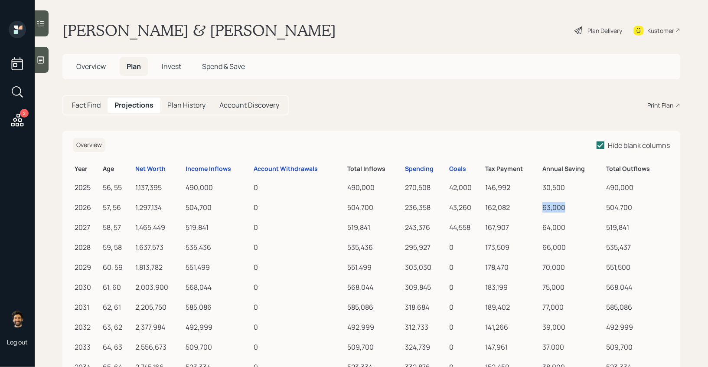
drag, startPoint x: 542, startPoint y: 207, endPoint x: 572, endPoint y: 207, distance: 29.9
click at [572, 207] on td "63,000" at bounding box center [572, 206] width 64 height 20
drag, startPoint x: 542, startPoint y: 185, endPoint x: 570, endPoint y: 185, distance: 28.2
click at [570, 185] on td "30,500" at bounding box center [572, 186] width 64 height 20
drag, startPoint x: 543, startPoint y: 205, endPoint x: 569, endPoint y: 206, distance: 26.1
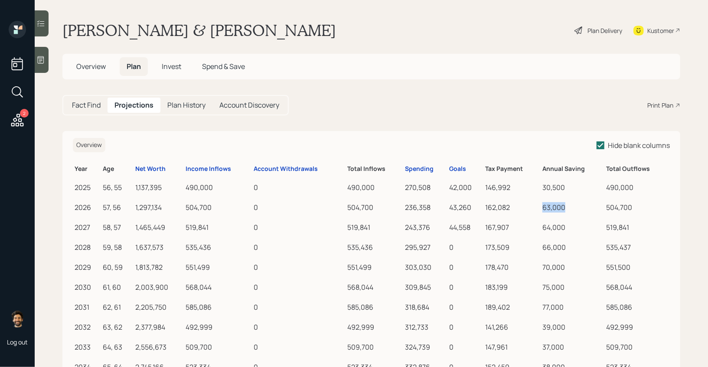
click at [569, 206] on div "63,000" at bounding box center [572, 207] width 60 height 10
click at [424, 168] on div "Spending" at bounding box center [419, 168] width 29 height 7
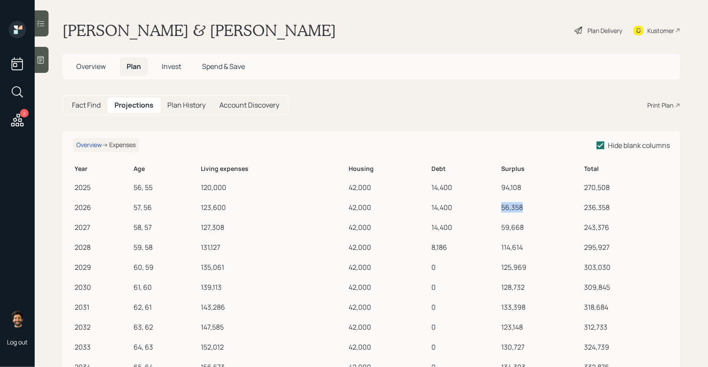
drag, startPoint x: 501, startPoint y: 206, endPoint x: 529, endPoint y: 206, distance: 28.2
click at [529, 206] on div "56,358" at bounding box center [540, 207] width 79 height 10
click at [93, 146] on div "Overview" at bounding box center [89, 144] width 26 height 7
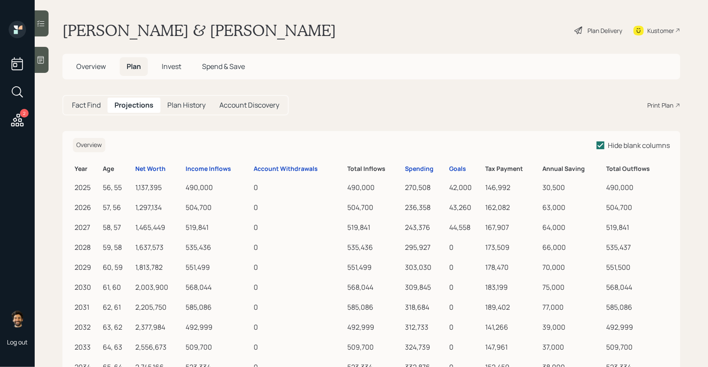
click at [98, 107] on h5 "Fact Find" at bounding box center [86, 105] width 29 height 8
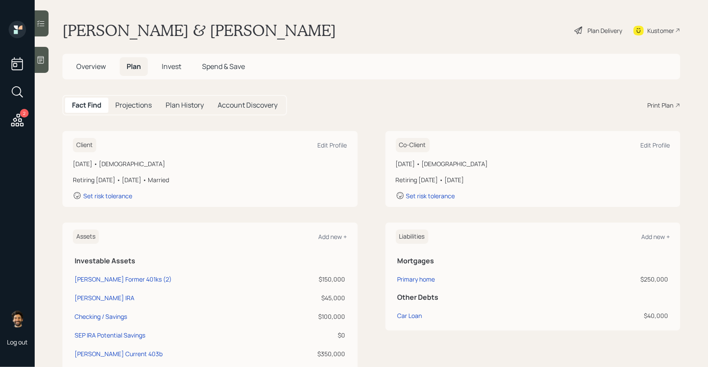
click at [166, 63] on span "Invest" at bounding box center [171, 67] width 19 height 10
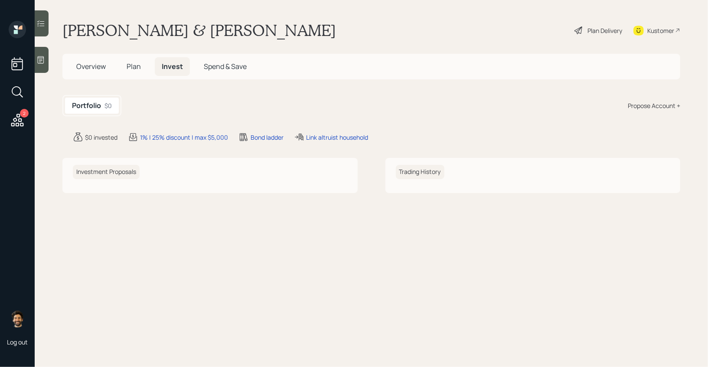
click at [134, 64] on span "Plan" at bounding box center [134, 67] width 14 height 10
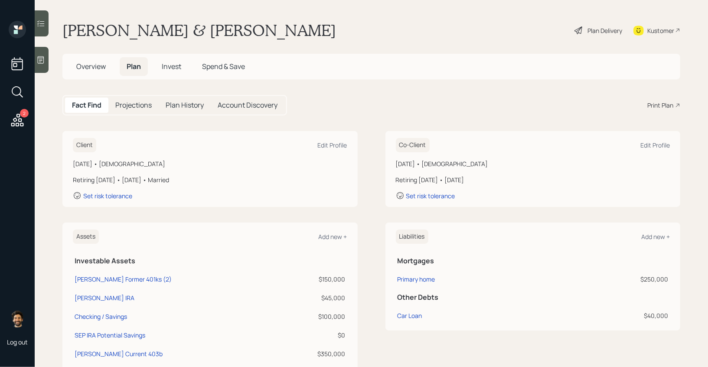
click at [167, 70] on span "Invest" at bounding box center [171, 67] width 19 height 10
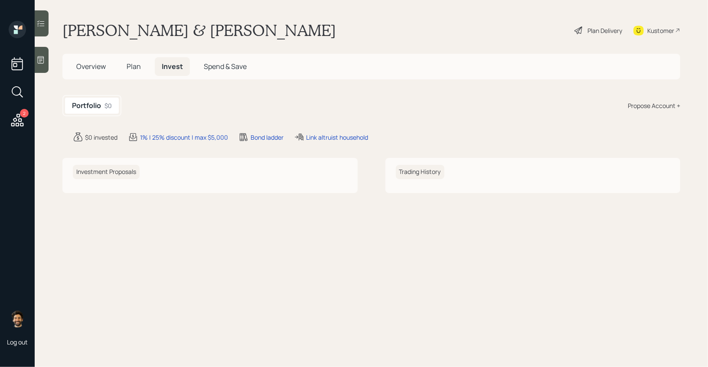
click at [132, 67] on span "Plan" at bounding box center [134, 67] width 14 height 10
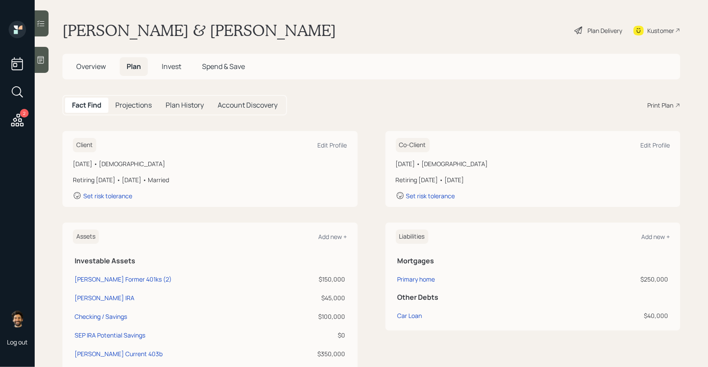
click at [132, 107] on h5 "Projections" at bounding box center [133, 105] width 36 height 8
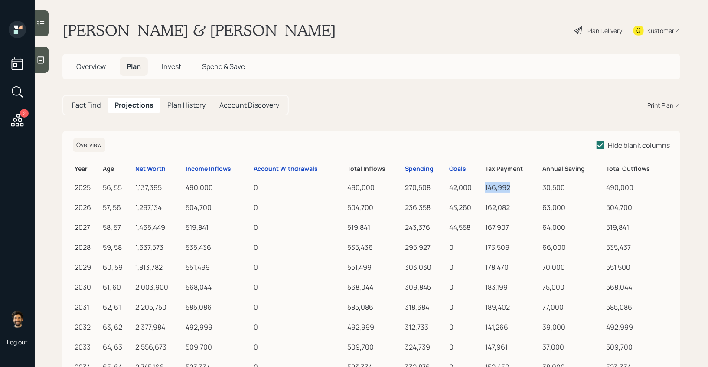
drag, startPoint x: 485, startPoint y: 185, endPoint x: 514, endPoint y: 186, distance: 28.6
click at [514, 186] on div "146,992" at bounding box center [512, 187] width 54 height 10
click at [413, 163] on th "Spending" at bounding box center [425, 167] width 45 height 17
click at [413, 166] on div "Spending" at bounding box center [419, 168] width 29 height 7
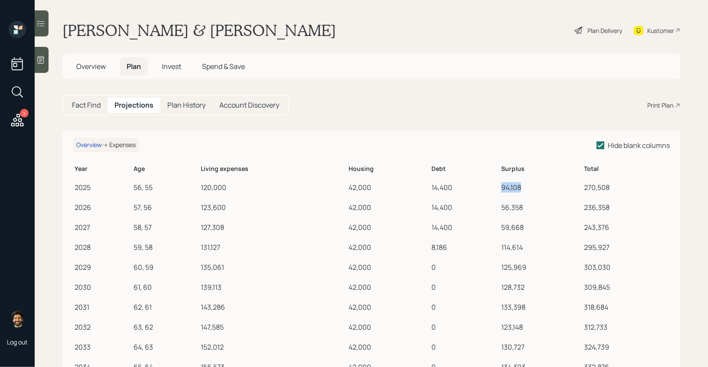
drag, startPoint x: 521, startPoint y: 187, endPoint x: 489, endPoint y: 188, distance: 32.1
click at [489, 188] on tr "2025 56, 55 120,000 42,000 14,400 94,108 270,508" at bounding box center [371, 186] width 597 height 20
click at [97, 106] on h5 "Fact Find" at bounding box center [86, 105] width 29 height 8
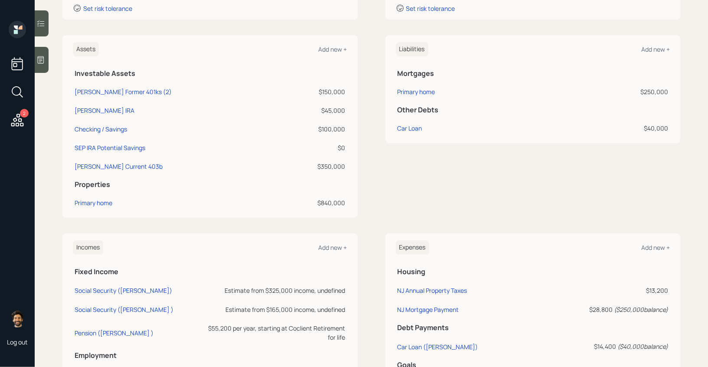
scroll to position [383, 0]
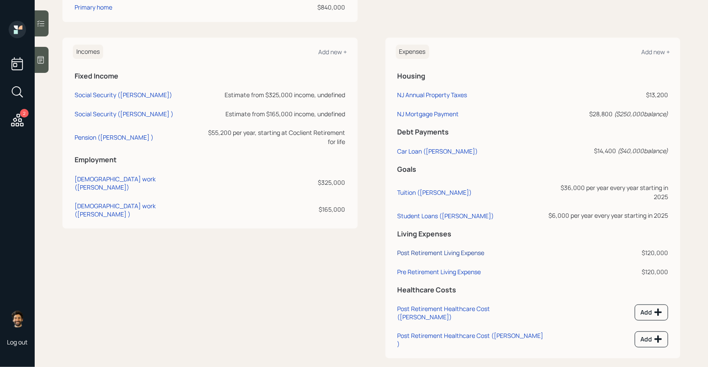
click at [425, 248] on div "Post Retirement Living Expense" at bounding box center [440, 252] width 87 height 8
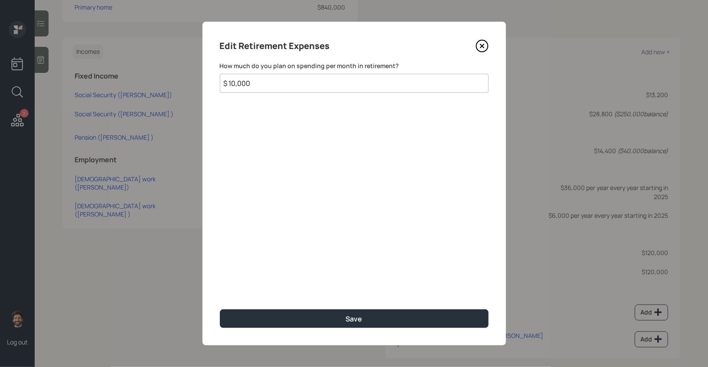
click at [241, 85] on input "$ 10,000" at bounding box center [354, 83] width 269 height 19
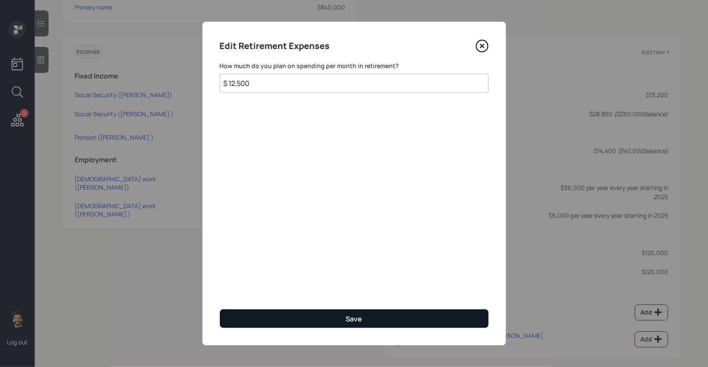
type input "$ 12,500"
click at [240, 322] on button "Save" at bounding box center [354, 318] width 269 height 19
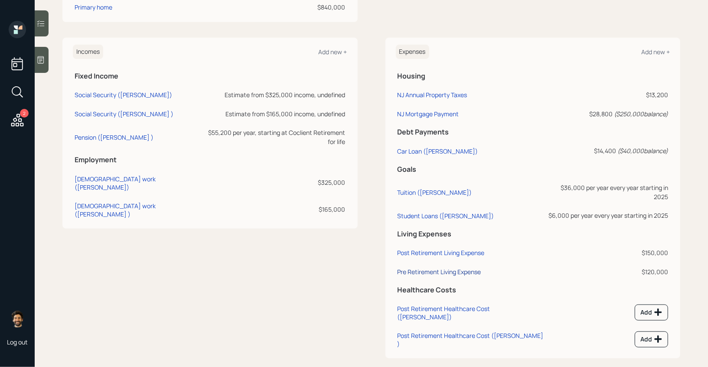
click at [428, 267] on div "Pre Retirement Living Expense" at bounding box center [439, 271] width 84 height 8
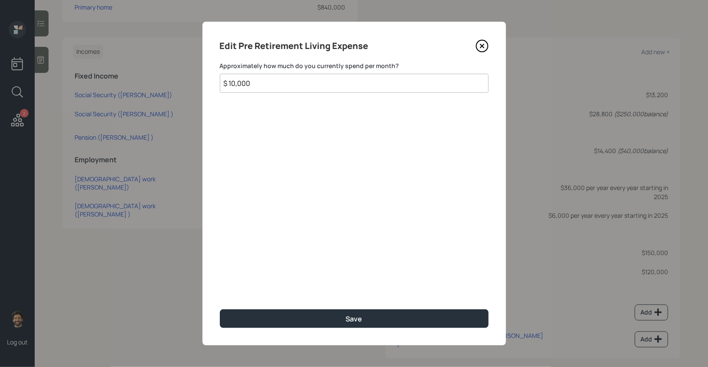
click at [246, 81] on input "$ 10,000" at bounding box center [354, 83] width 269 height 19
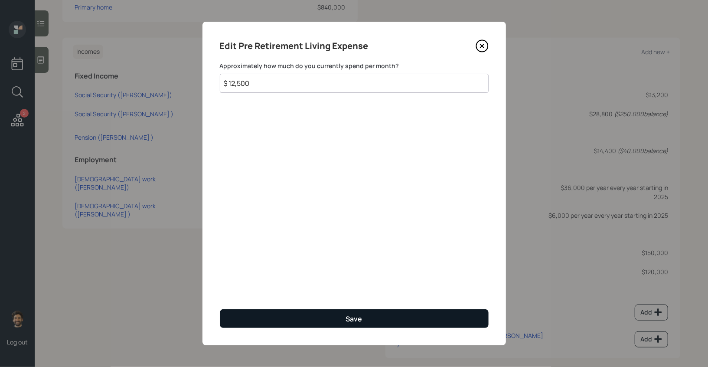
type input "$ 12,500"
click at [257, 325] on button "Save" at bounding box center [354, 318] width 269 height 19
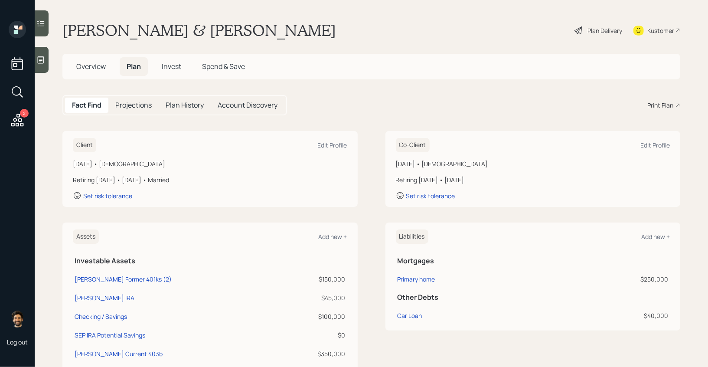
click at [603, 32] on div "Plan Delivery" at bounding box center [604, 30] width 35 height 9
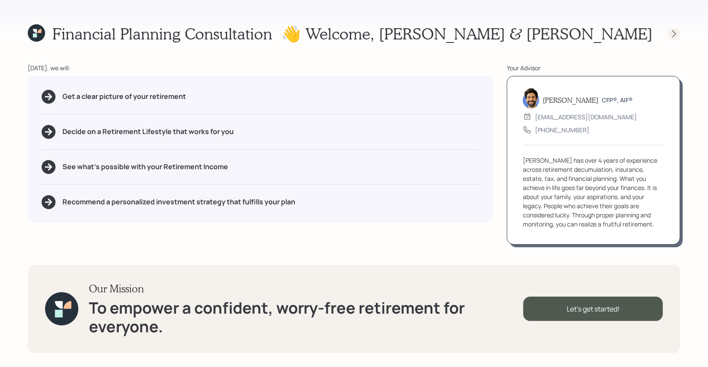
click at [670, 34] on icon at bounding box center [673, 33] width 9 height 9
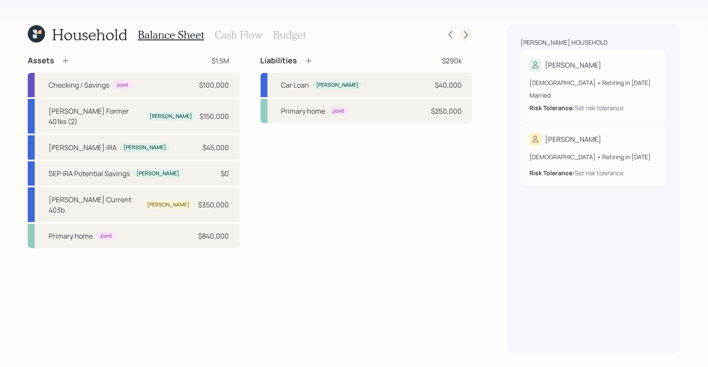
click at [463, 38] on icon at bounding box center [465, 34] width 9 height 9
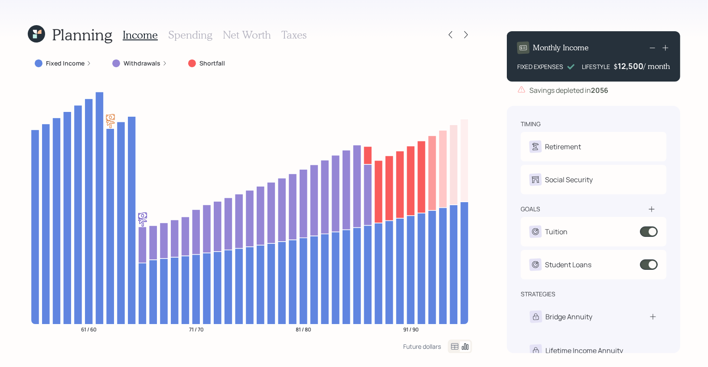
click at [193, 39] on h3 "Spending" at bounding box center [190, 35] width 44 height 13
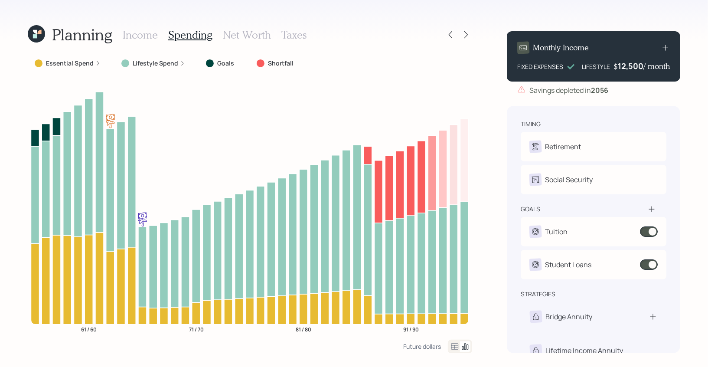
click at [452, 347] on icon at bounding box center [454, 346] width 10 height 10
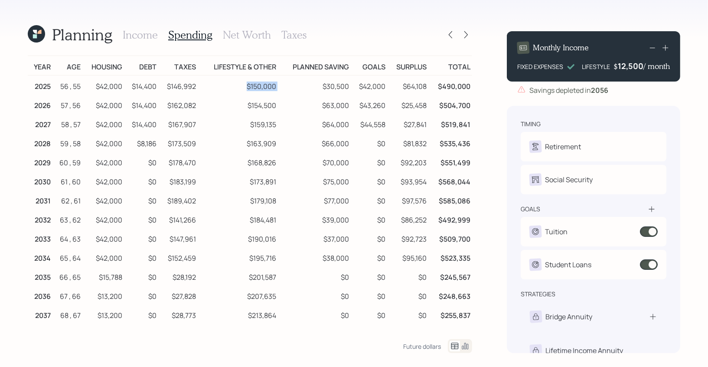
drag, startPoint x: 249, startPoint y: 86, endPoint x: 281, endPoint y: 86, distance: 32.5
click at [281, 86] on tr "2025 56 , 55 $42,000 $14,400 $146,992 $150,000 $30,500 $42,000 $64,108 $490,000" at bounding box center [250, 84] width 444 height 19
drag, startPoint x: 325, startPoint y: 86, endPoint x: 352, endPoint y: 86, distance: 27.3
click at [352, 86] on tr "2025 56 , 55 $42,000 $14,400 $146,992 $150,000 $30,500 $42,000 $64,108 $490,000" at bounding box center [250, 84] width 444 height 19
drag, startPoint x: 323, startPoint y: 106, endPoint x: 354, endPoint y: 106, distance: 30.3
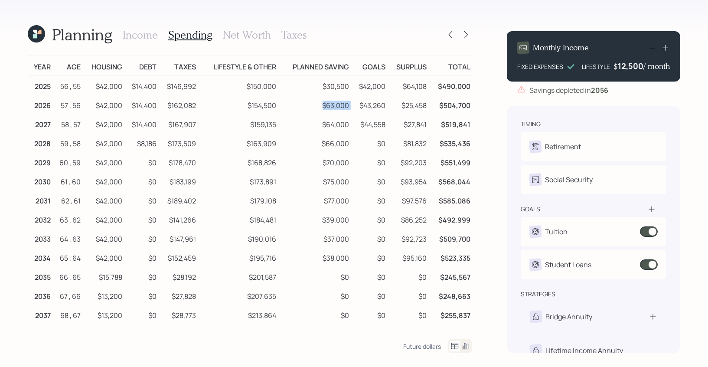
click at [354, 106] on tr "2026 57 , 56 $42,000 $14,400 $162,082 $154,500 $63,000 $43,260 $25,458 $504,700" at bounding box center [250, 103] width 444 height 19
drag, startPoint x: 324, startPoint y: 85, endPoint x: 356, endPoint y: 85, distance: 32.5
click at [356, 85] on tr "2025 56 , 55 $42,000 $14,400 $146,992 $150,000 $30,500 $42,000 $64,108 $490,000" at bounding box center [250, 84] width 444 height 19
drag, startPoint x: 403, startPoint y: 85, endPoint x: 429, endPoint y: 85, distance: 25.6
click at [429, 85] on tr "2025 56 , 55 $42,000 $14,400 $146,992 $150,000 $30,500 $42,000 $64,108 $490,000" at bounding box center [250, 84] width 444 height 19
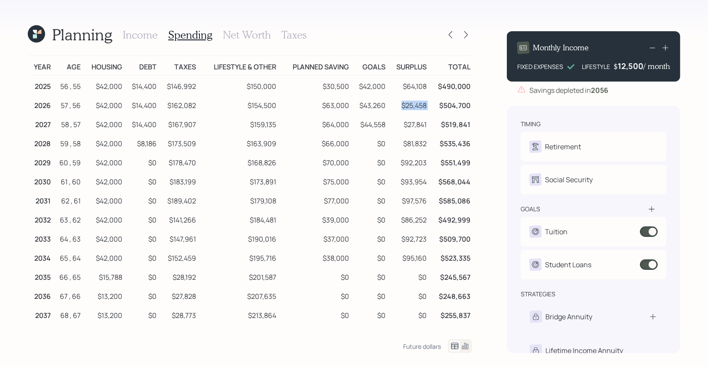
drag, startPoint x: 401, startPoint y: 105, endPoint x: 429, endPoint y: 104, distance: 27.3
click at [429, 104] on tr "2026 57 , 56 $42,000 $14,400 $162,082 $154,500 $63,000 $43,260 $25,458 $504,700" at bounding box center [250, 103] width 444 height 19
drag, startPoint x: 400, startPoint y: 86, endPoint x: 424, endPoint y: 88, distance: 23.5
click at [424, 88] on td "$64,108" at bounding box center [407, 84] width 41 height 19
drag, startPoint x: 400, startPoint y: 102, endPoint x: 420, endPoint y: 103, distance: 20.0
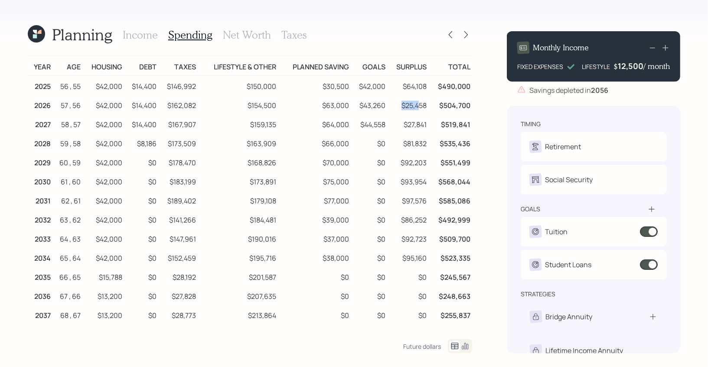
click at [420, 103] on td "$25,458" at bounding box center [407, 103] width 41 height 19
click at [151, 35] on h3 "Income" at bounding box center [140, 35] width 35 height 13
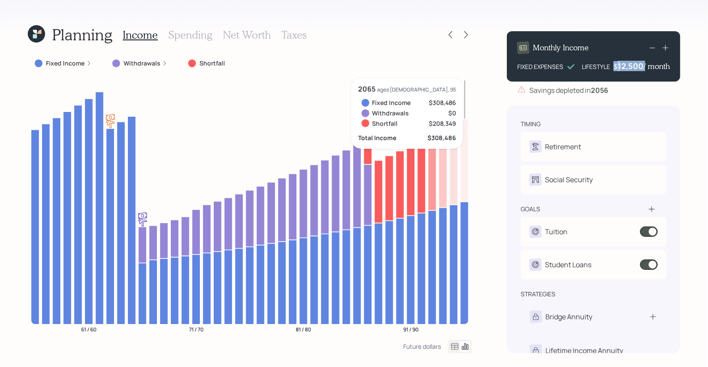
drag, startPoint x: 614, startPoint y: 65, endPoint x: 676, endPoint y: 62, distance: 61.6
click at [676, 62] on div "Monthly Income FIXED EXPENSES LIFESTYLE $ 12,500 / month" at bounding box center [593, 56] width 173 height 50
click at [546, 95] on div "Savings depleted in 2056" at bounding box center [568, 90] width 79 height 10
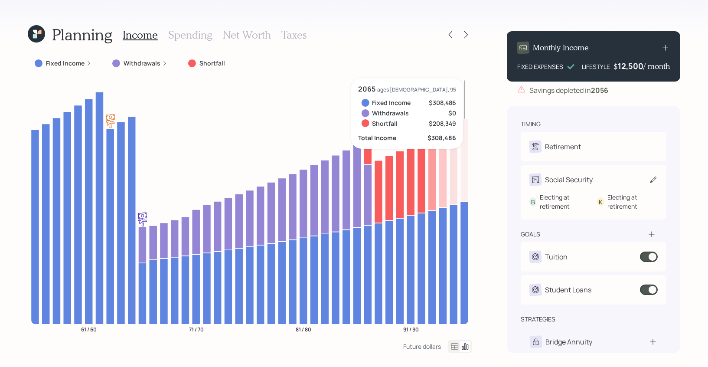
click at [543, 188] on div "B Electing at retirement K Electing at retirement" at bounding box center [593, 197] width 128 height 25
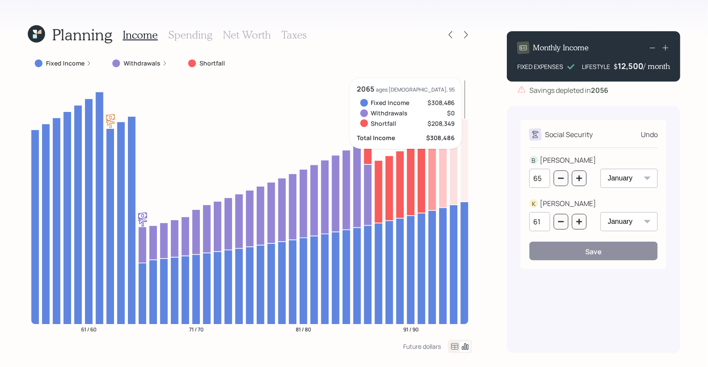
click at [522, 156] on div "Social Security Undo B BRIAN 65 January February March April May June July Augu…" at bounding box center [593, 194] width 146 height 149
click at [648, 136] on div "Undo" at bounding box center [648, 134] width 17 height 10
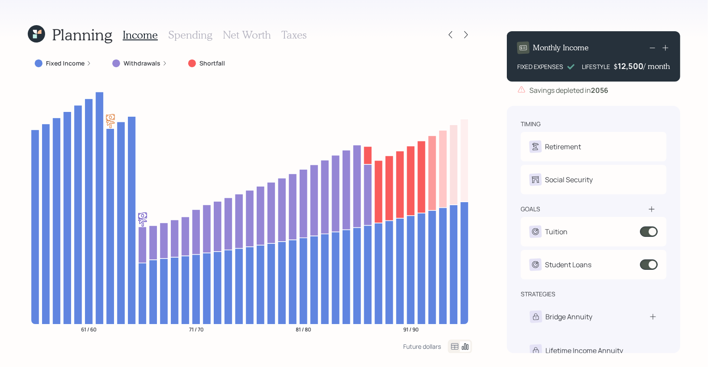
click at [452, 344] on icon at bounding box center [454, 346] width 10 height 10
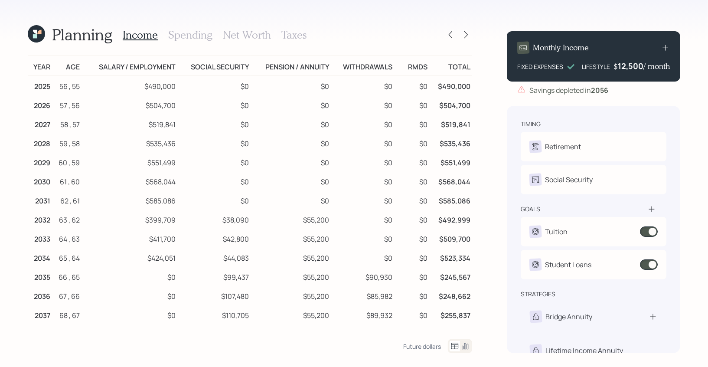
scroll to position [2, 0]
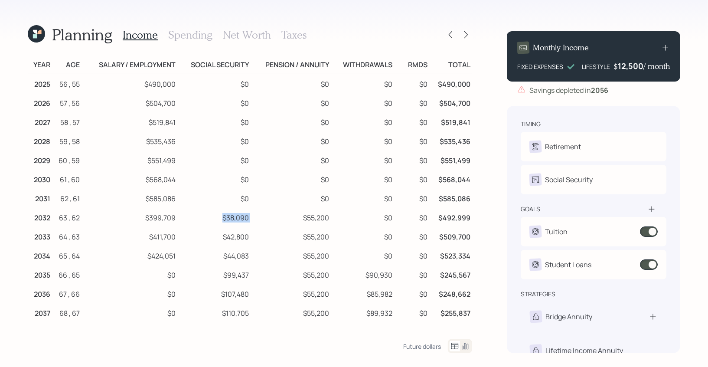
drag, startPoint x: 222, startPoint y: 219, endPoint x: 259, endPoint y: 219, distance: 36.8
click at [259, 219] on tr "2032 63 , 62 $399,709 $38,090 $55,200 $0 $0 $492,999" at bounding box center [250, 216] width 444 height 19
drag, startPoint x: 249, startPoint y: 274, endPoint x: 214, endPoint y: 274, distance: 34.2
click at [214, 274] on td "$99,437" at bounding box center [213, 273] width 73 height 19
drag, startPoint x: 247, startPoint y: 256, endPoint x: 211, endPoint y: 256, distance: 36.4
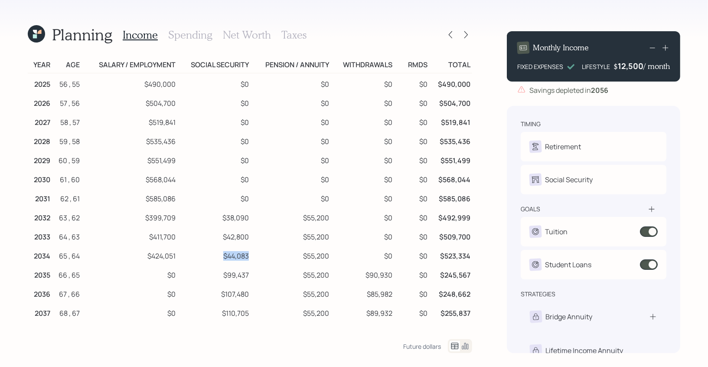
click at [211, 256] on td "$44,083" at bounding box center [213, 254] width 73 height 19
drag, startPoint x: 250, startPoint y: 277, endPoint x: 219, endPoint y: 275, distance: 30.9
click at [219, 275] on td "$99,437" at bounding box center [213, 273] width 73 height 19
drag, startPoint x: 330, startPoint y: 273, endPoint x: 302, endPoint y: 273, distance: 28.6
click at [302, 273] on td "$55,200" at bounding box center [290, 273] width 80 height 19
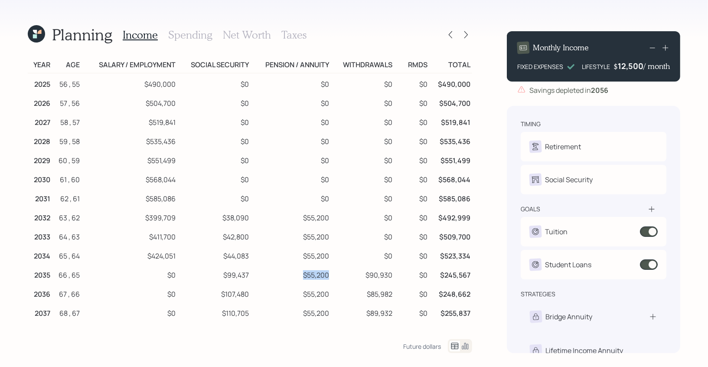
click at [302, 273] on td "$55,200" at bounding box center [290, 273] width 80 height 19
click at [465, 348] on icon at bounding box center [465, 346] width 10 height 10
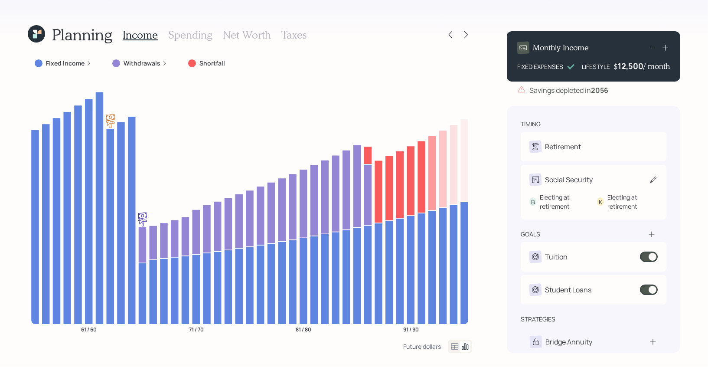
click at [556, 180] on div "Social Security" at bounding box center [569, 179] width 48 height 10
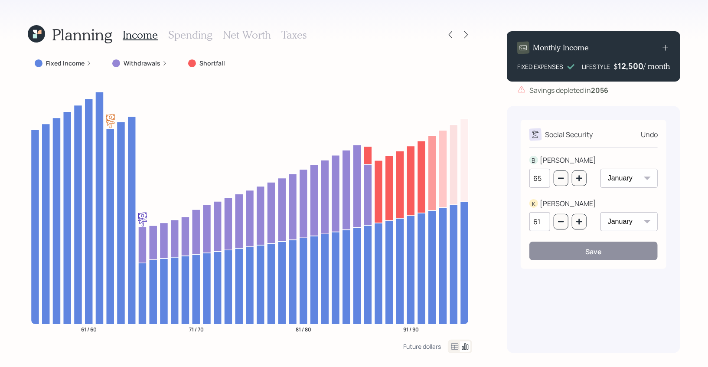
drag, startPoint x: 543, startPoint y: 218, endPoint x: 530, endPoint y: 218, distance: 13.0
click at [530, 218] on input "61" at bounding box center [539, 221] width 21 height 19
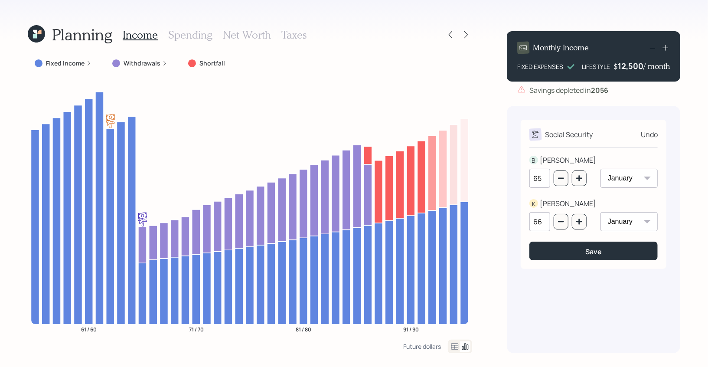
click at [549, 197] on div "65" at bounding box center [557, 183] width 57 height 29
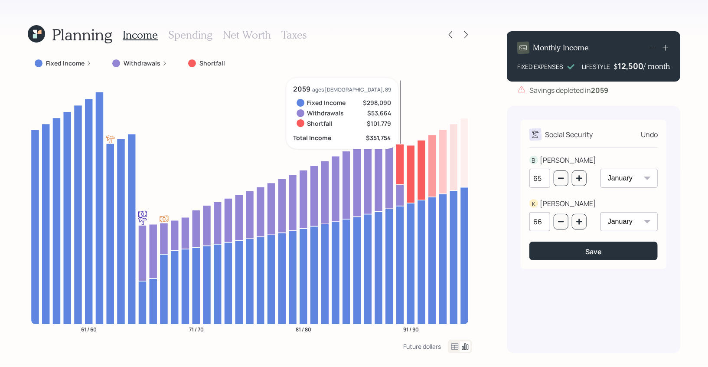
click at [543, 221] on input "66" at bounding box center [539, 221] width 21 height 19
type input "64"
click at [536, 196] on div "65" at bounding box center [557, 183] width 57 height 29
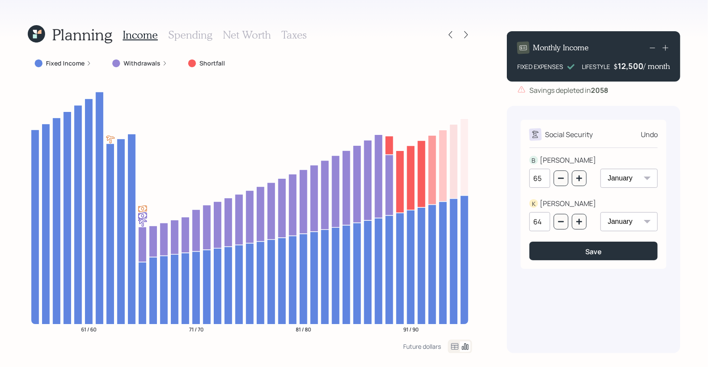
click at [191, 31] on h3 "Spending" at bounding box center [190, 35] width 44 height 13
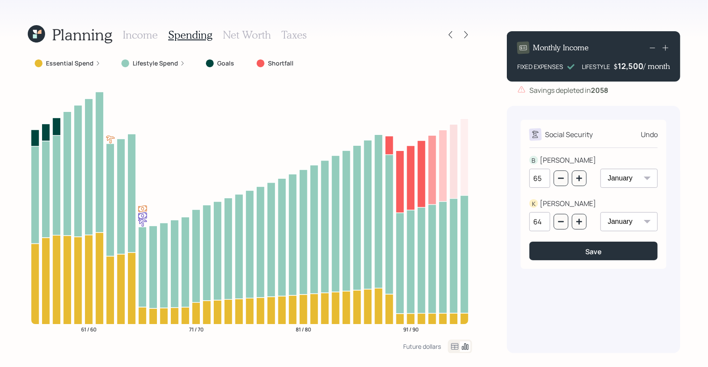
click at [454, 343] on icon at bounding box center [454, 346] width 7 height 6
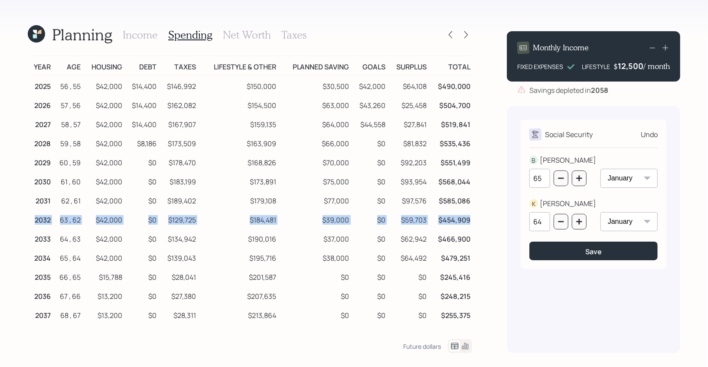
drag, startPoint x: 32, startPoint y: 218, endPoint x: 471, endPoint y: 221, distance: 438.5
click at [471, 221] on tr "2032 63 , 62 $42,000 $0 $129,725 $184,481 $39,000 $0 $59,703 $454,909" at bounding box center [250, 218] width 444 height 19
click at [444, 226] on td "$454,909" at bounding box center [450, 218] width 44 height 19
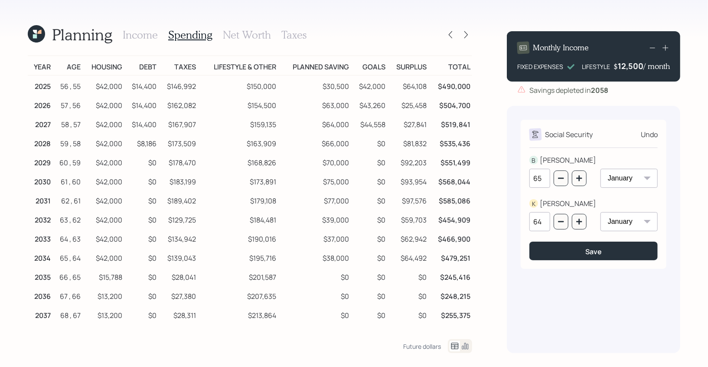
click at [143, 33] on h3 "Income" at bounding box center [140, 35] width 35 height 13
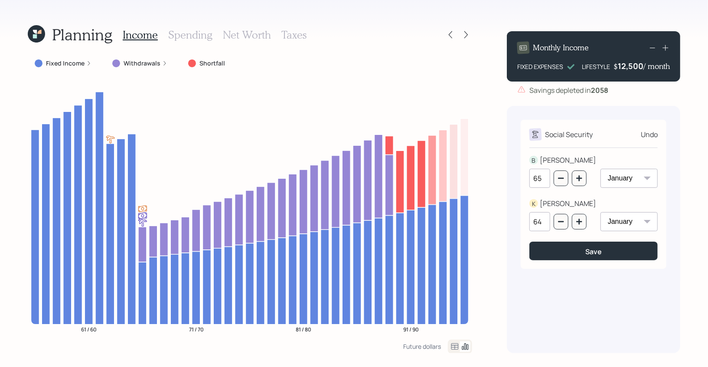
click at [182, 36] on h3 "Spending" at bounding box center [190, 35] width 44 height 13
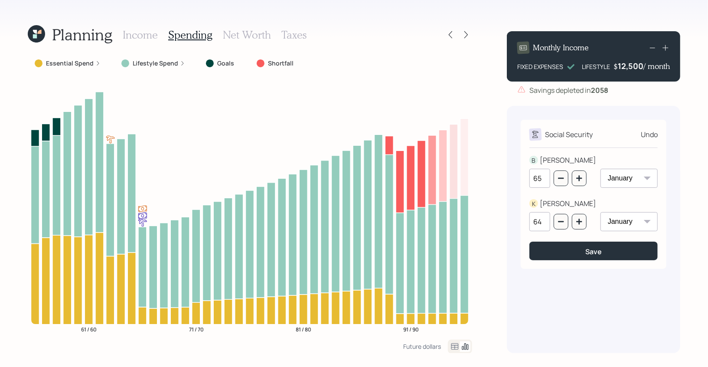
click at [245, 33] on h3 "Net Worth" at bounding box center [247, 35] width 48 height 13
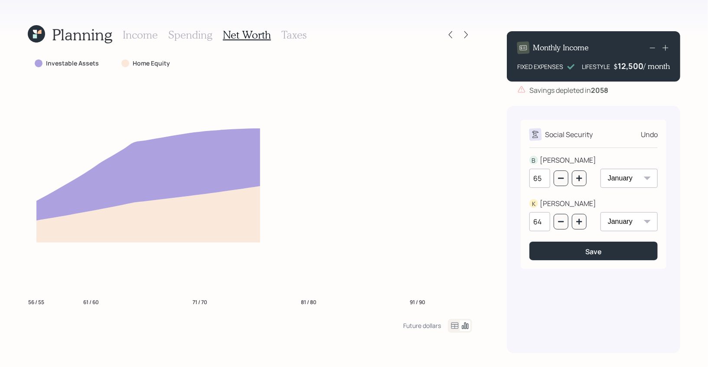
click at [127, 37] on h3 "Income" at bounding box center [140, 35] width 35 height 13
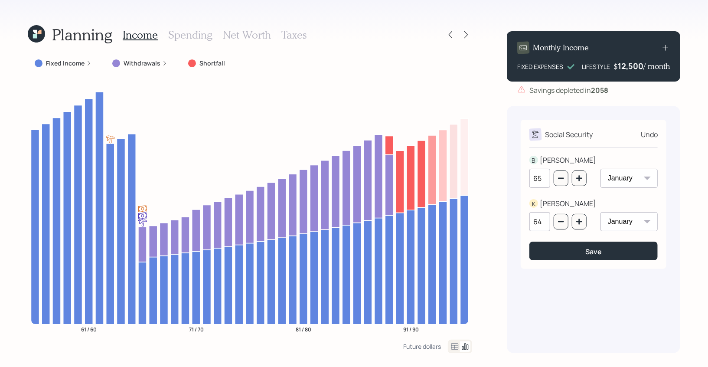
click at [181, 35] on h3 "Spending" at bounding box center [190, 35] width 44 height 13
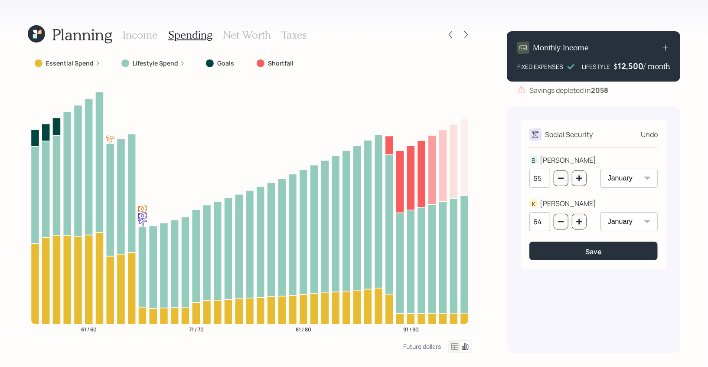
click at [454, 348] on icon at bounding box center [454, 346] width 7 height 6
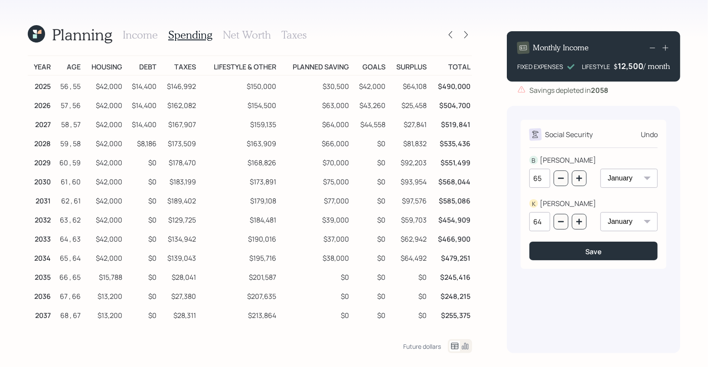
click at [36, 36] on icon at bounding box center [34, 35] width 6 height 6
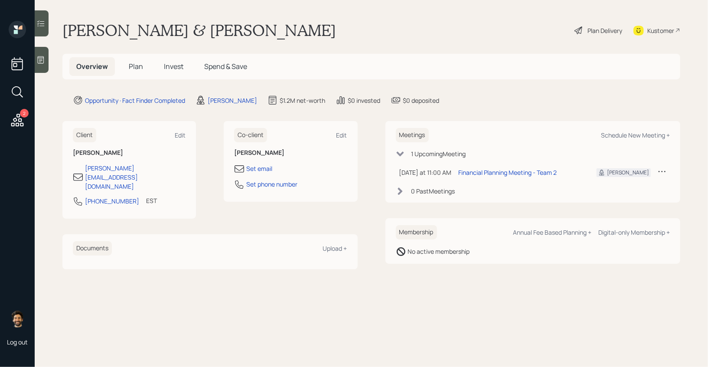
click at [141, 66] on span "Plan" at bounding box center [136, 67] width 14 height 10
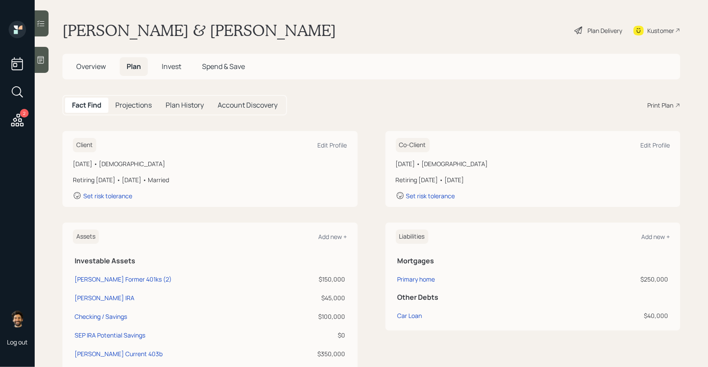
click at [88, 67] on span "Overview" at bounding box center [90, 67] width 29 height 10
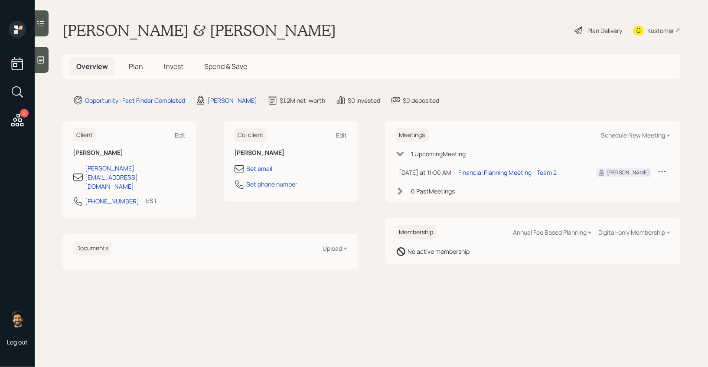
click at [132, 69] on span "Plan" at bounding box center [136, 67] width 14 height 10
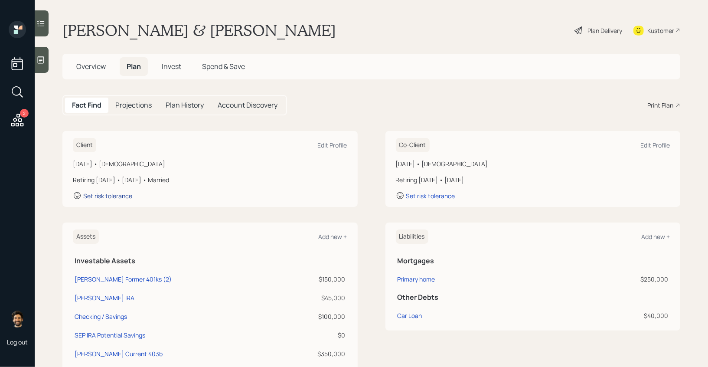
click at [94, 198] on div "Set risk tolerance" at bounding box center [107, 196] width 49 height 8
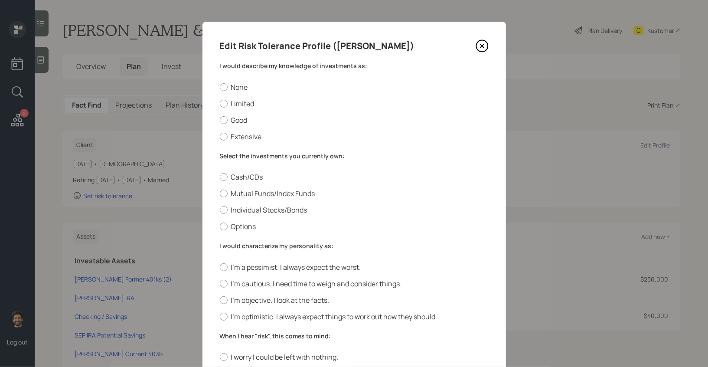
click at [235, 69] on label "I would describe my knowledge of investments as:" at bounding box center [354, 66] width 269 height 9
click at [227, 103] on label "Limited" at bounding box center [354, 104] width 269 height 10
click at [220, 103] on input "Limited" at bounding box center [219, 103] width 0 height 0
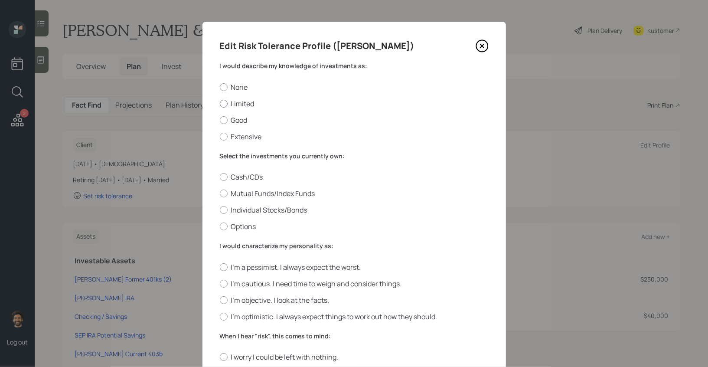
radio input "true"
click at [242, 192] on label "Mutual Funds/Index Funds" at bounding box center [354, 193] width 269 height 10
click at [220, 193] on input "Mutual Funds/Index Funds" at bounding box center [219, 193] width 0 height 0
radio input "true"
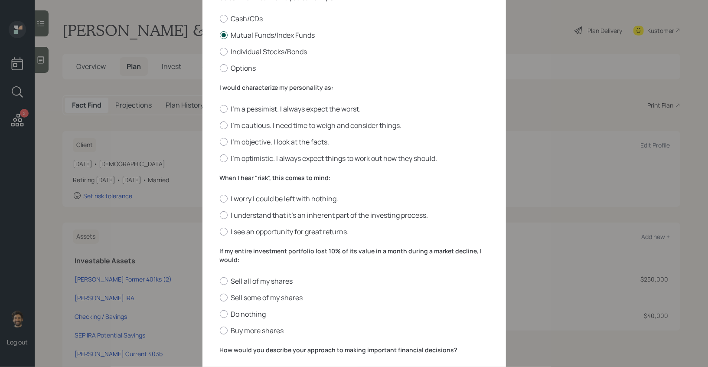
scroll to position [172, 0]
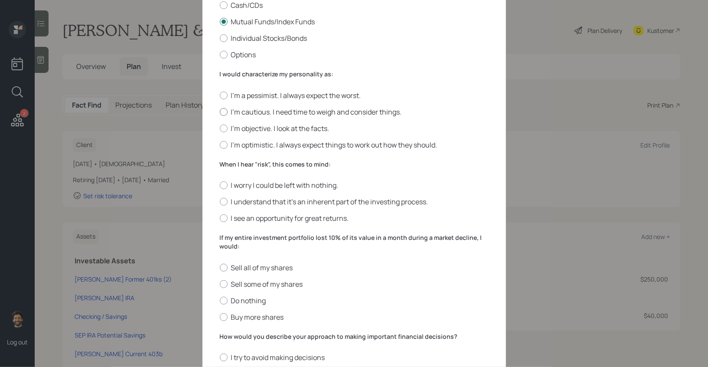
click at [224, 114] on div at bounding box center [224, 112] width 8 height 8
click at [220, 112] on input "I'm cautious. I need time to weigh and consider things." at bounding box center [219, 111] width 0 height 0
radio input "true"
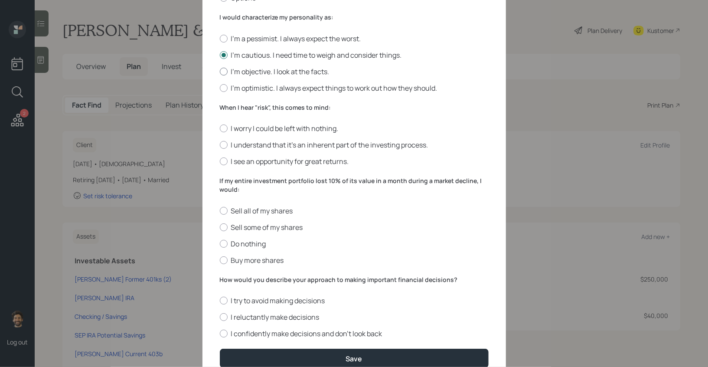
click at [222, 71] on div at bounding box center [224, 72] width 8 height 8
click at [220, 71] on input "I'm objective. I look at the facts." at bounding box center [219, 71] width 0 height 0
radio input "true"
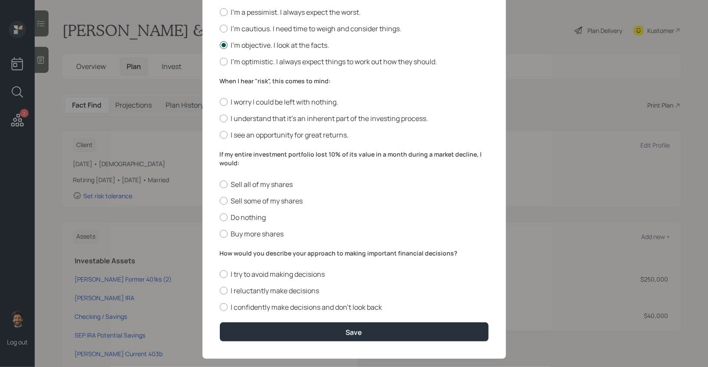
scroll to position [270, 0]
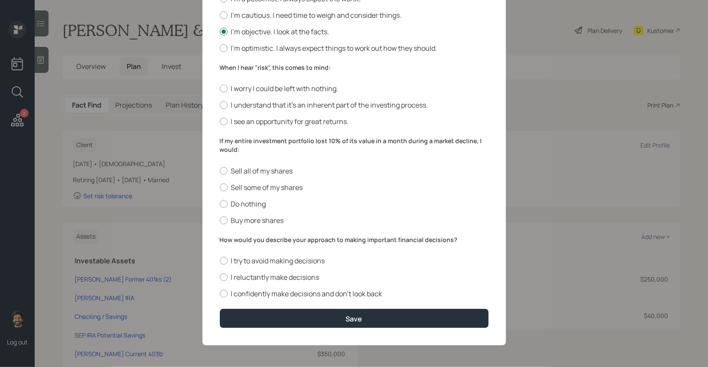
click at [240, 65] on label "When I hear "risk", this comes to mind:" at bounding box center [354, 67] width 269 height 9
click at [221, 120] on div at bounding box center [224, 121] width 8 height 8
click at [220, 121] on input "I see an opportunity for great returns." at bounding box center [219, 121] width 0 height 0
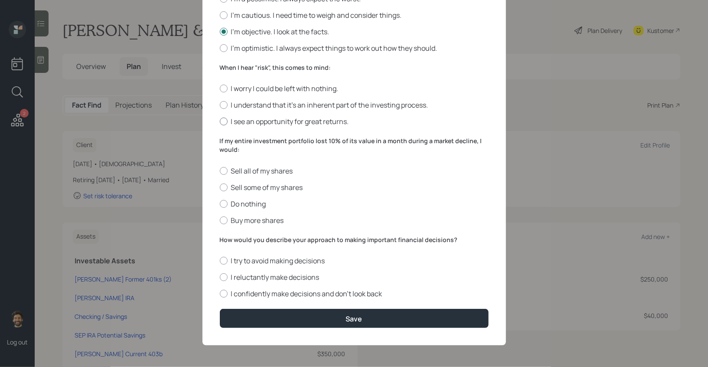
radio input "true"
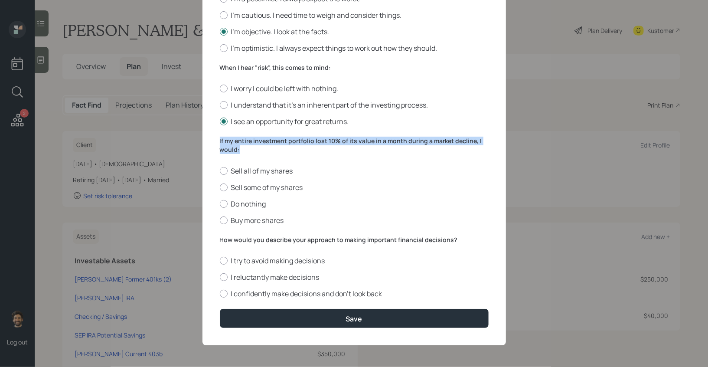
drag, startPoint x: 239, startPoint y: 148, endPoint x: 212, endPoint y: 137, distance: 28.7
click at [212, 137] on div "Edit Risk Tolerance Profile (Brian) I would describe my knowledge of investment…" at bounding box center [353, 48] width 303 height 591
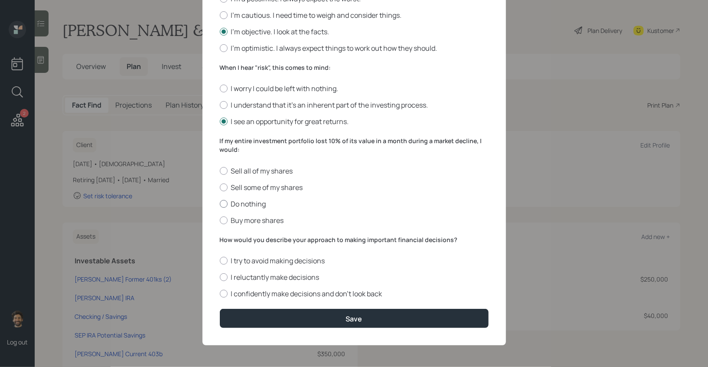
click at [224, 203] on div at bounding box center [224, 204] width 8 height 8
click at [220, 203] on input "Do nothing" at bounding box center [219, 203] width 0 height 0
radio input "true"
click at [249, 241] on label "How would you describe your approach to making important financial decisions?" at bounding box center [354, 239] width 269 height 9
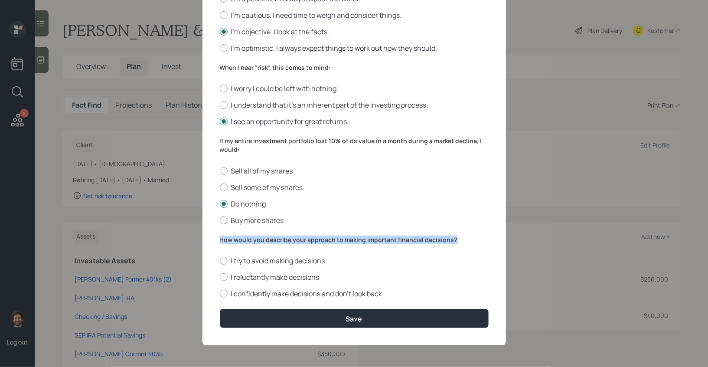
click at [249, 241] on label "How would you describe your approach to making important financial decisions?" at bounding box center [354, 239] width 269 height 9
click at [238, 293] on label "I confidently make decisions and don’t look back" at bounding box center [354, 294] width 269 height 10
click at [220, 293] on input "I confidently make decisions and don’t look back" at bounding box center [219, 293] width 0 height 0
radio input "true"
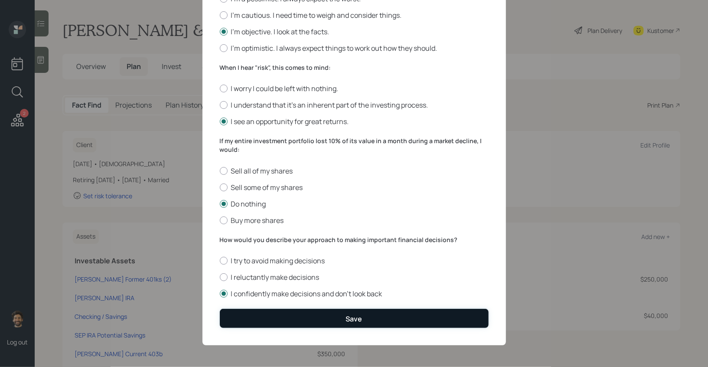
click at [251, 312] on button "Save" at bounding box center [354, 318] width 269 height 19
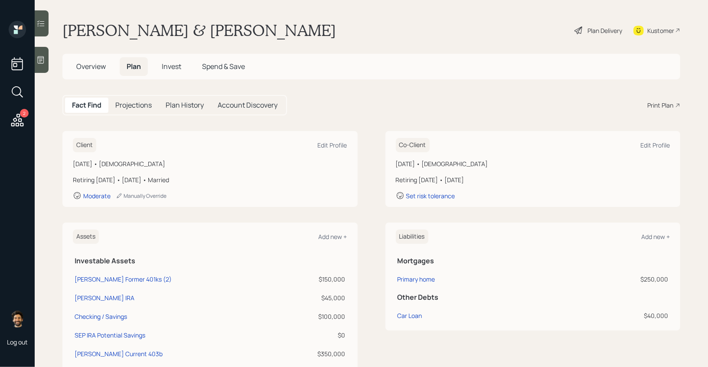
click at [174, 68] on span "Invest" at bounding box center [171, 67] width 19 height 10
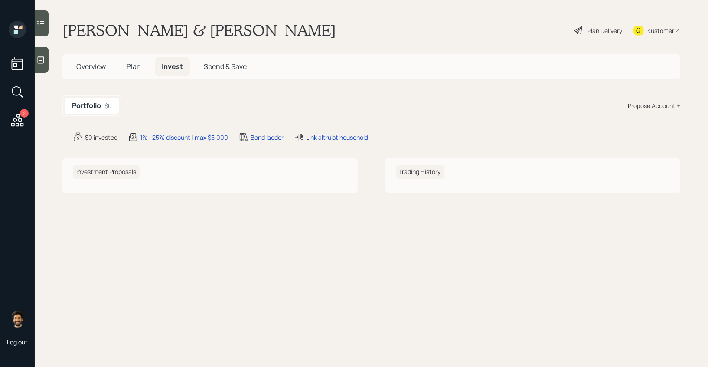
click at [659, 108] on div "Propose Account +" at bounding box center [653, 105] width 52 height 9
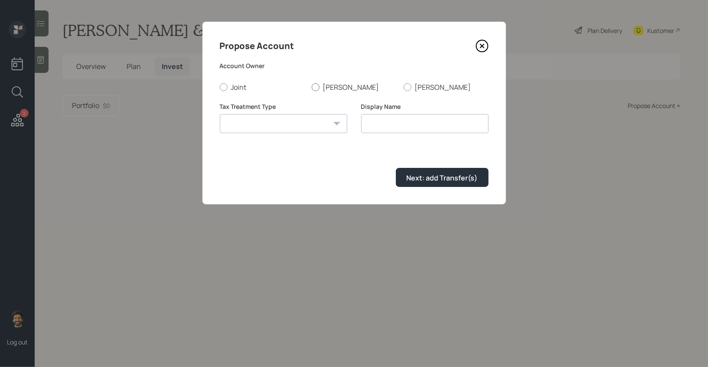
click at [327, 86] on label "Brian" at bounding box center [354, 87] width 85 height 10
click at [312, 87] on input "Brian" at bounding box center [311, 87] width 0 height 0
radio input "true"
click at [302, 123] on select "Roth Taxable Traditional" at bounding box center [283, 123] width 127 height 19
select select "traditional"
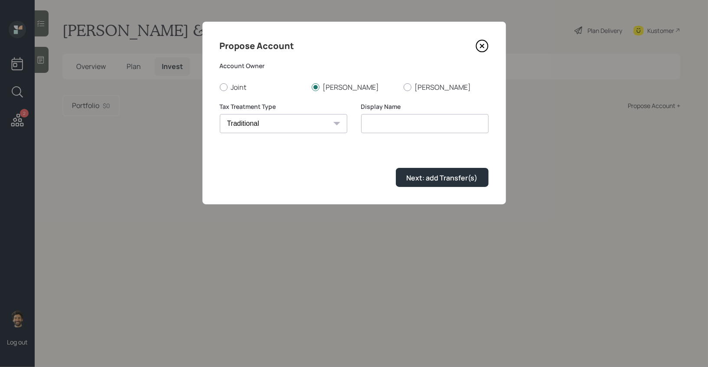
click at [220, 114] on select "Roth Taxable Traditional" at bounding box center [283, 123] width 127 height 19
type input "Traditional"
click at [410, 175] on div "Next: add Transfer(s)" at bounding box center [441, 178] width 71 height 10
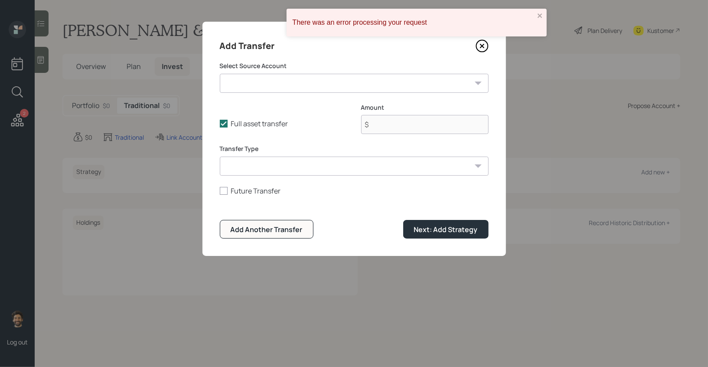
click at [243, 88] on select "Brian Former 401ks (2) ($150,000 | 401(k)) Brian Annuity IRA ($45,000 | IRA) Ch…" at bounding box center [354, 83] width 269 height 19
select select "abb17851-d7a9-4ff7-a39f-6674b811def4"
click at [220, 74] on select "Brian Former 401ks (2) ($150,000 | 401(k)) Brian Annuity IRA ($45,000 | IRA) Ch…" at bounding box center [354, 83] width 269 height 19
type input "$ 150,000"
click at [248, 164] on select "ACAT Transfer Non ACAT Transfer Capitalize Rollover Rollover Deposit" at bounding box center [354, 165] width 269 height 19
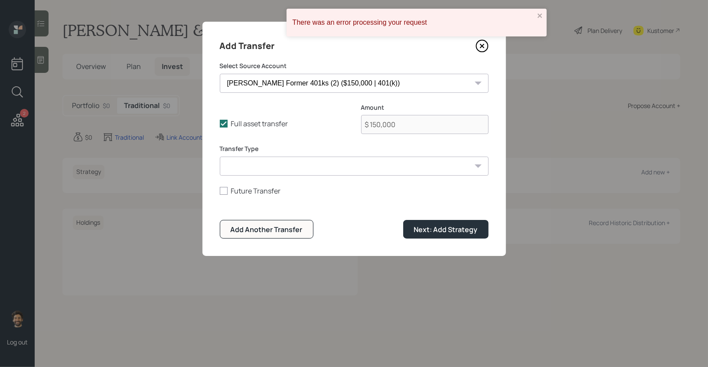
select select "acat_transfer"
click at [220, 156] on select "ACAT Transfer Non ACAT Transfer Capitalize Rollover Rollover Deposit" at bounding box center [354, 165] width 269 height 19
click at [433, 225] on div "Next: Add Strategy" at bounding box center [446, 229] width 64 height 10
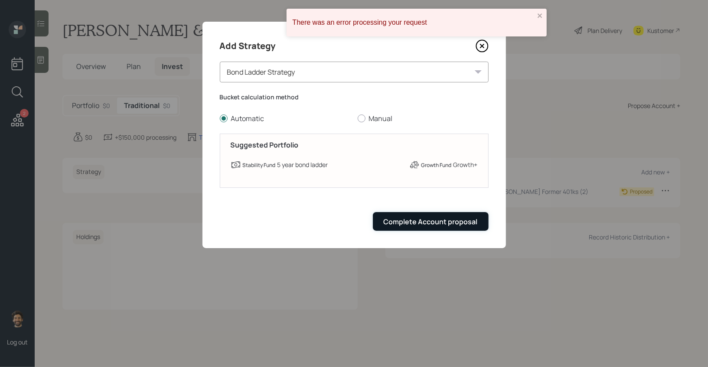
click at [424, 220] on div "Complete Account proposal" at bounding box center [430, 222] width 94 height 10
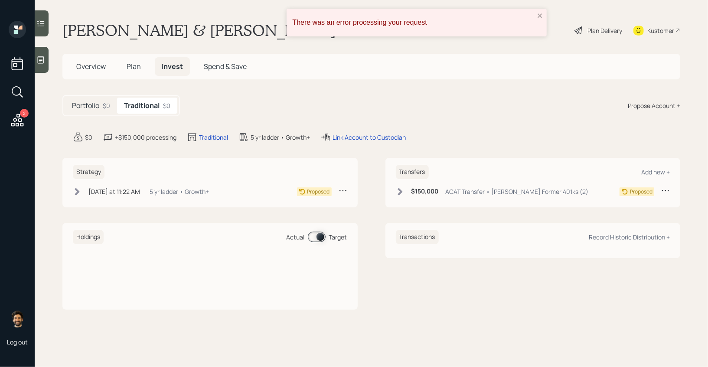
click at [97, 101] on h5 "Portfolio" at bounding box center [85, 105] width 27 height 8
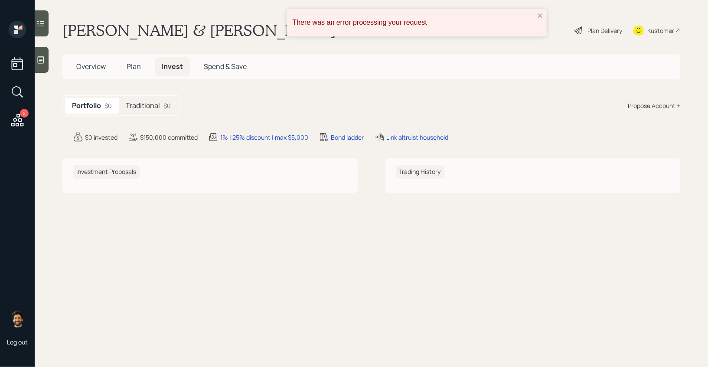
click at [130, 71] on span "Plan" at bounding box center [134, 67] width 14 height 10
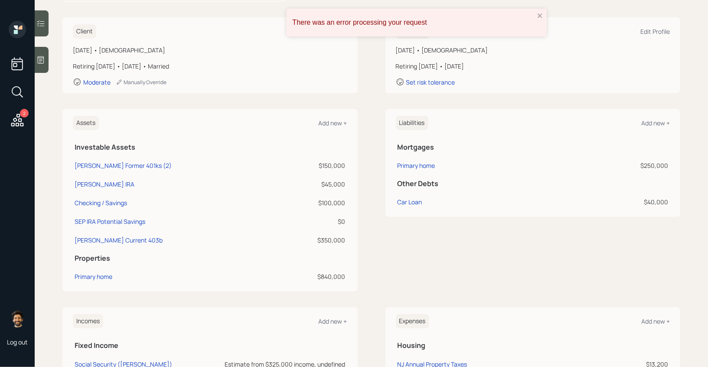
scroll to position [116, 0]
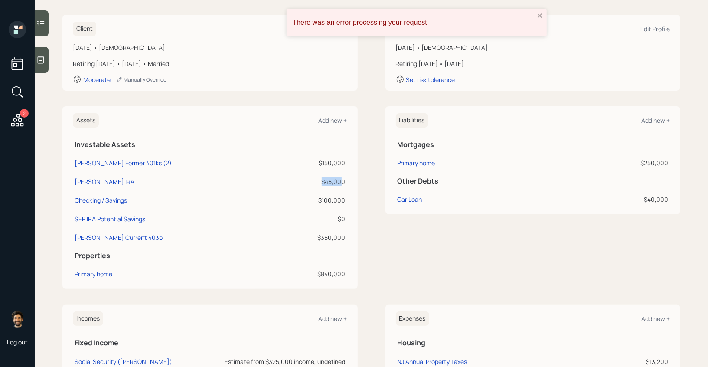
drag, startPoint x: 343, startPoint y: 182, endPoint x: 315, endPoint y: 182, distance: 28.2
click at [315, 182] on div "$45,000" at bounding box center [315, 181] width 62 height 9
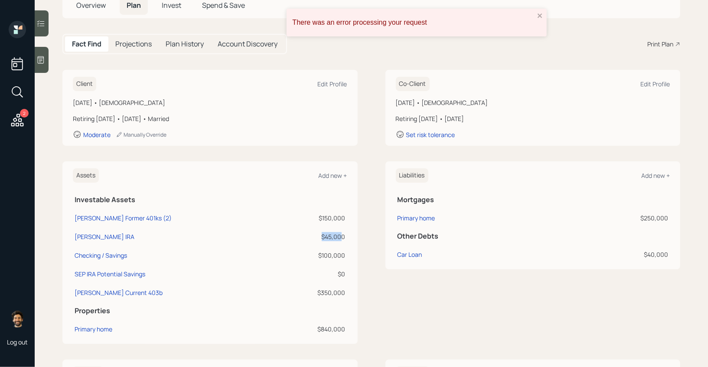
scroll to position [0, 0]
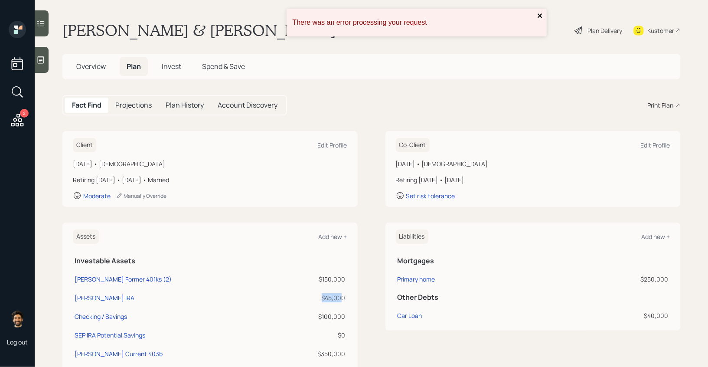
click at [537, 15] on icon "close" at bounding box center [540, 15] width 6 height 7
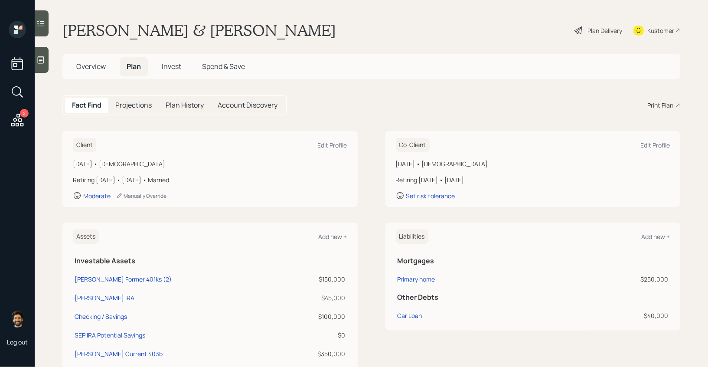
click at [174, 66] on span "Invest" at bounding box center [171, 67] width 19 height 10
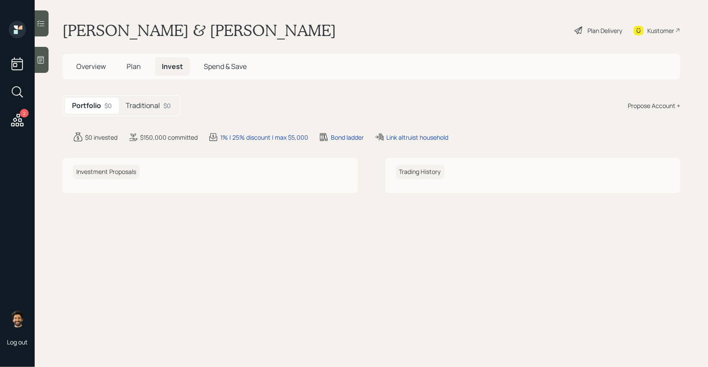
click at [159, 109] on h5 "Traditional" at bounding box center [143, 105] width 34 height 8
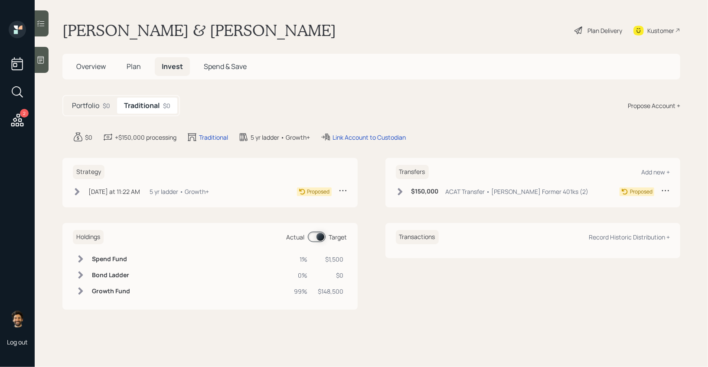
click at [593, 27] on div "Plan Delivery" at bounding box center [604, 30] width 35 height 9
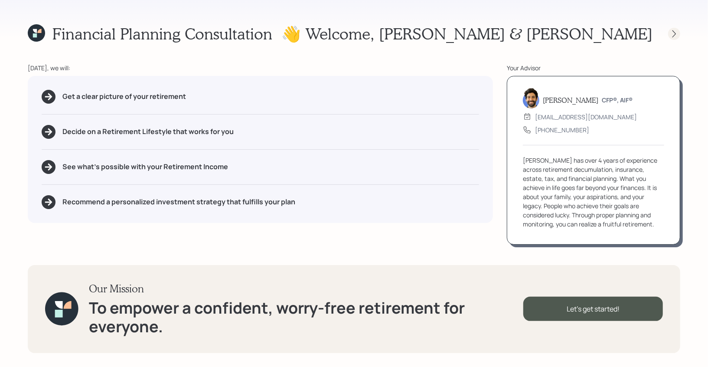
click at [674, 31] on icon at bounding box center [673, 33] width 9 height 9
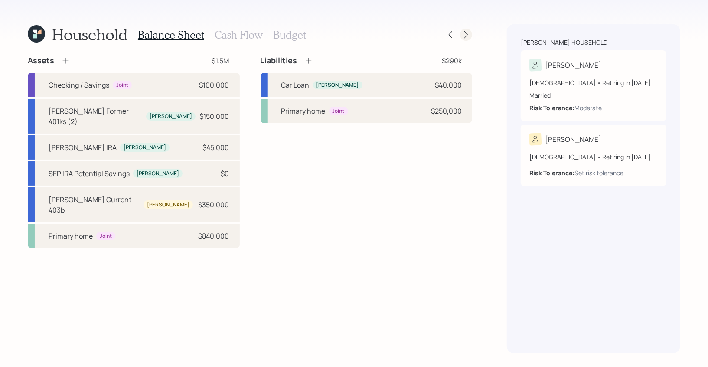
click at [461, 36] on icon at bounding box center [465, 34] width 9 height 9
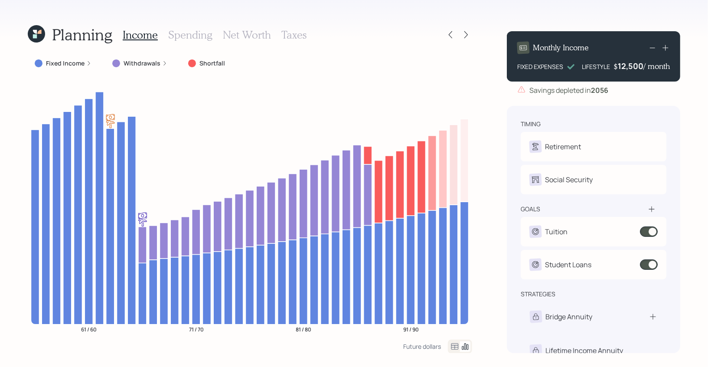
click at [254, 37] on h3 "Net Worth" at bounding box center [247, 35] width 48 height 13
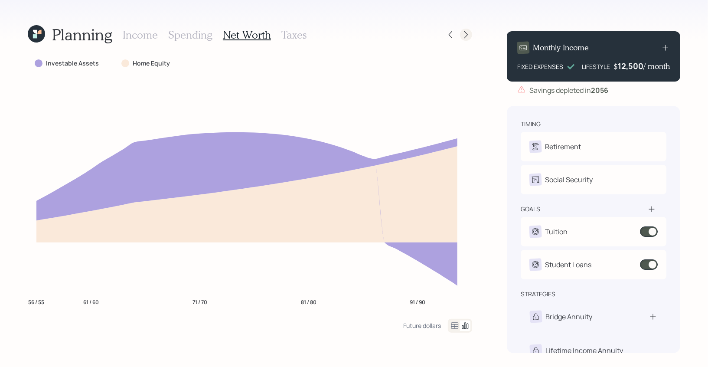
click at [469, 32] on icon at bounding box center [465, 34] width 9 height 9
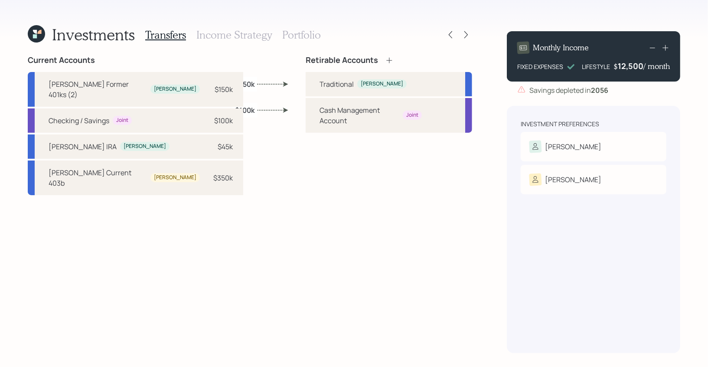
click at [236, 39] on h3 "Income Strategy" at bounding box center [233, 35] width 75 height 13
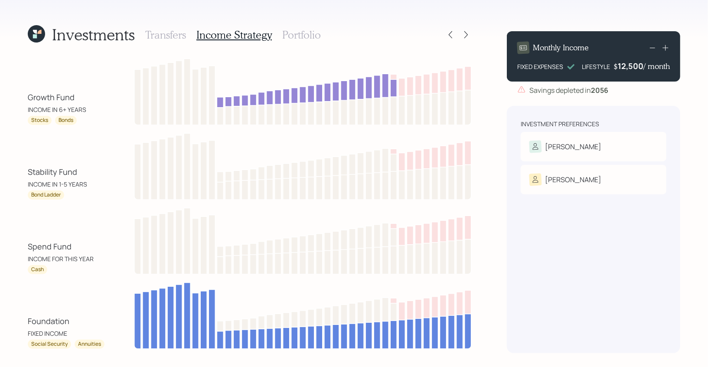
click at [296, 35] on h3 "Portfolio" at bounding box center [301, 35] width 39 height 13
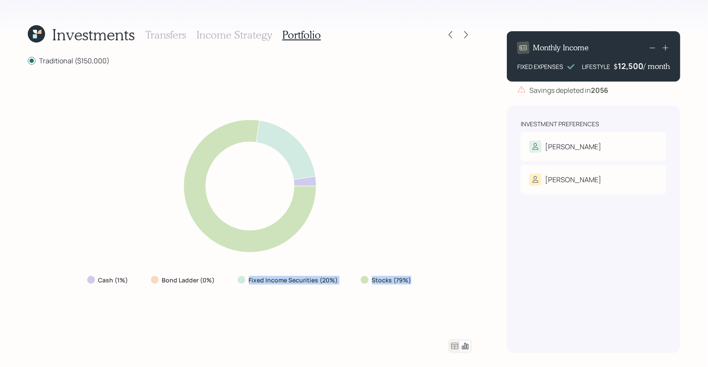
drag, startPoint x: 416, startPoint y: 280, endPoint x: 318, endPoint y: 270, distance: 98.8
click at [265, 275] on div "Cash (1%) Bond Ladder (0%) Fixed Income Securities (20%) Stocks (79%)" at bounding box center [250, 280] width 340 height 16
click at [464, 334] on div "Traditional ($150,000) Cash (1%) Bond Ladder (0%) Fixed Income Securities (20%)…" at bounding box center [250, 203] width 444 height 297
click at [455, 349] on icon at bounding box center [454, 346] width 10 height 10
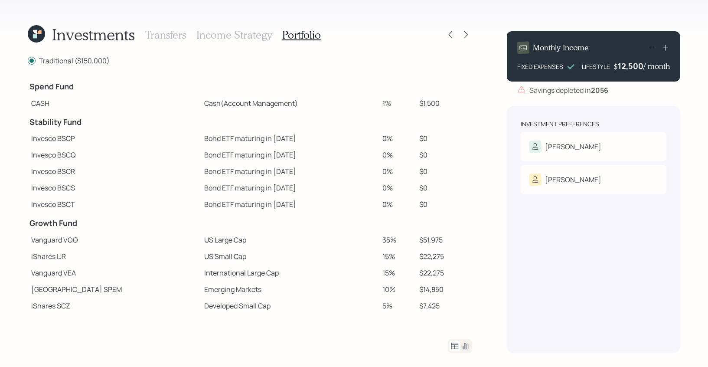
scroll to position [115, 0]
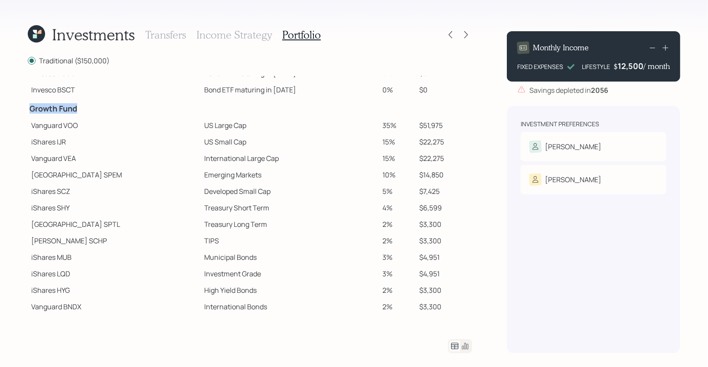
drag, startPoint x: 30, startPoint y: 109, endPoint x: 78, endPoint y: 110, distance: 48.5
click at [78, 110] on h4 "Growth Fund" at bounding box center [113, 109] width 169 height 10
drag, startPoint x: 31, startPoint y: 122, endPoint x: 61, endPoint y: 122, distance: 30.3
click at [61, 122] on td "Vanguard VOO" at bounding box center [114, 125] width 173 height 16
drag, startPoint x: 29, startPoint y: 140, endPoint x: 61, endPoint y: 143, distance: 31.7
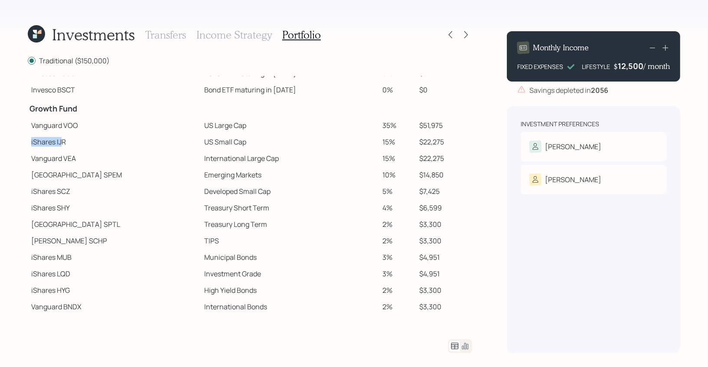
click at [61, 143] on td "iShares IJR" at bounding box center [114, 141] width 173 height 16
drag, startPoint x: 32, startPoint y: 125, endPoint x: 213, endPoint y: 124, distance: 181.1
click at [213, 124] on tr "Vanguard VOO US Large Cap 35% $51,975" at bounding box center [250, 125] width 444 height 16
drag, startPoint x: 162, startPoint y: 144, endPoint x: 212, endPoint y: 143, distance: 49.4
click at [212, 143] on td "US Small Cap" at bounding box center [290, 141] width 178 height 16
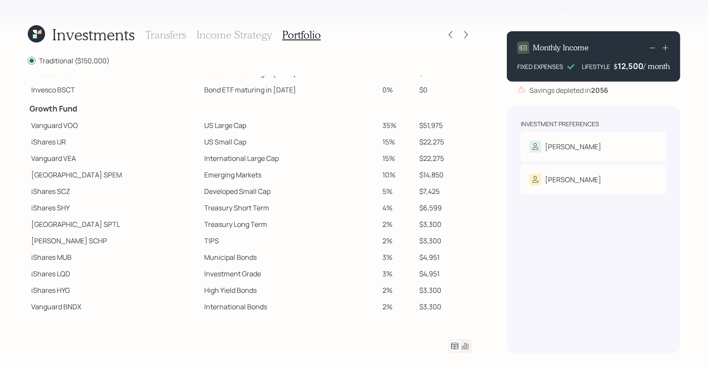
drag, startPoint x: 165, startPoint y: 156, endPoint x: 246, endPoint y: 156, distance: 81.5
click at [246, 156] on td "International Large Cap" at bounding box center [290, 158] width 178 height 16
drag, startPoint x: 163, startPoint y: 175, endPoint x: 227, endPoint y: 179, distance: 63.8
click at [227, 179] on td "Emerging Markets" at bounding box center [290, 174] width 178 height 16
drag, startPoint x: 162, startPoint y: 192, endPoint x: 231, endPoint y: 191, distance: 68.5
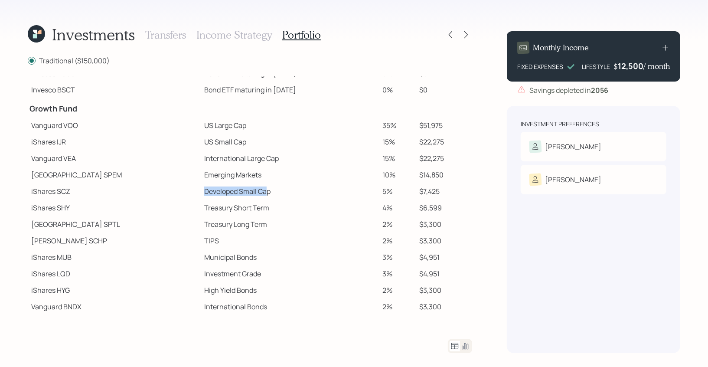
click at [231, 191] on td "Developed Small Cap" at bounding box center [290, 191] width 178 height 16
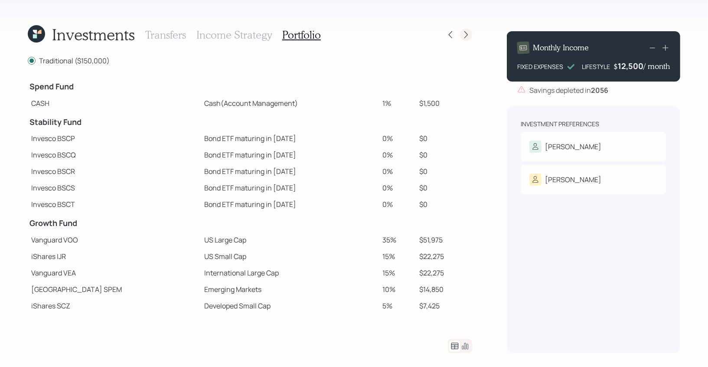
click at [468, 36] on icon at bounding box center [465, 34] width 9 height 9
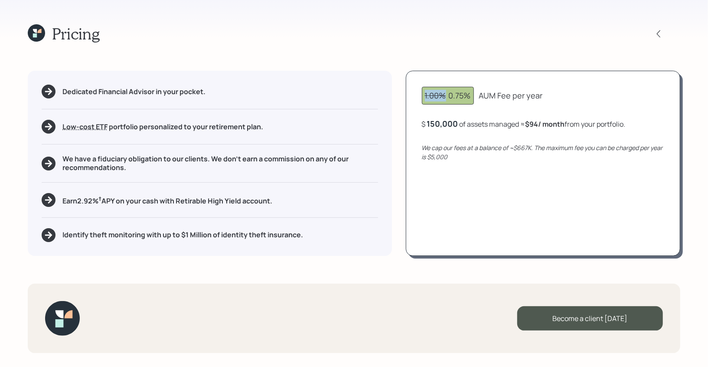
drag, startPoint x: 447, startPoint y: 99, endPoint x: 421, endPoint y: 98, distance: 26.4
click at [421, 98] on div "1.00% 0.75% AUM Fee per year $ 150,000 of assets managed ≈ $94 / month from you…" at bounding box center [543, 163] width 274 height 185
drag, startPoint x: 450, startPoint y: 97, endPoint x: 472, endPoint y: 99, distance: 22.6
click at [472, 99] on div "1.00% 0.75%" at bounding box center [448, 96] width 52 height 18
drag, startPoint x: 481, startPoint y: 97, endPoint x: 547, endPoint y: 97, distance: 66.3
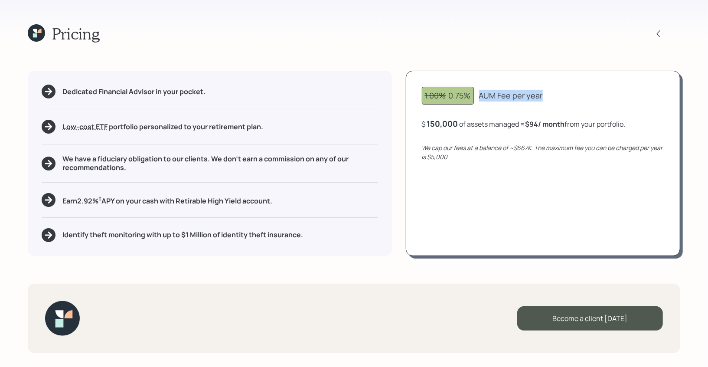
click at [547, 97] on div "1.00% 0.75% AUM Fee per year" at bounding box center [543, 96] width 242 height 18
drag, startPoint x: 448, startPoint y: 98, endPoint x: 542, endPoint y: 101, distance: 94.1
click at [542, 101] on div "1.00% 0.75% AUM Fee per year" at bounding box center [543, 96] width 242 height 18
click at [449, 101] on div "1.00% 0.75%" at bounding box center [448, 96] width 46 height 12
drag, startPoint x: 449, startPoint y: 96, endPoint x: 473, endPoint y: 96, distance: 24.3
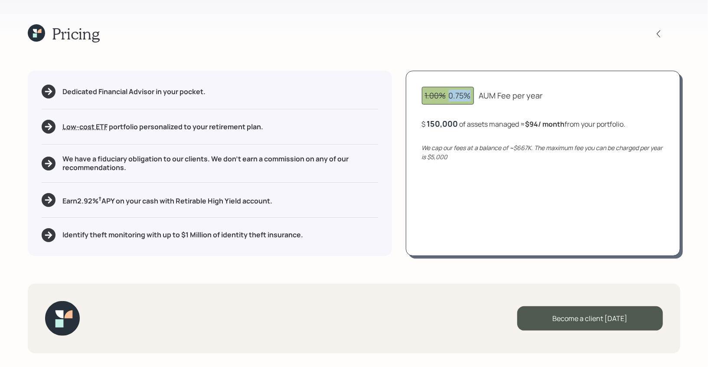
click at [473, 96] on div "1.00% 0.75%" at bounding box center [448, 96] width 52 height 18
drag, startPoint x: 459, startPoint y: 125, endPoint x: 415, endPoint y: 124, distance: 43.8
click at [415, 124] on div "1.00% 0.75% AUM Fee per year $ 150000 of assets managed ≈ $94 / month from your…" at bounding box center [543, 163] width 274 height 185
drag, startPoint x: 519, startPoint y: 125, endPoint x: 633, endPoint y: 124, distance: 114.0
click at [633, 124] on div "$ 150,000 of assets managed ≈ $94 / month from your portfolio ." at bounding box center [543, 123] width 242 height 11
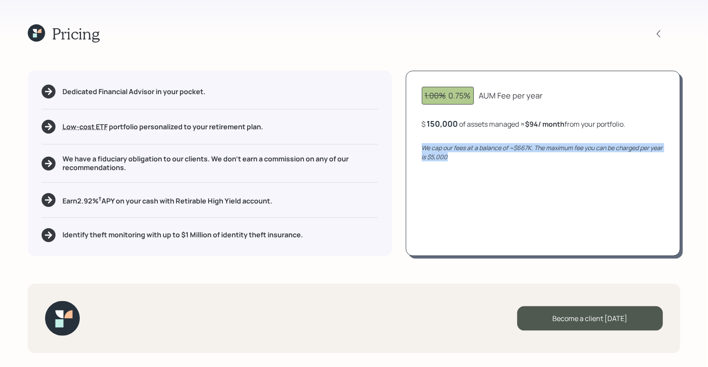
drag, startPoint x: 467, startPoint y: 156, endPoint x: 413, endPoint y: 148, distance: 54.8
click at [413, 148] on div "1.00% 0.75% AUM Fee per year $ 150,000 of assets managed ≈ $94 / month from you…" at bounding box center [543, 163] width 274 height 185
click at [578, 146] on icon "We cap our fees at a balance of ~$667K. The maximum fee you can be charged per …" at bounding box center [542, 151] width 241 height 17
drag, startPoint x: 450, startPoint y: 156, endPoint x: 411, endPoint y: 150, distance: 39.5
click at [412, 150] on div "1.00% 0.75% AUM Fee per year $ 150,000 of assets managed ≈ $94 / month from you…" at bounding box center [543, 163] width 274 height 185
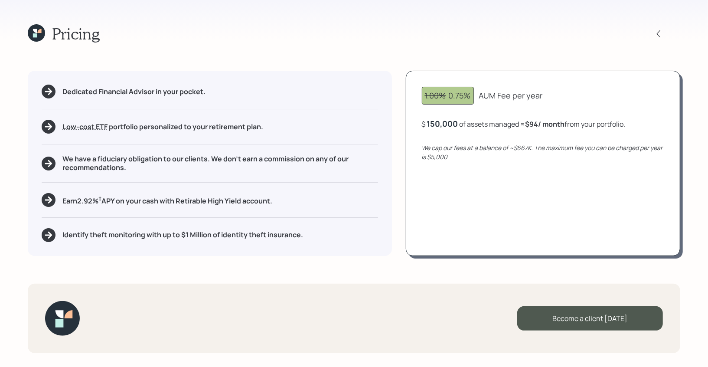
click at [434, 124] on div "150,000" at bounding box center [442, 123] width 31 height 10
click at [434, 124] on div "150000" at bounding box center [441, 123] width 29 height 10
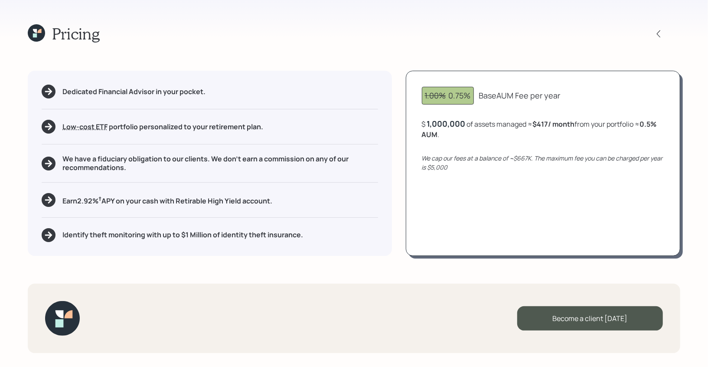
click at [454, 130] on div "1.00% 0.75% Base AUM Fee per year $ 1,000,000 of assets managed ≈ $417 / month …" at bounding box center [543, 163] width 274 height 185
drag, startPoint x: 535, startPoint y: 125, endPoint x: 553, endPoint y: 125, distance: 18.6
click at [553, 125] on b "$417 / month" at bounding box center [554, 124] width 42 height 10
drag, startPoint x: 643, startPoint y: 127, endPoint x: 662, endPoint y: 127, distance: 19.5
click at [662, 127] on div "$ 1,000,000 of assets managed ≈ $417 / month from your portfolio ≈ 0.5 % AUM ." at bounding box center [543, 128] width 242 height 21
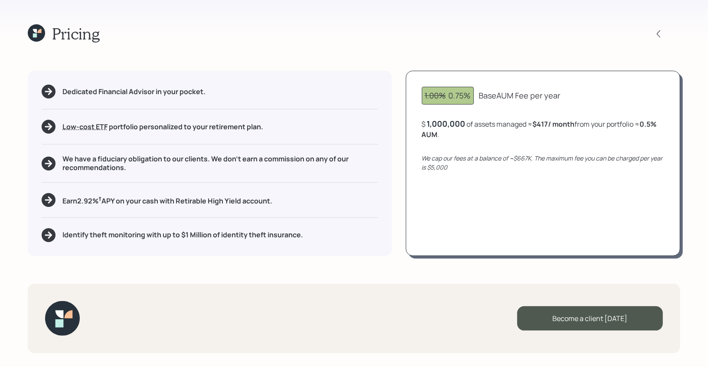
click at [438, 118] on div "1,000,000" at bounding box center [446, 123] width 39 height 10
click at [438, 118] on div "1000000" at bounding box center [444, 123] width 35 height 10
click at [469, 126] on div "$ 1500000 of assets managed ≈ $417 / month from your portfolio ≈ 0.5 % AUM ." at bounding box center [543, 128] width 242 height 21
drag, startPoint x: 534, startPoint y: 123, endPoint x: 561, endPoint y: 126, distance: 26.6
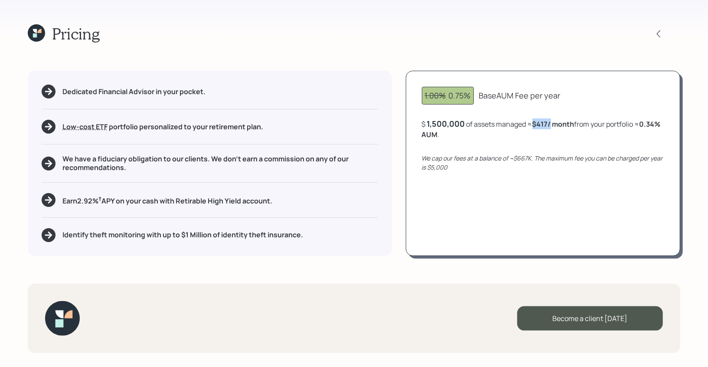
click at [561, 126] on b "$417 / month" at bounding box center [553, 124] width 42 height 10
drag, startPoint x: 461, startPoint y: 132, endPoint x: 424, endPoint y: 132, distance: 37.3
click at [424, 132] on div "$ 1,500,000 of assets managed ≈ $417 / month from your portfolio ≈ 0.34 % AUM ." at bounding box center [543, 128] width 242 height 21
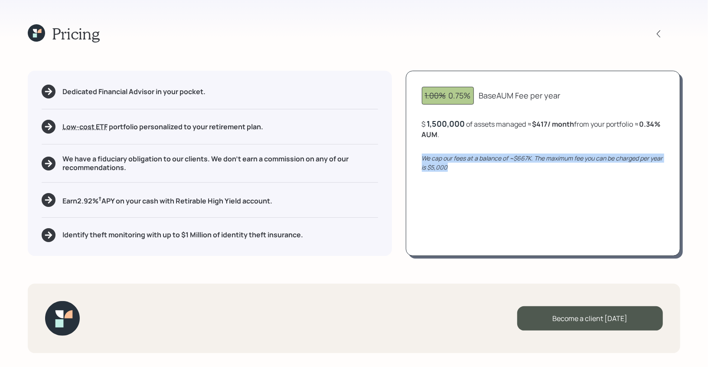
drag, startPoint x: 455, startPoint y: 171, endPoint x: 411, endPoint y: 160, distance: 44.7
click at [411, 160] on div "1.00% 0.75% Base AUM Fee per year $ 1,500,000 of assets managed ≈ $417 / month …" at bounding box center [543, 163] width 274 height 185
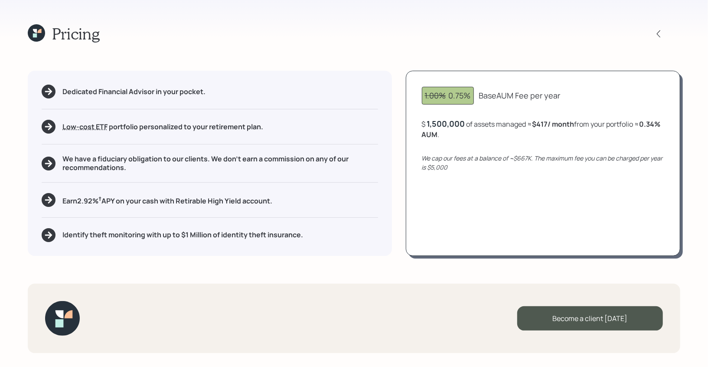
click at [32, 34] on icon at bounding box center [36, 32] width 17 height 17
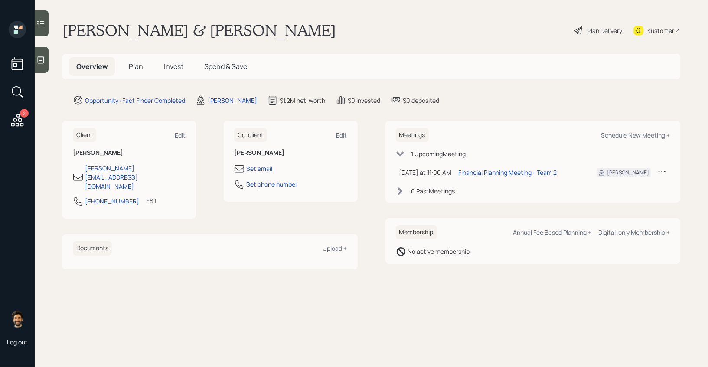
click at [138, 64] on span "Plan" at bounding box center [136, 67] width 14 height 10
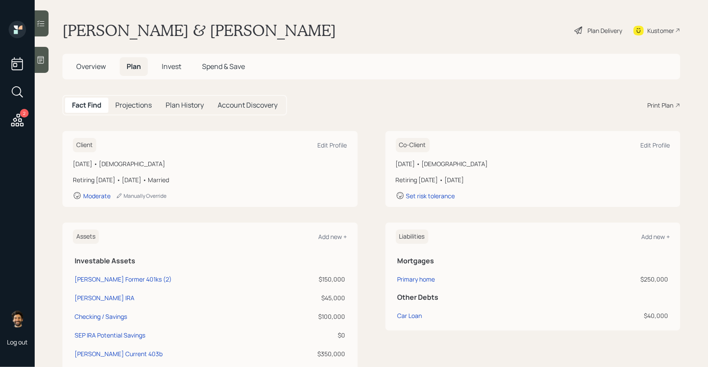
click at [591, 28] on div "Plan Delivery" at bounding box center [604, 30] width 35 height 9
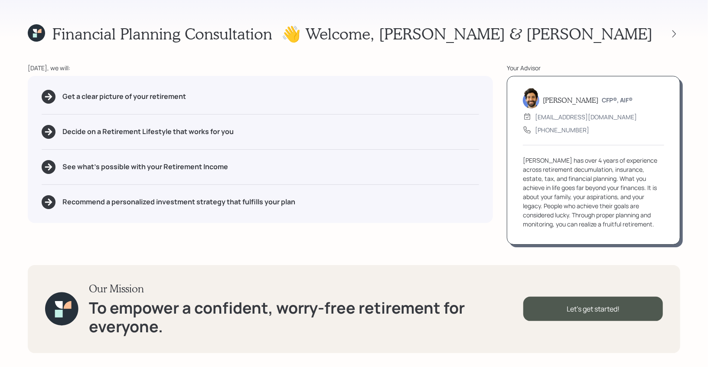
click at [38, 31] on icon at bounding box center [39, 31] width 4 height 4
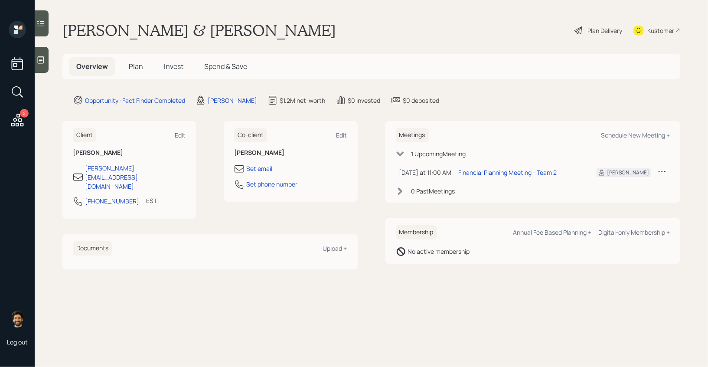
click at [131, 63] on span "Plan" at bounding box center [136, 67] width 14 height 10
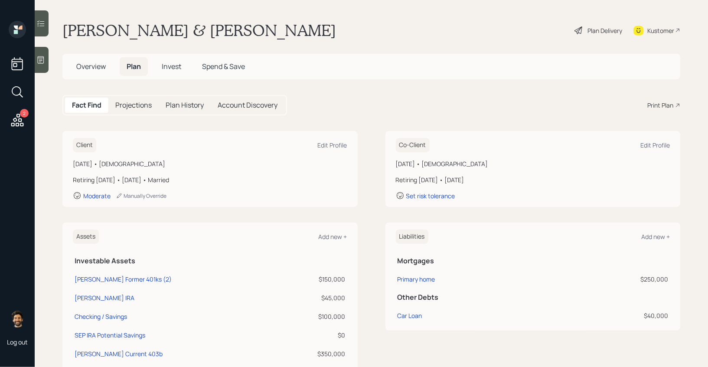
click at [89, 67] on span "Overview" at bounding box center [90, 67] width 29 height 10
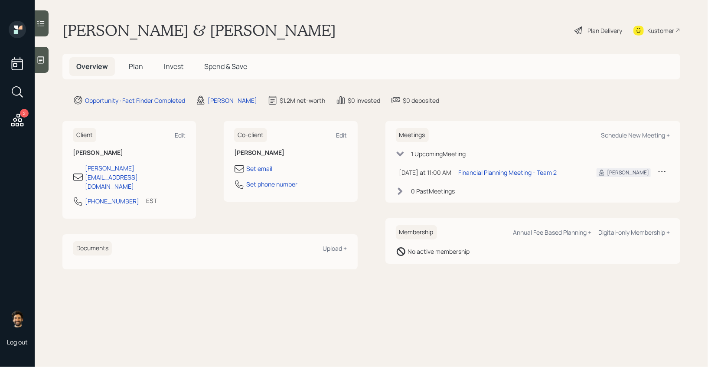
click at [131, 68] on span "Plan" at bounding box center [136, 67] width 14 height 10
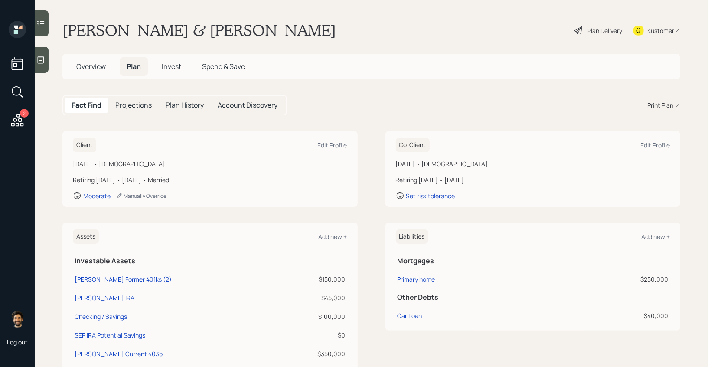
click at [664, 104] on div "Print Plan" at bounding box center [660, 105] width 26 height 9
click at [22, 117] on icon at bounding box center [18, 120] width 16 height 16
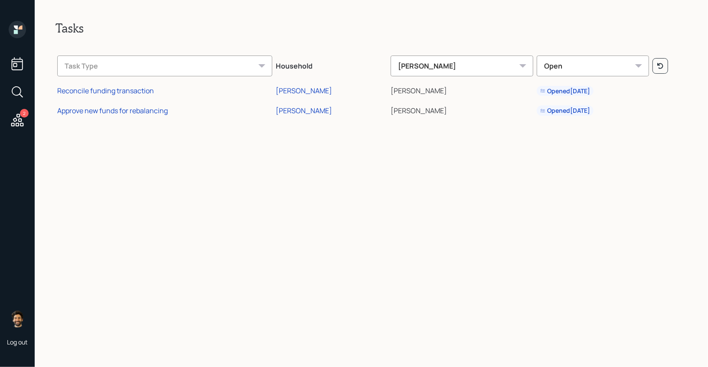
click at [17, 24] on icon at bounding box center [17, 29] width 17 height 17
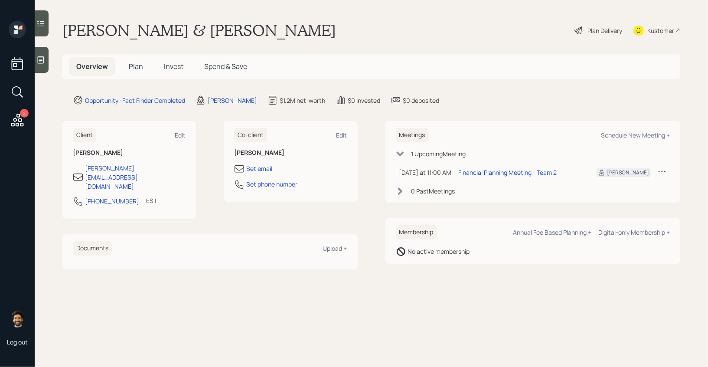
click at [650, 33] on div "Kustomer" at bounding box center [660, 30] width 27 height 9
click at [619, 135] on div "Schedule New Meeting +" at bounding box center [635, 135] width 69 height 8
select select "f14b762f-c7c2-4b89-9227-8fa891345eea"
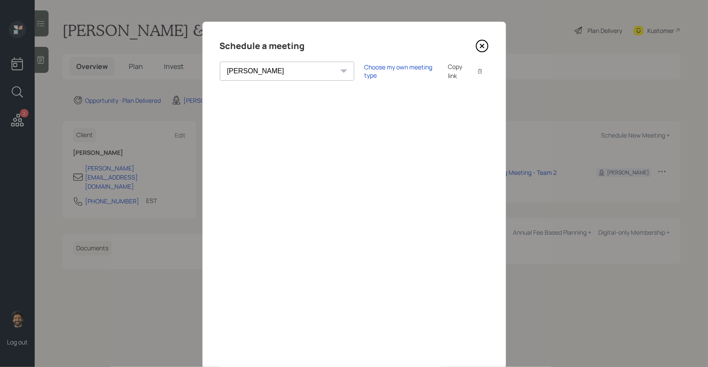
click at [484, 50] on icon at bounding box center [481, 45] width 13 height 13
